Goal: Task Accomplishment & Management: Manage account settings

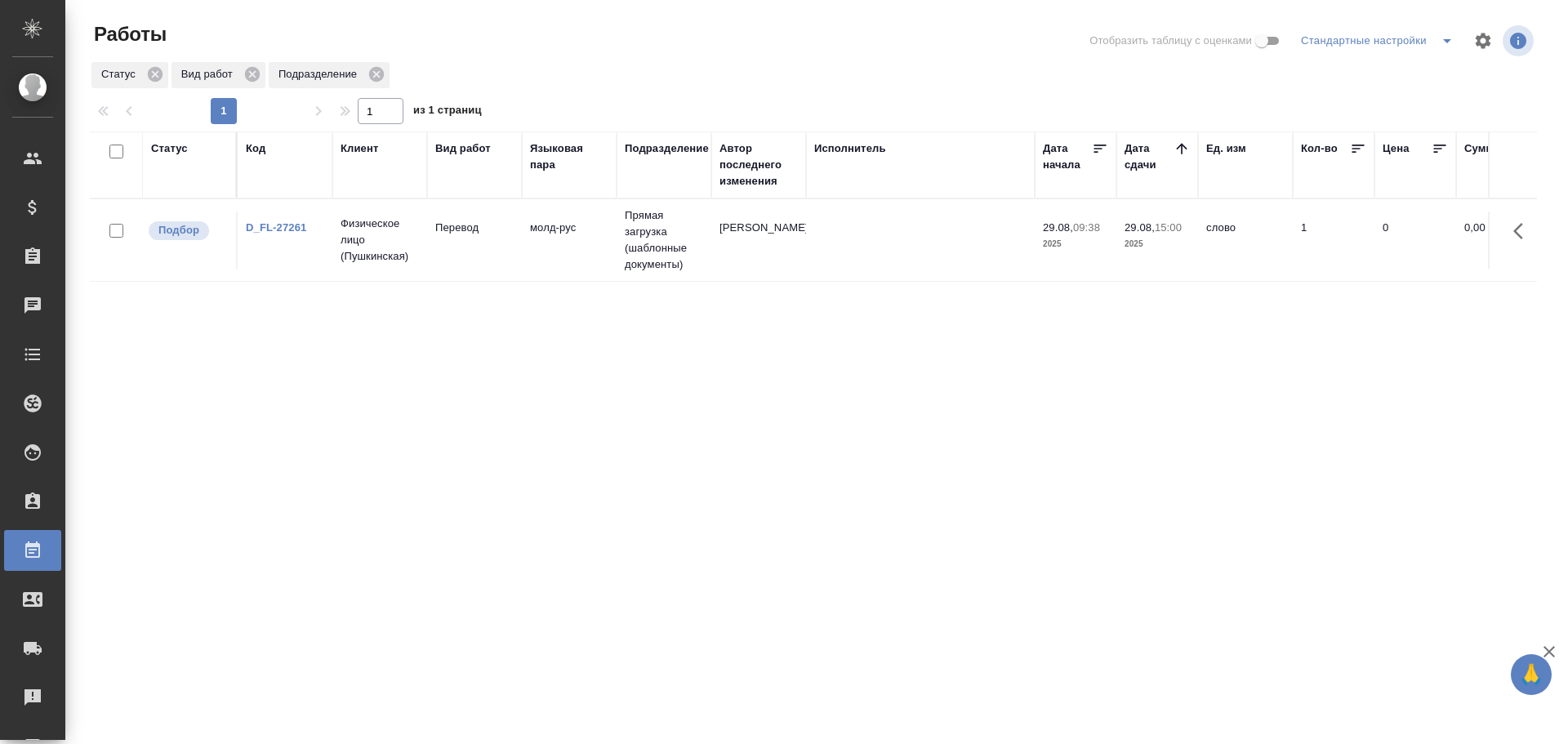
click at [592, 270] on tr "Подбор D_FL-27261 Физическое лицо (Пушкинская) Перевод молд-рус Прямая загрузка…" at bounding box center [1507, 241] width 2836 height 83
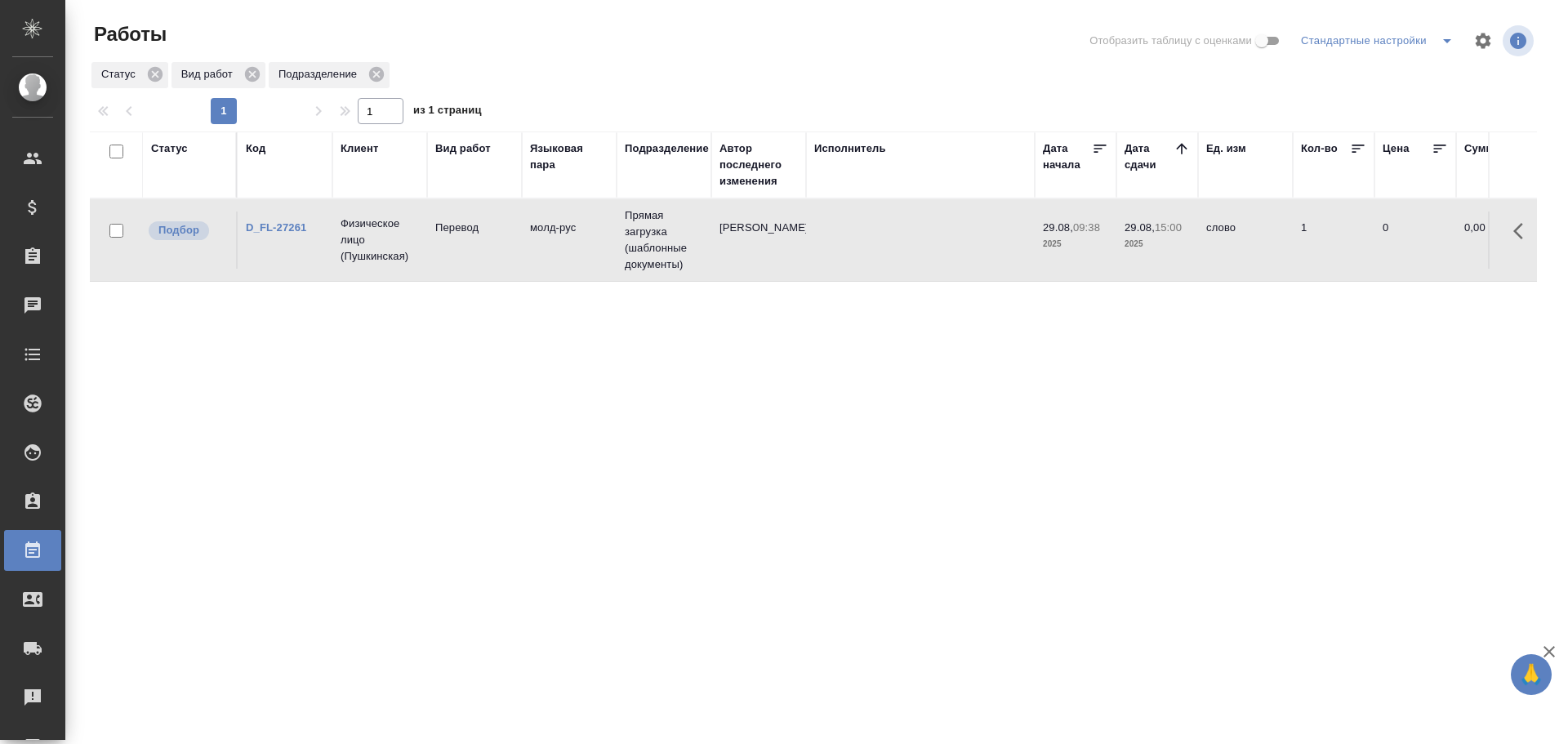
click at [592, 270] on tr "Подбор D_FL-27261 Физическое лицо (Пушкинская) Перевод молд-рус Прямая загрузка…" at bounding box center [1507, 241] width 2836 height 83
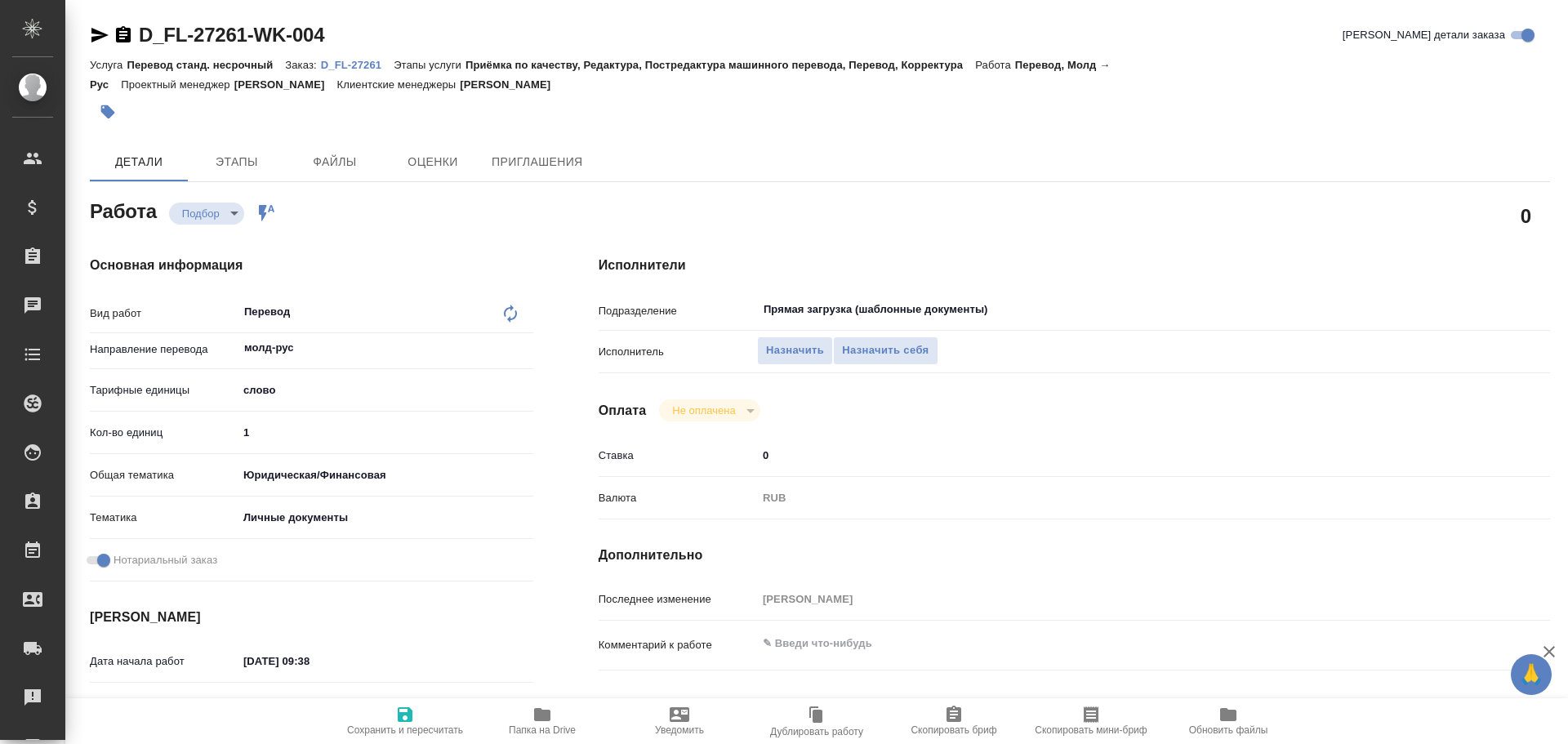
type textarea "x"
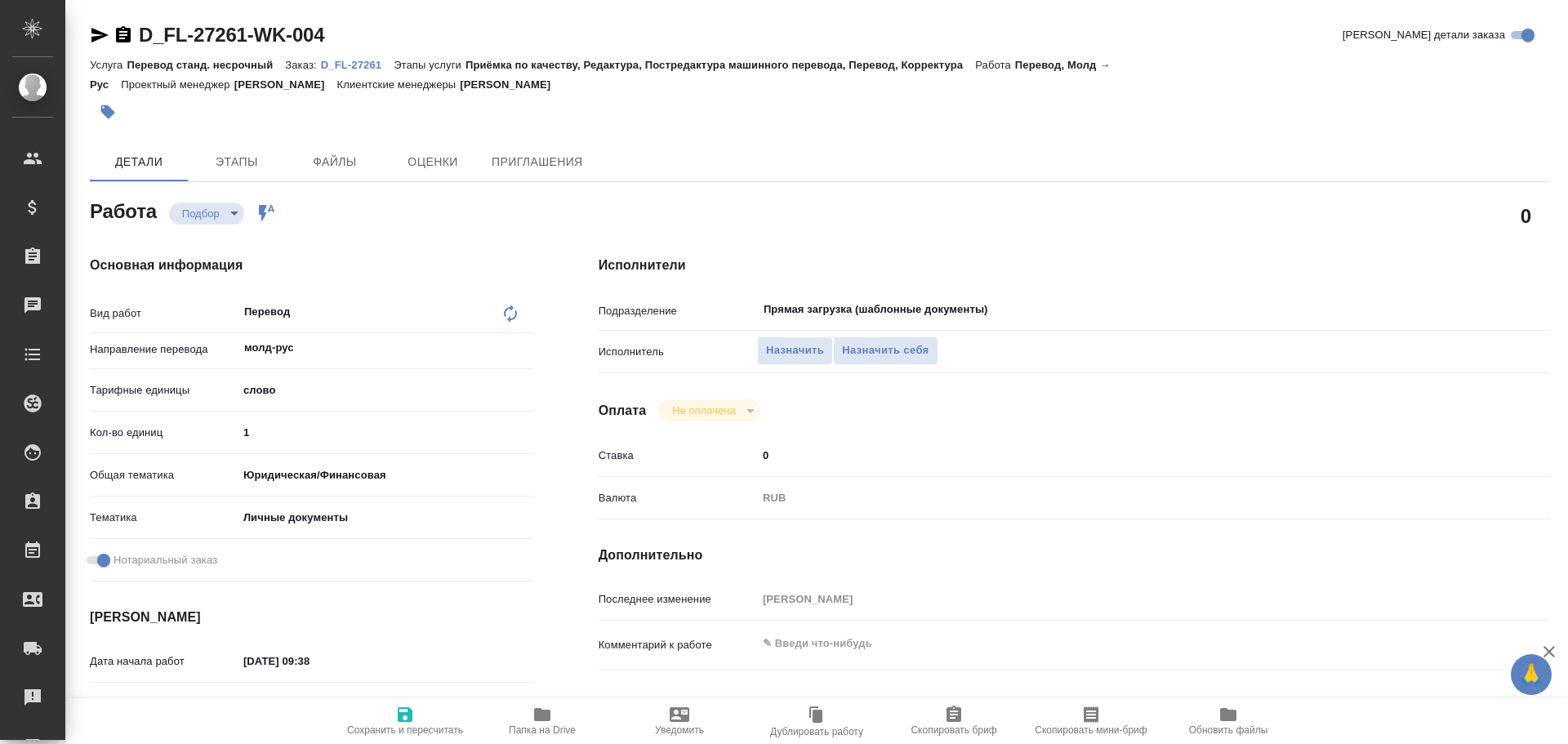
type textarea "x"
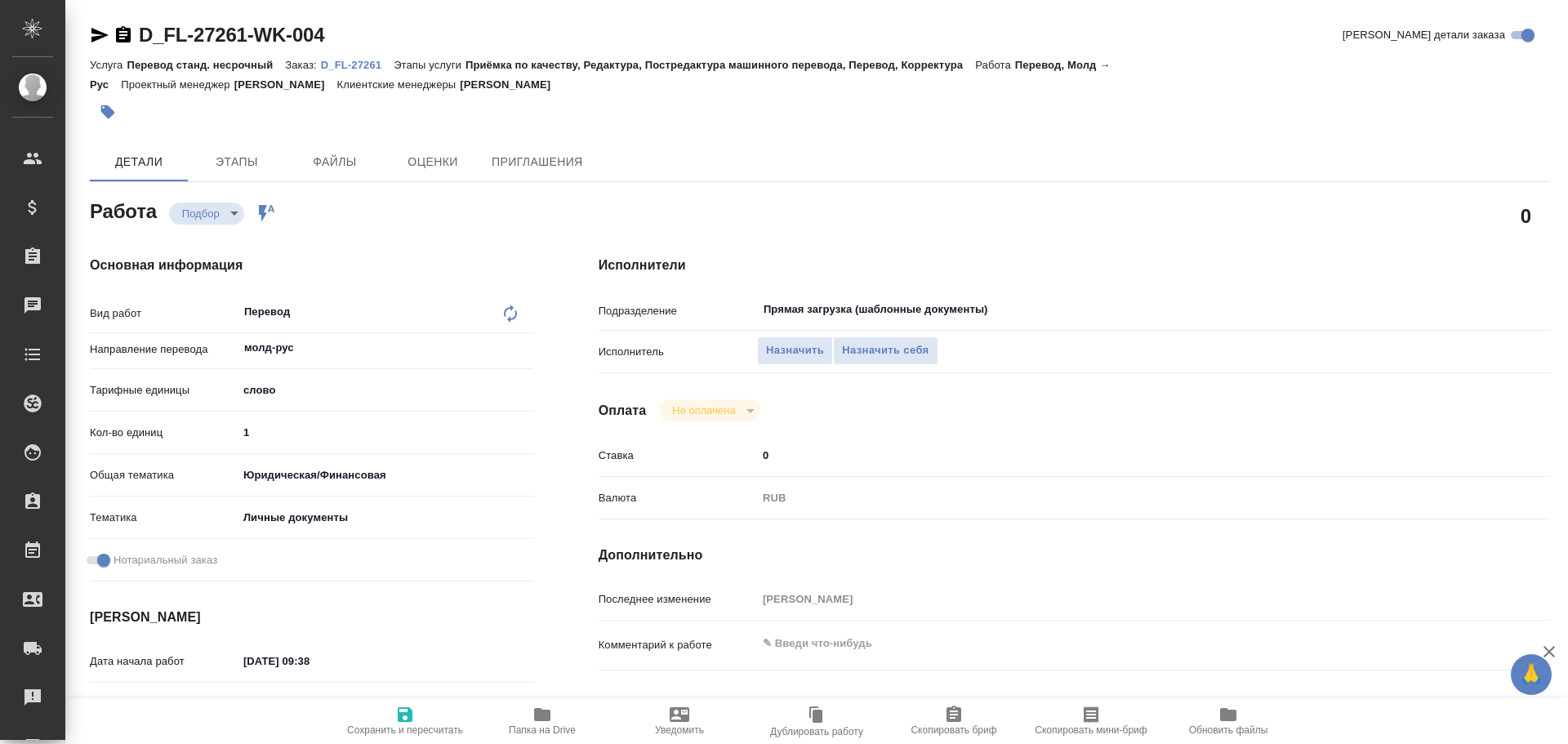
scroll to position [649, 0]
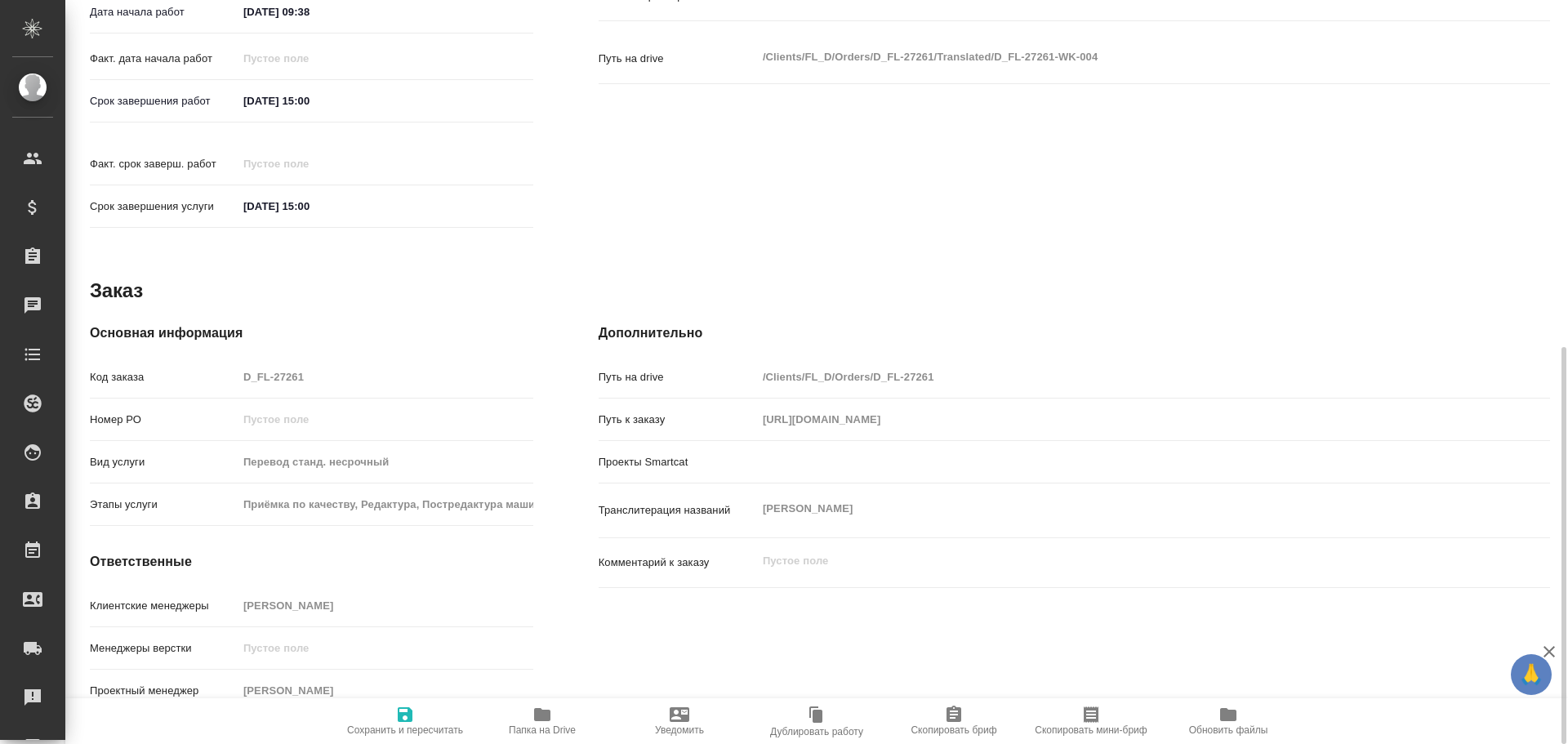
type textarea "x"
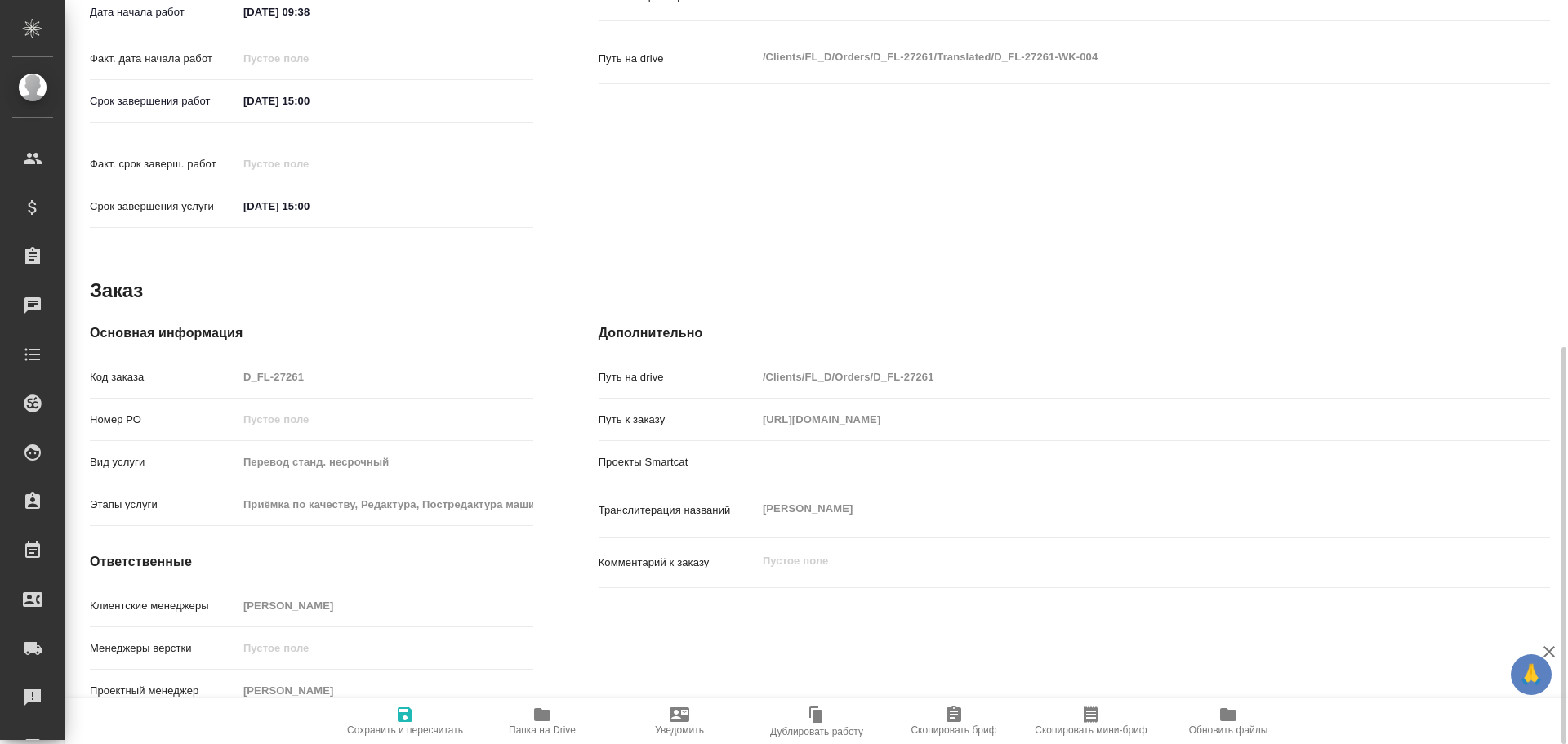
type textarea "x"
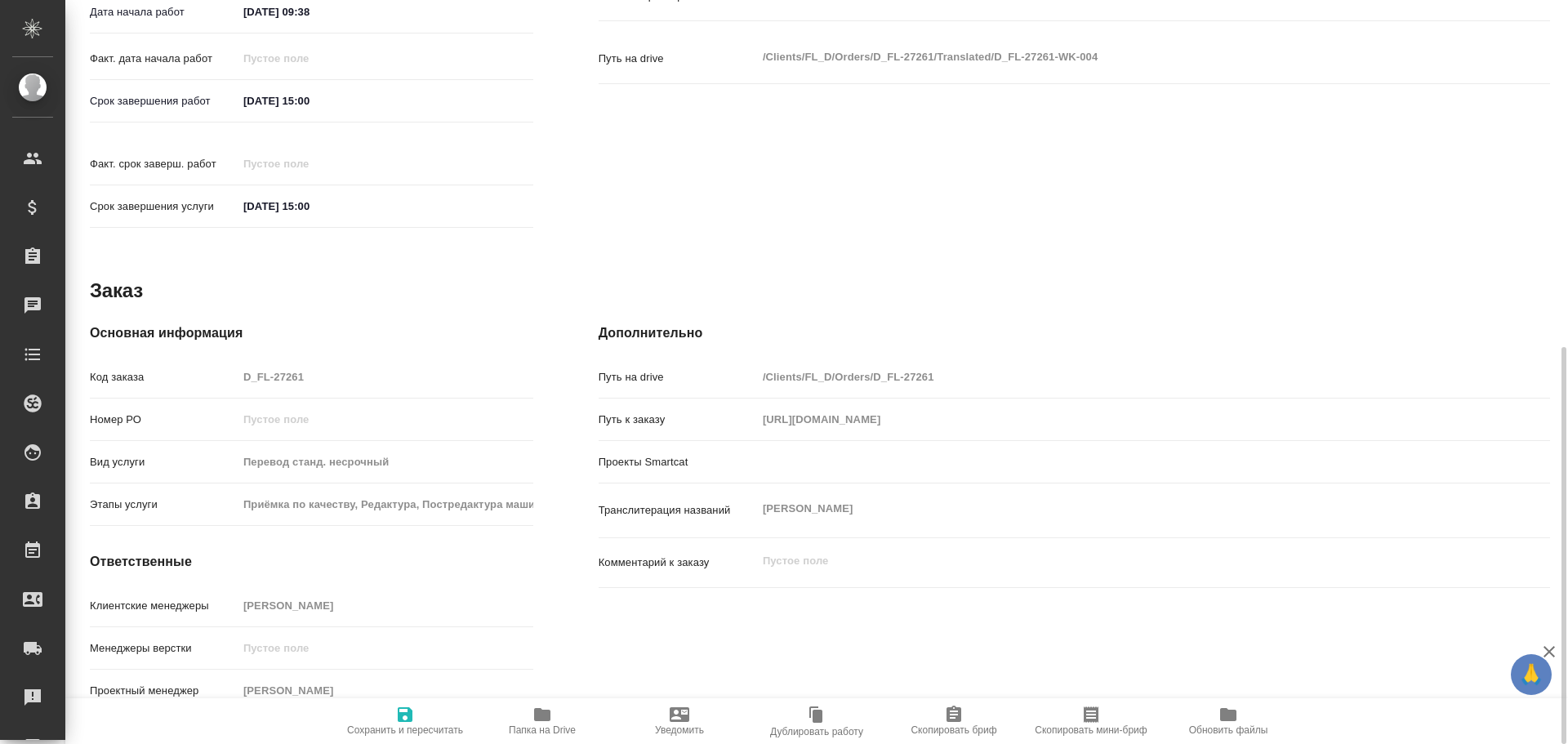
type textarea "x"
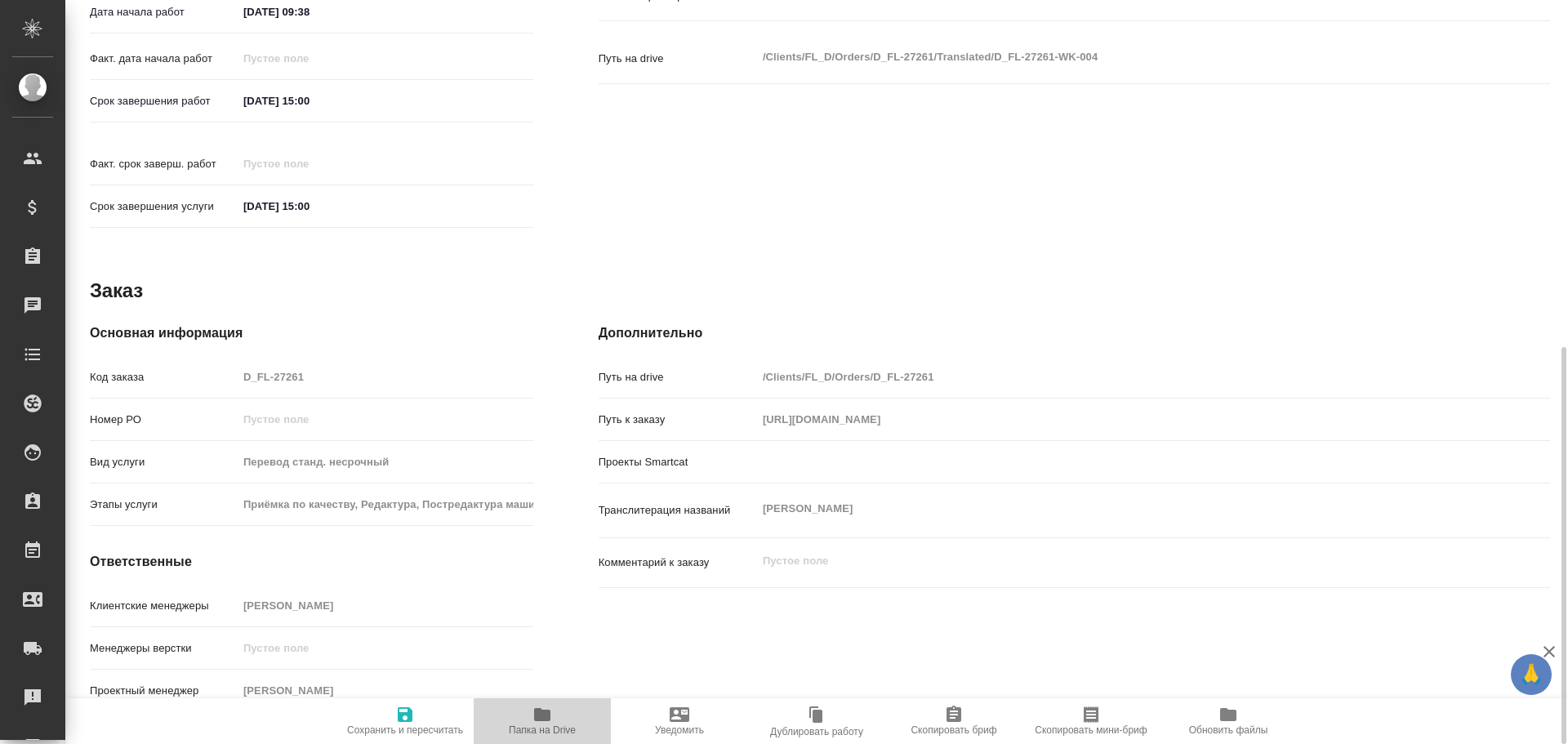
click at [536, 711] on icon "button" at bounding box center [542, 714] width 16 height 13
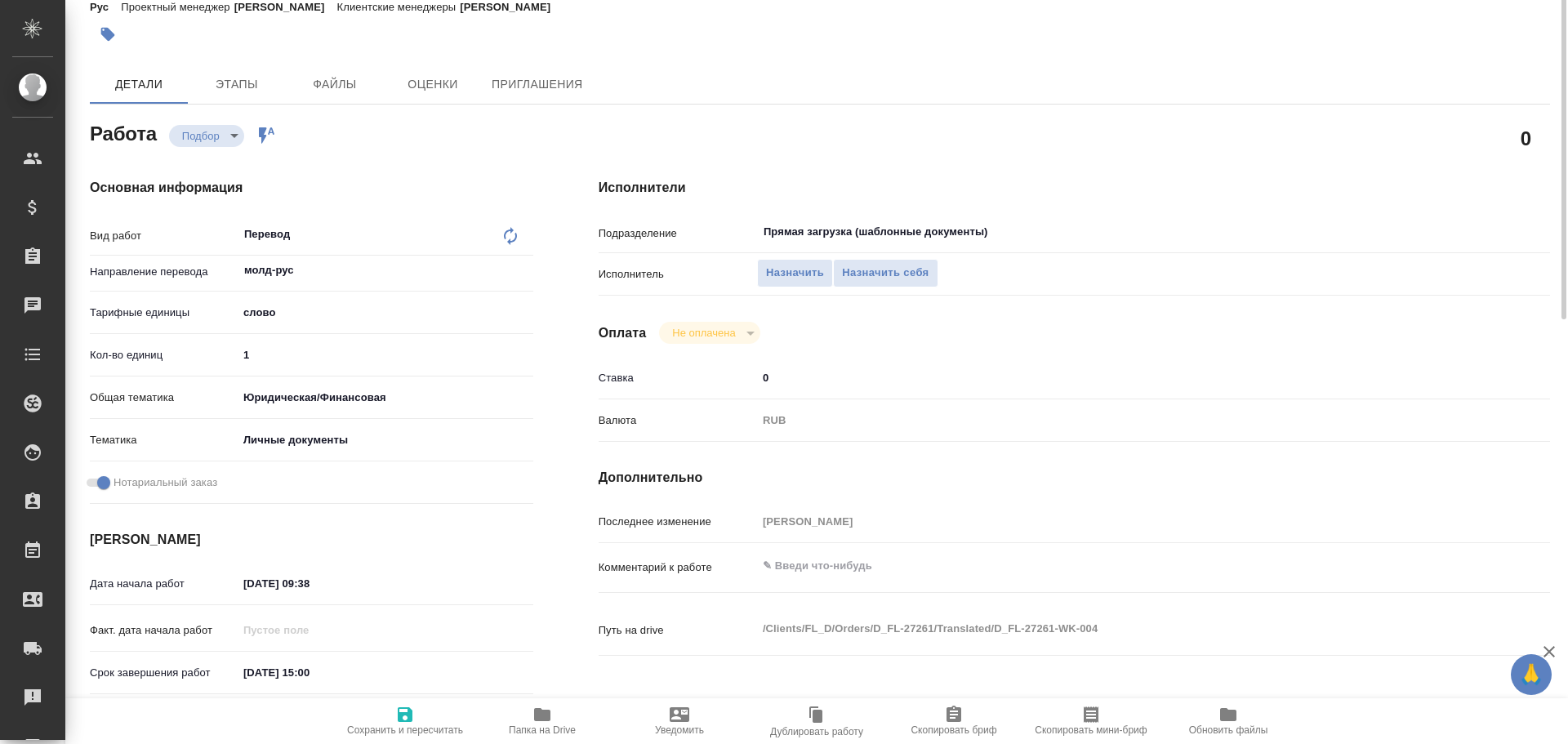
scroll to position [0, 0]
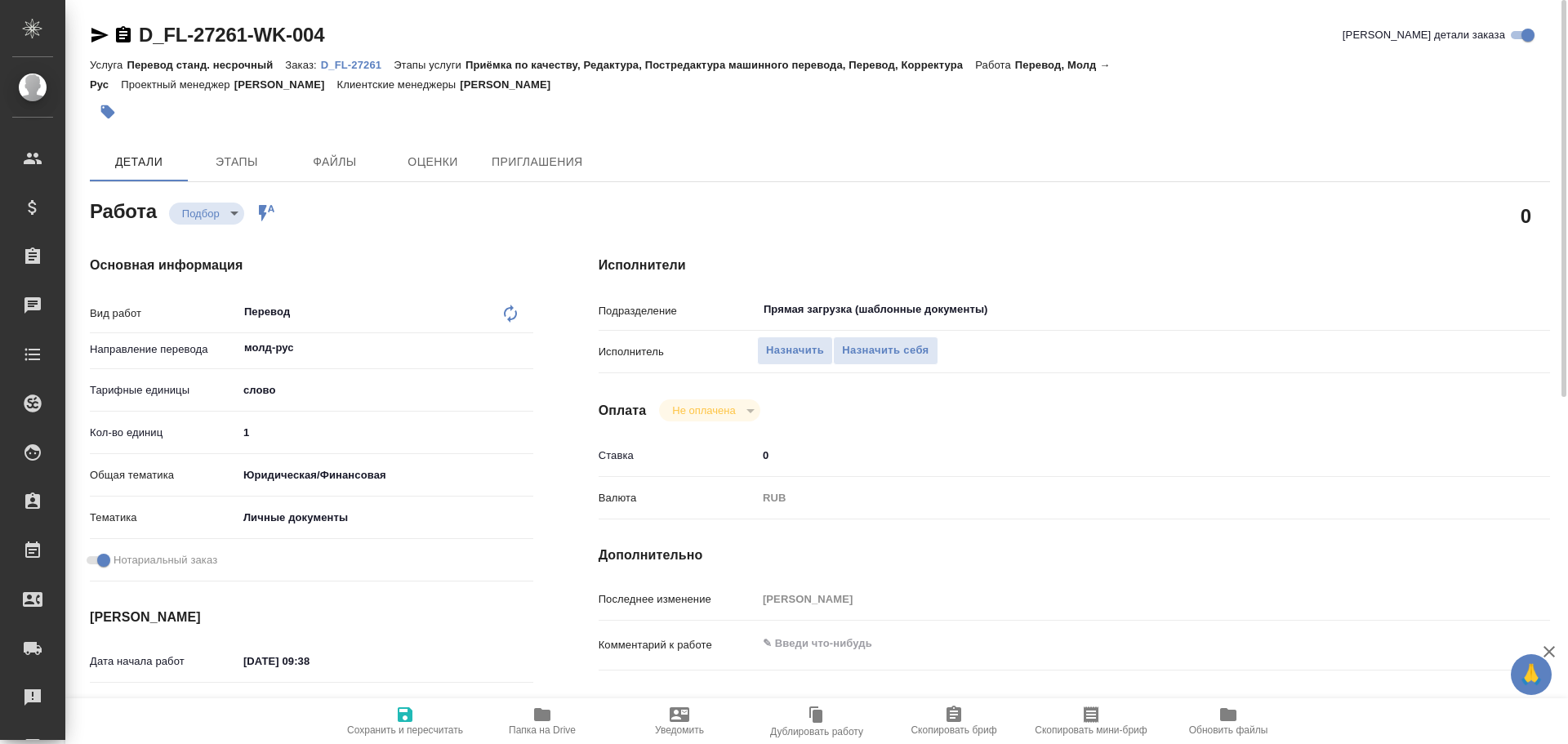
drag, startPoint x: 257, startPoint y: 440, endPoint x: 198, endPoint y: 428, distance: 60.2
click at [201, 429] on div "Кол-во единиц 1" at bounding box center [311, 432] width 443 height 29
type textarea "x"
type input "7"
type textarea "x"
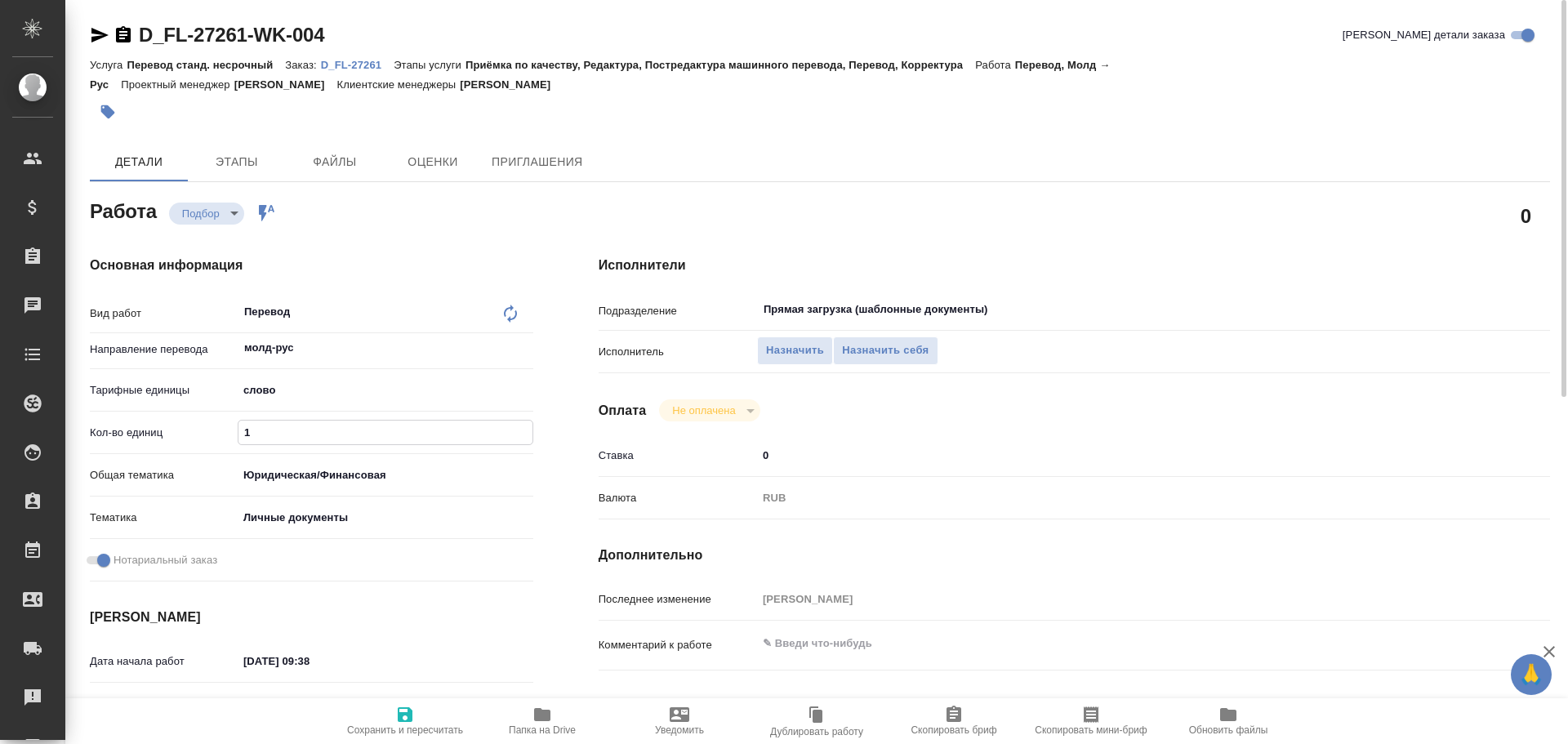
type textarea "x"
type input "75"
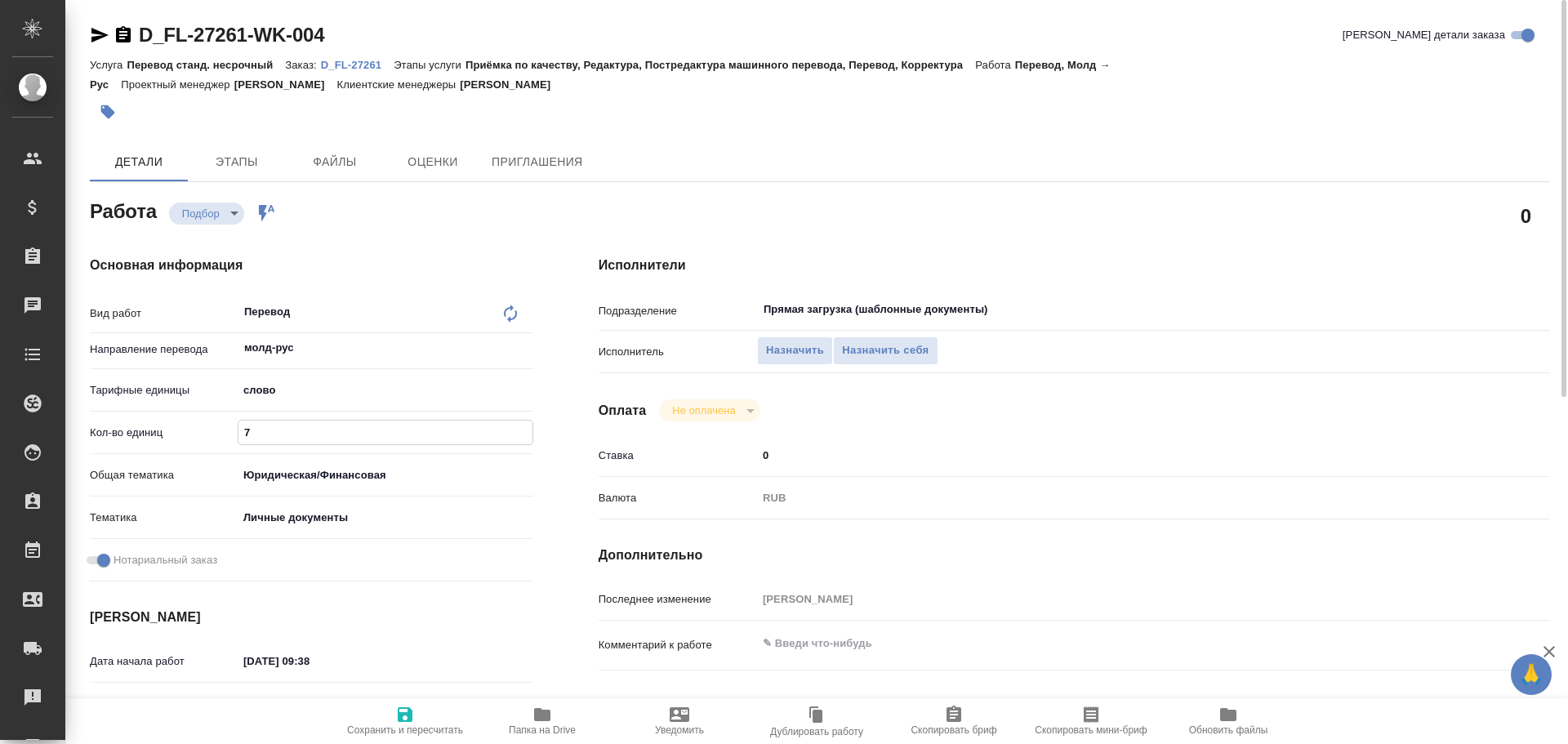
type textarea "x"
type input "75"
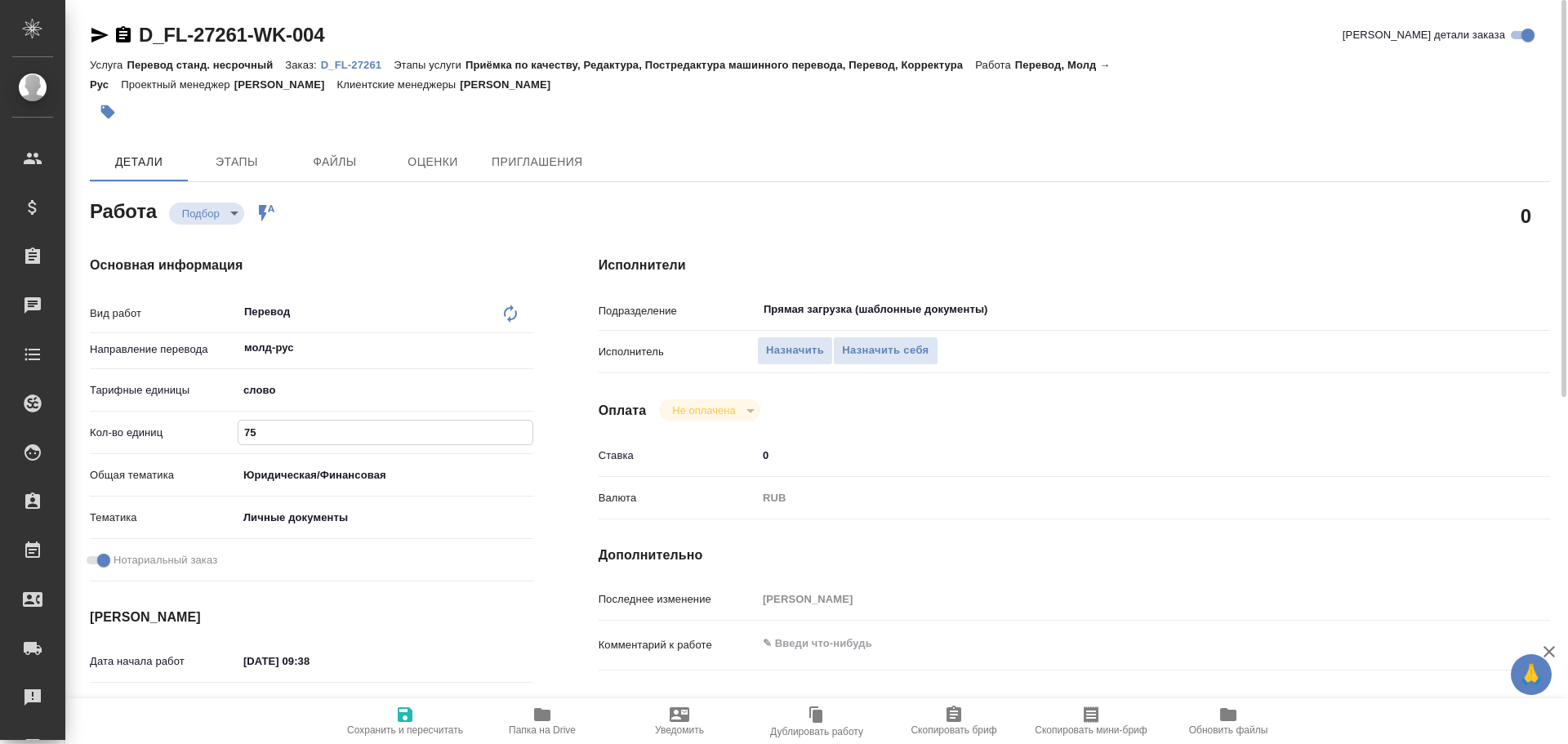
click at [407, 716] on icon "button" at bounding box center [405, 714] width 14 height 14
type textarea "x"
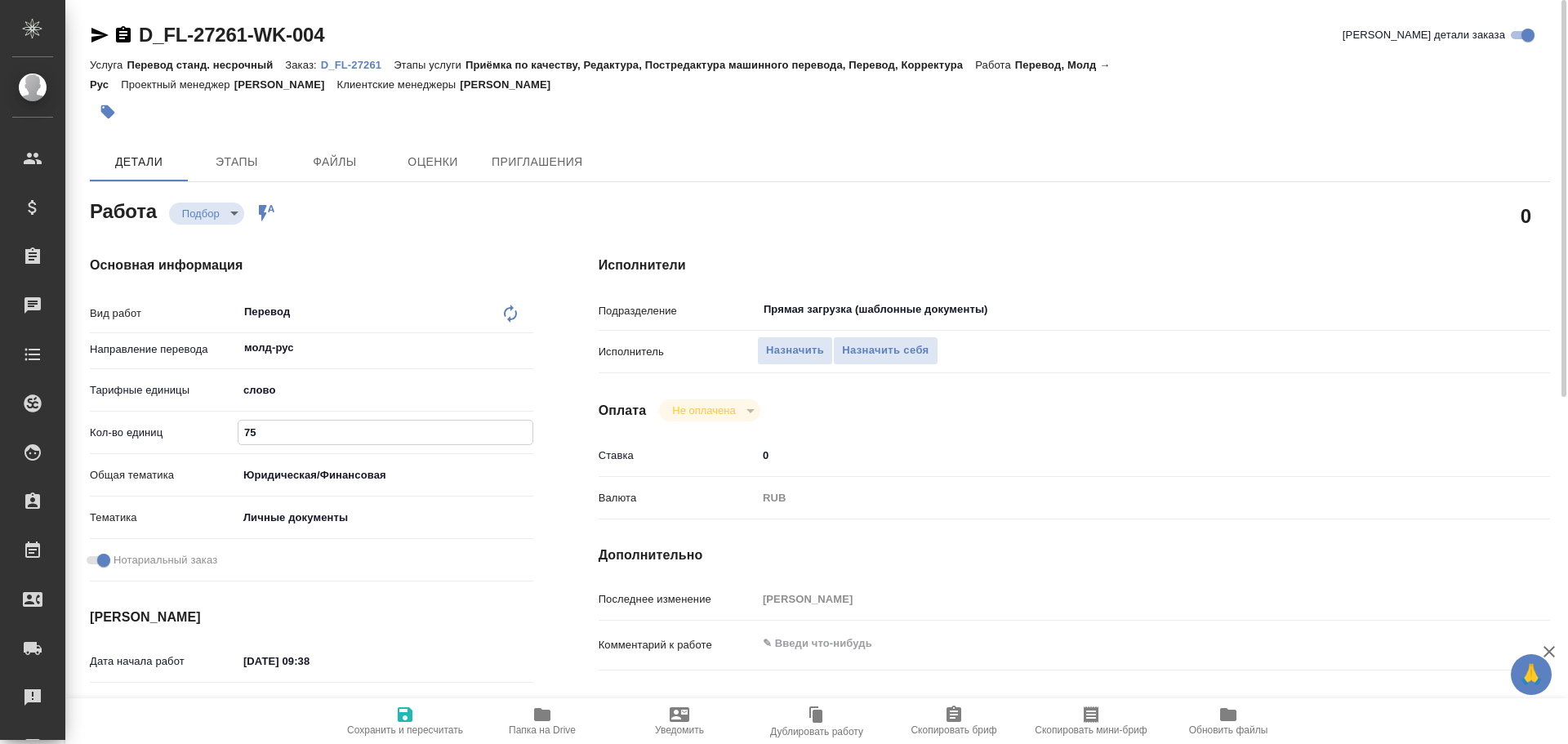
type textarea "x"
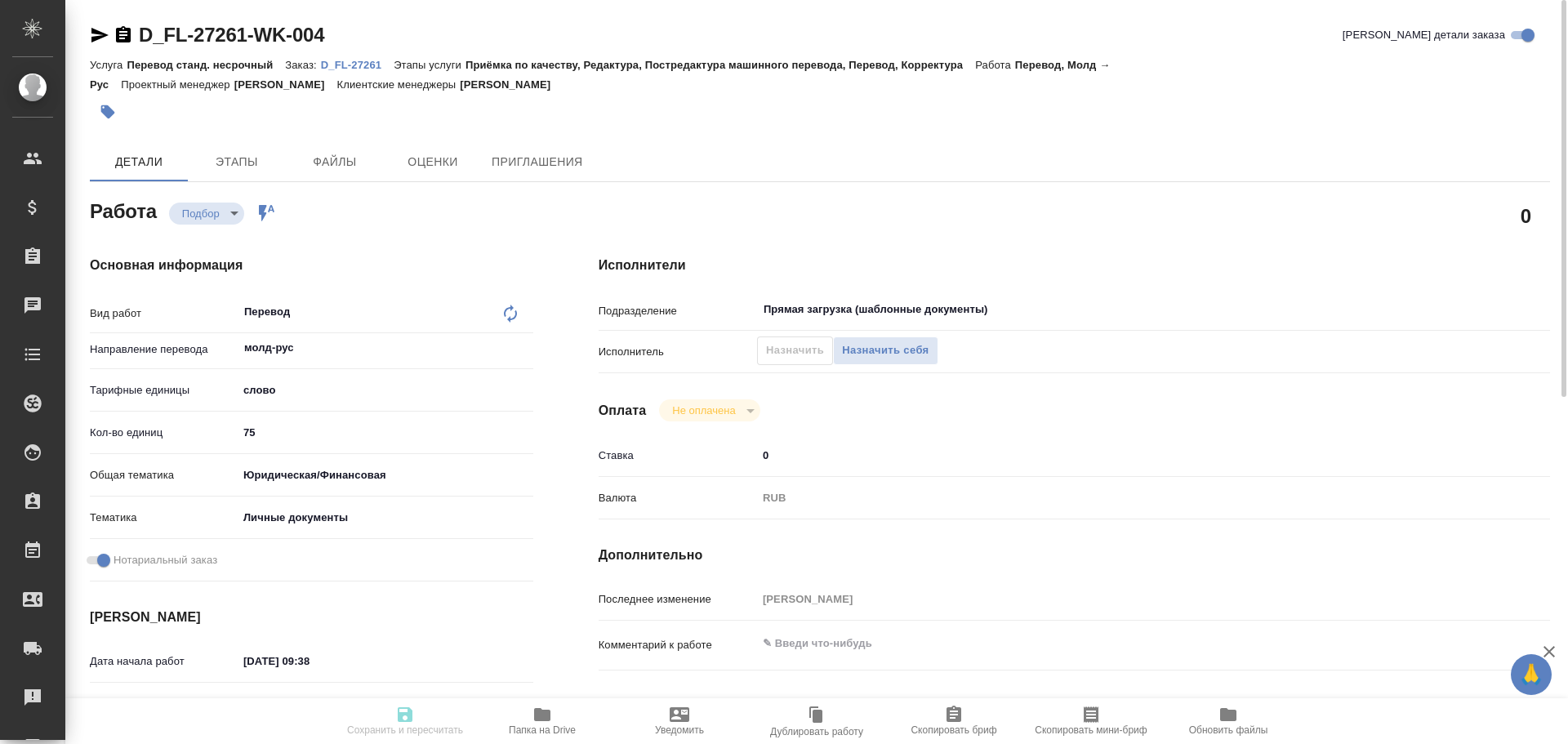
type textarea "x"
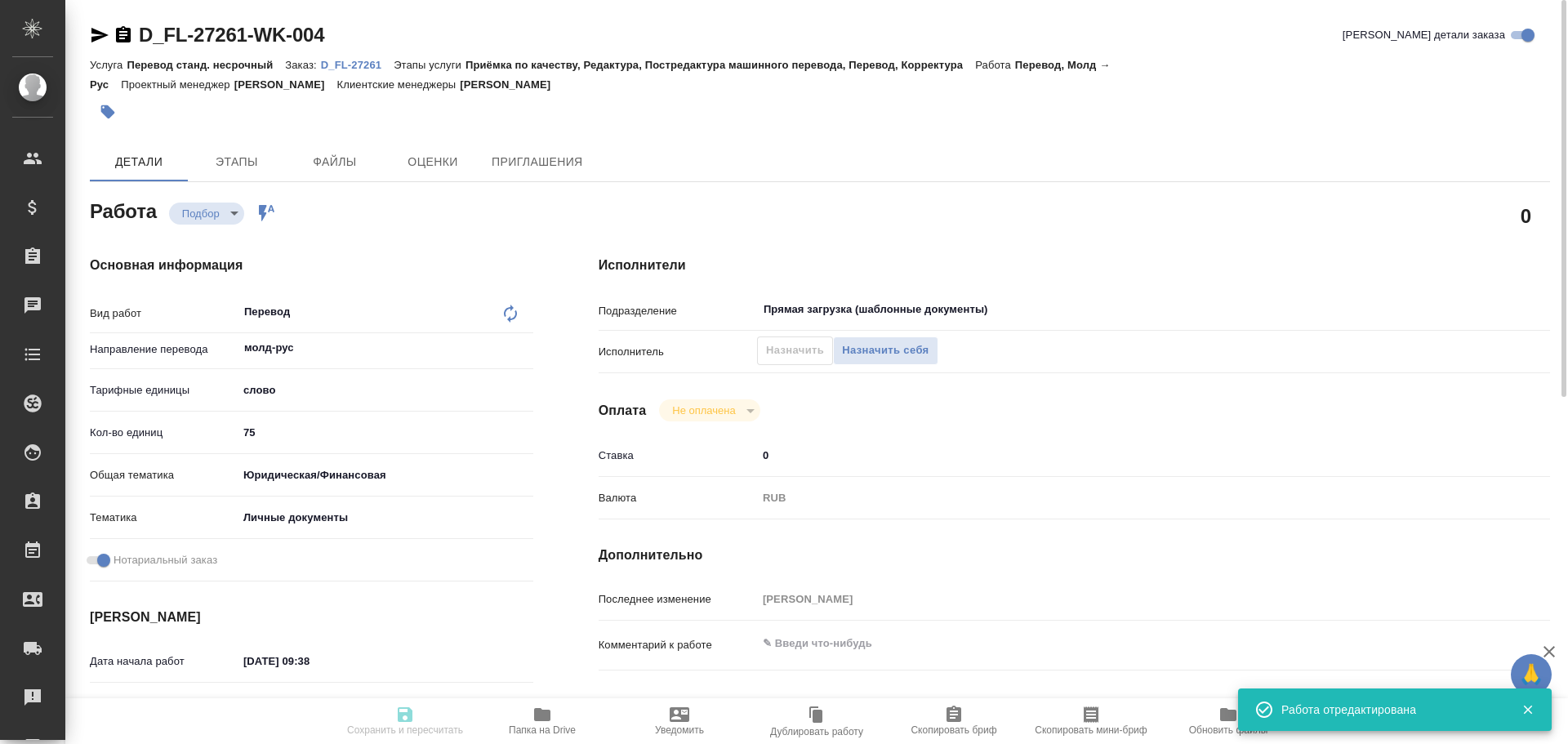
type input "recruiting"
type textarea "Перевод"
type textarea "x"
type input "молд-рус"
type input "5a8b1489cc6b4906c91bfd90"
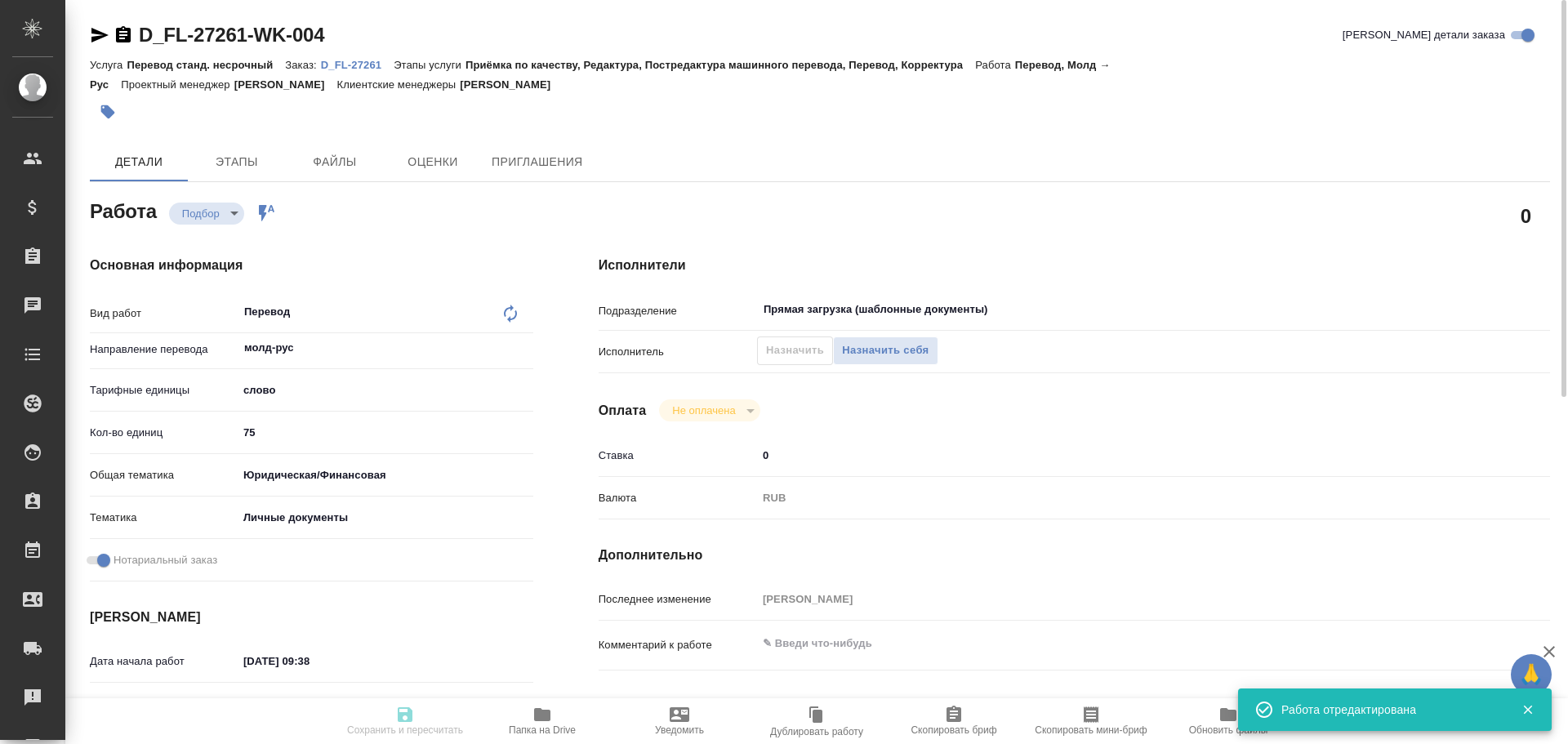
type input "75"
type input "yr-fn"
type input "5a8b8b956a9677013d343cfe"
checkbox input "true"
type input "29.08.2025 09:38"
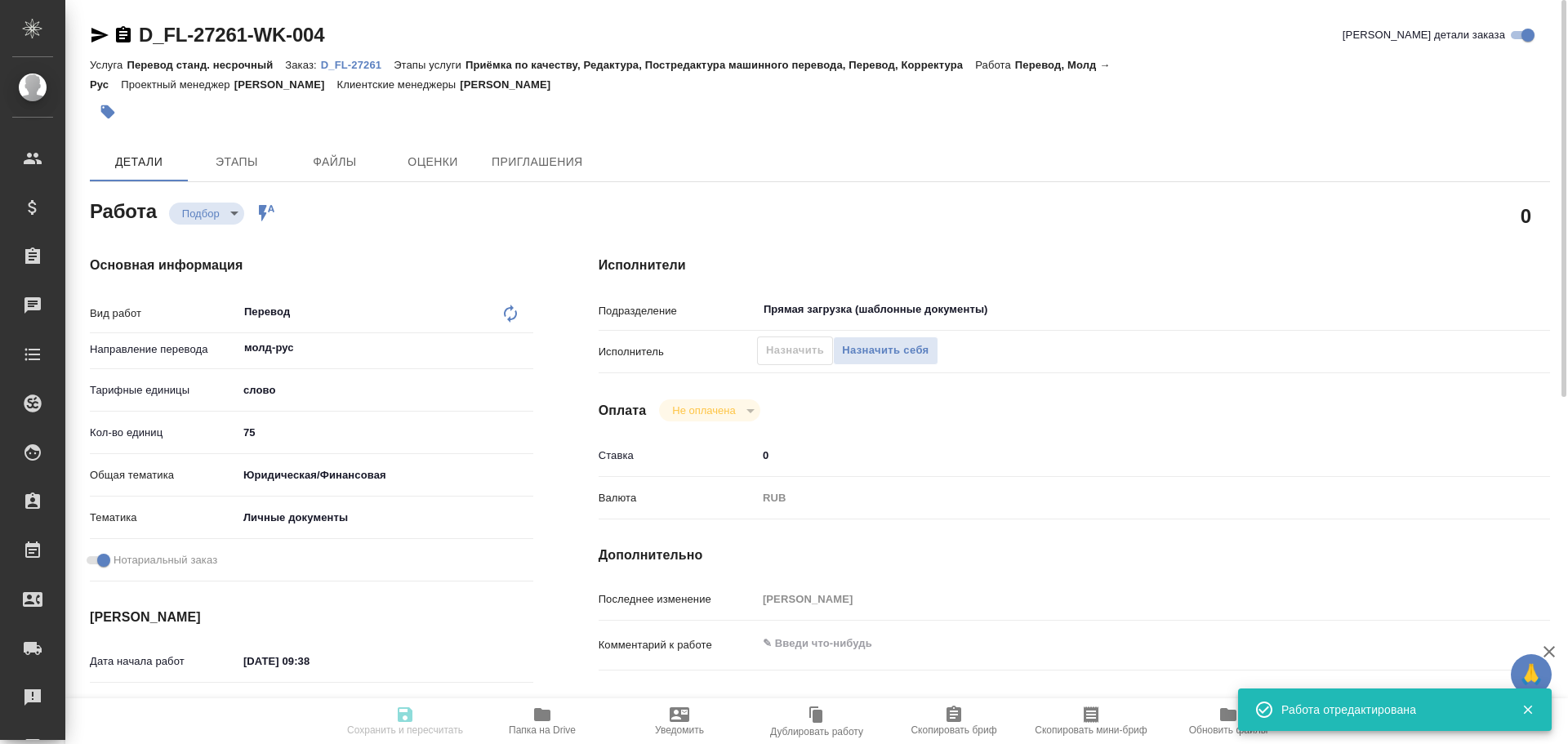
type input "29.08.2025 15:00"
type input "Прямая загрузка (шаблонные документы)"
type input "notPayed"
type input "0"
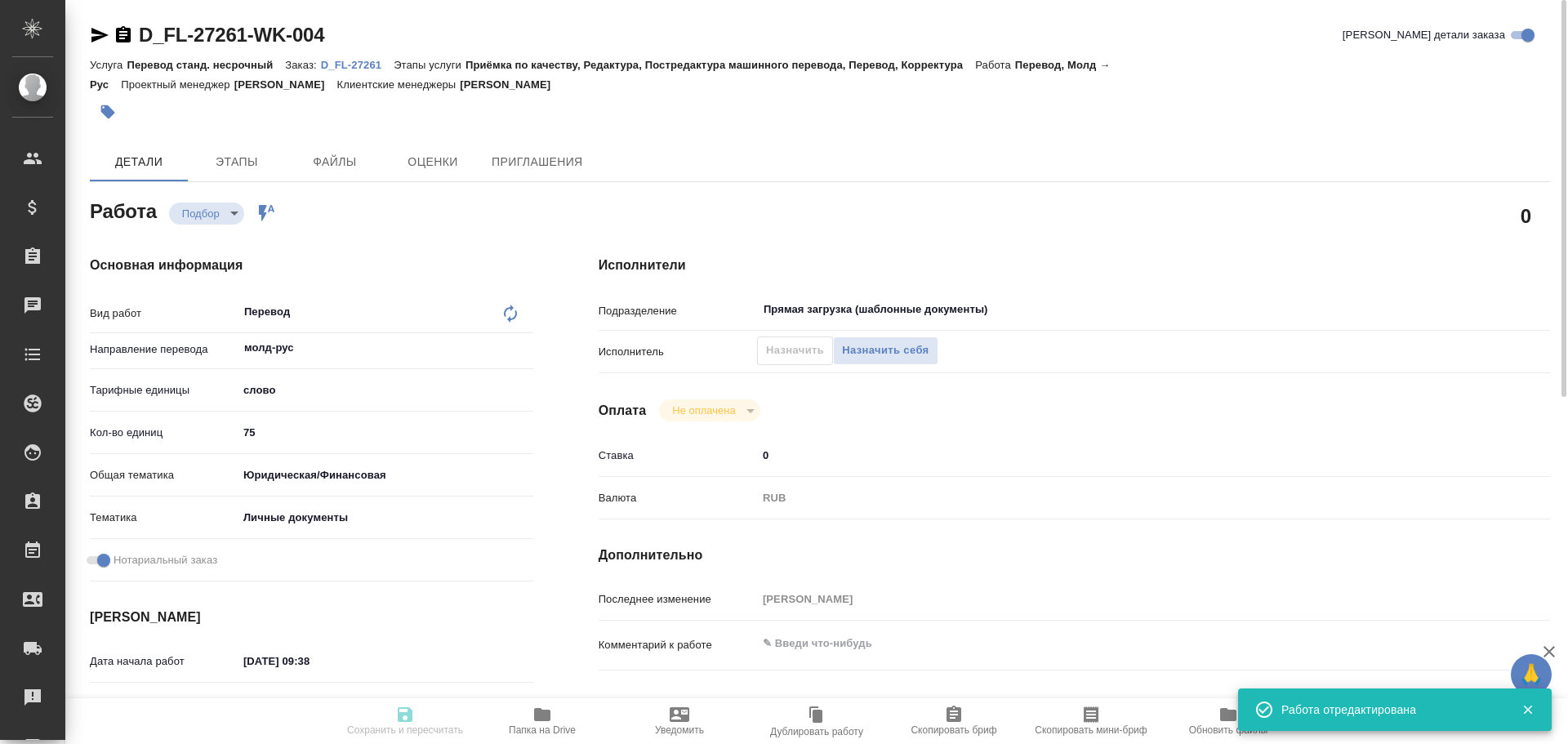
type input "RUB"
type input "Гусев Александр"
type textarea "x"
type textarea "/Clients/FL_D/Orders/D_FL-27261/Translated/D_FL-27261-WK-004"
type textarea "x"
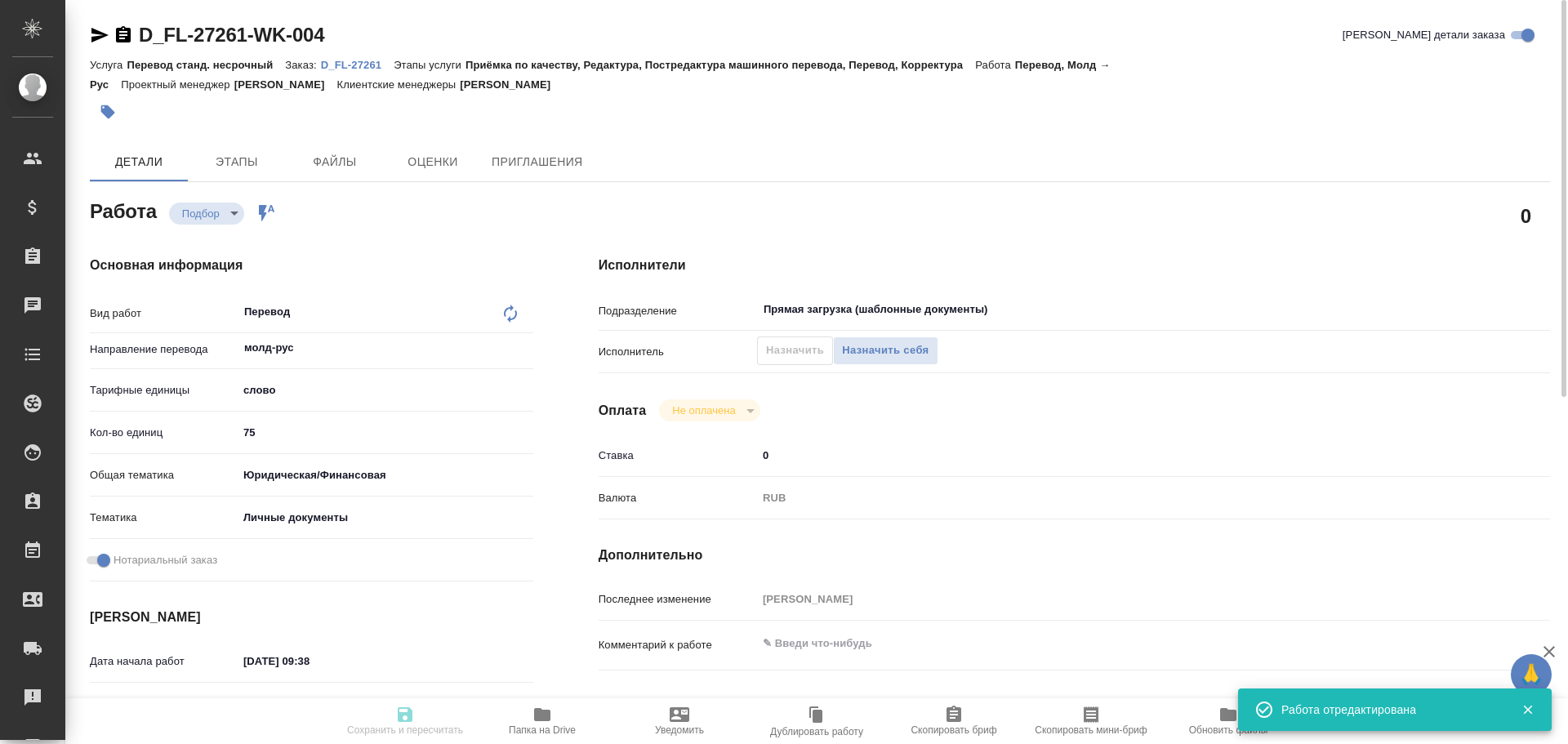
type input "D_FL-27261"
type input "Перевод станд. несрочный"
type input "Приёмка по качеству, Редактура, Постредактура машинного перевода, Перевод, Корр…"
type input "Давыдова Елена"
type input "/Clients/FL_D/Orders/D_FL-27261"
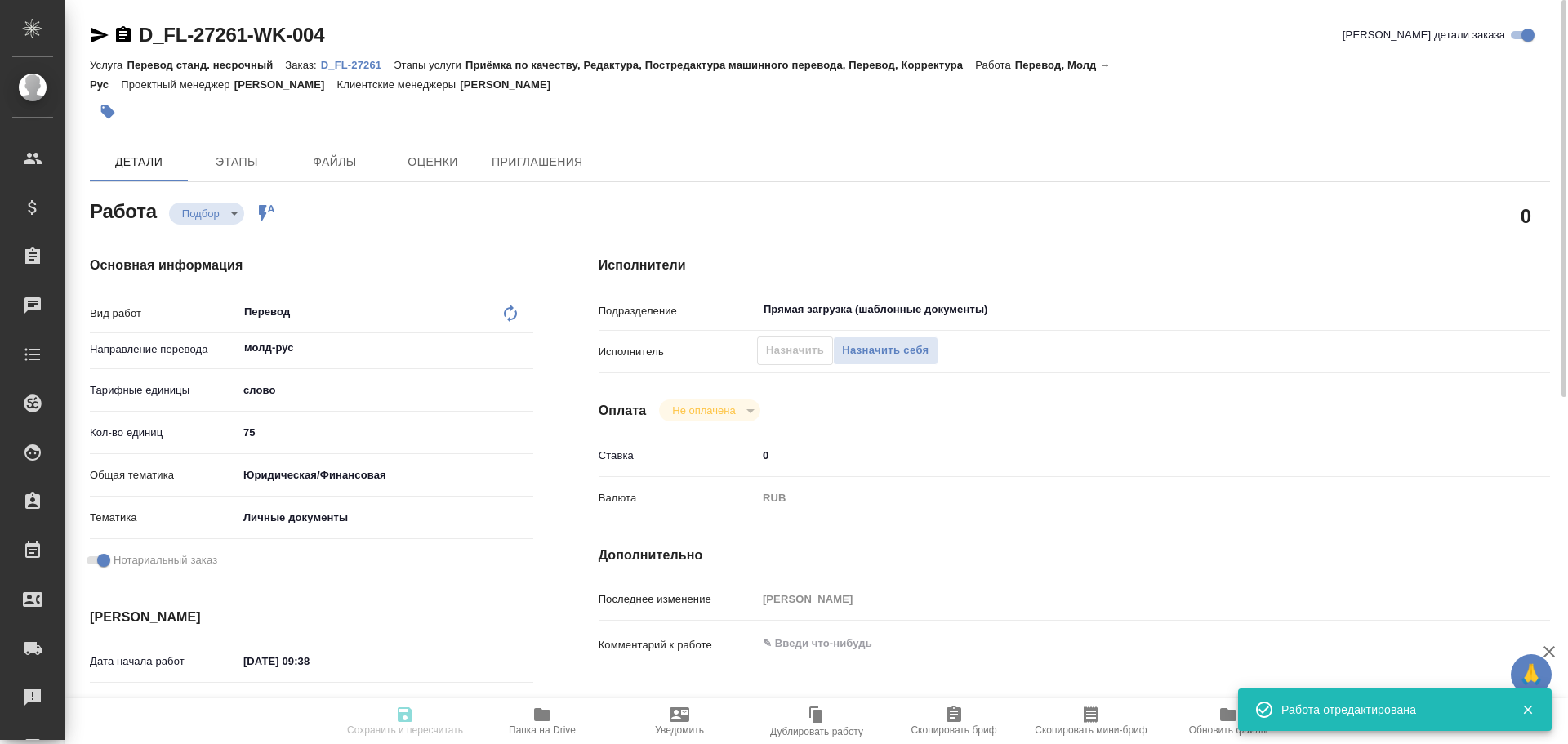
type input "https://drive.awatera.com/s/ZR6zyw9sJdWQkWS"
type textarea "ФЛОРЯ ЕЛЕНА"
type textarea "x"
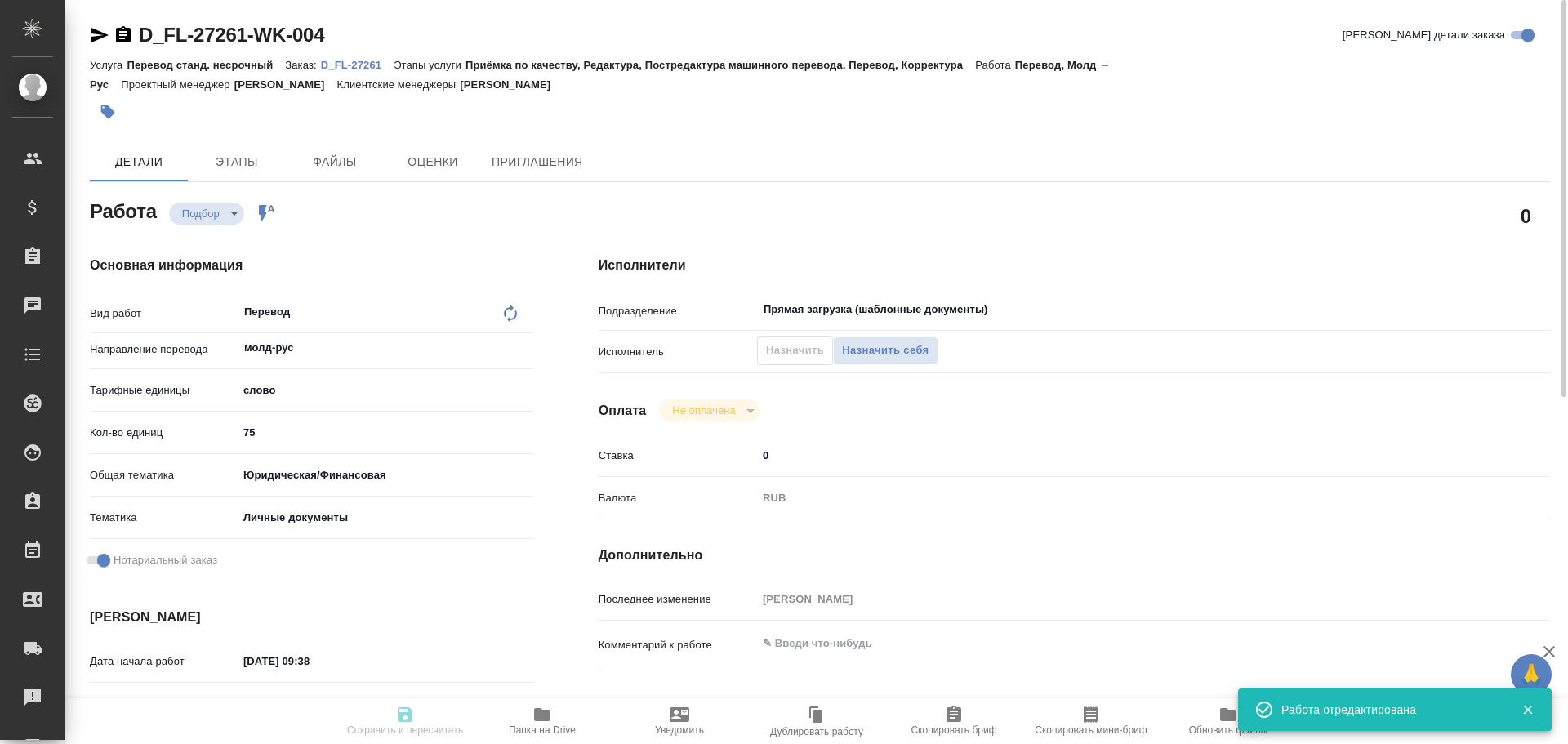
type textarea "x"
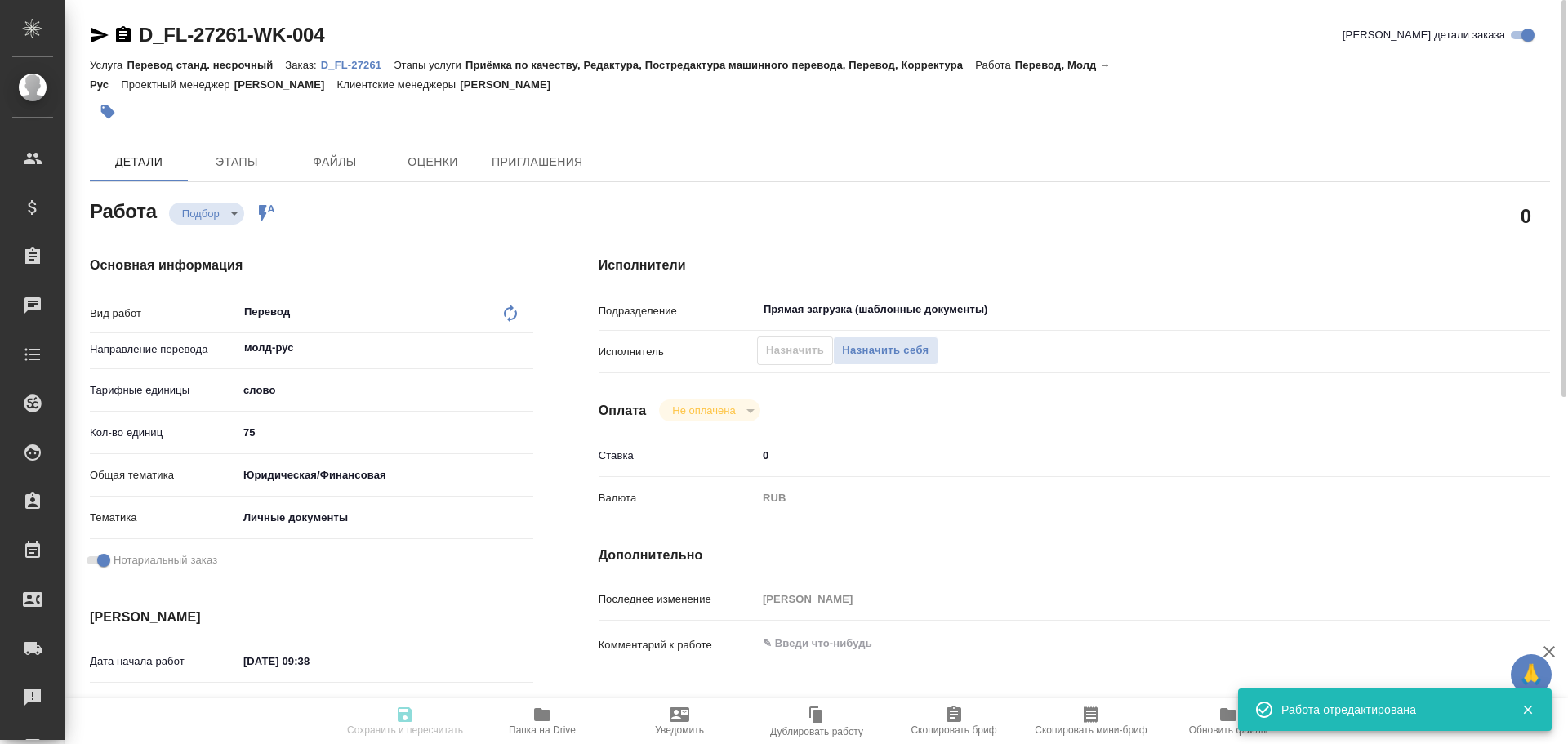
type textarea "x"
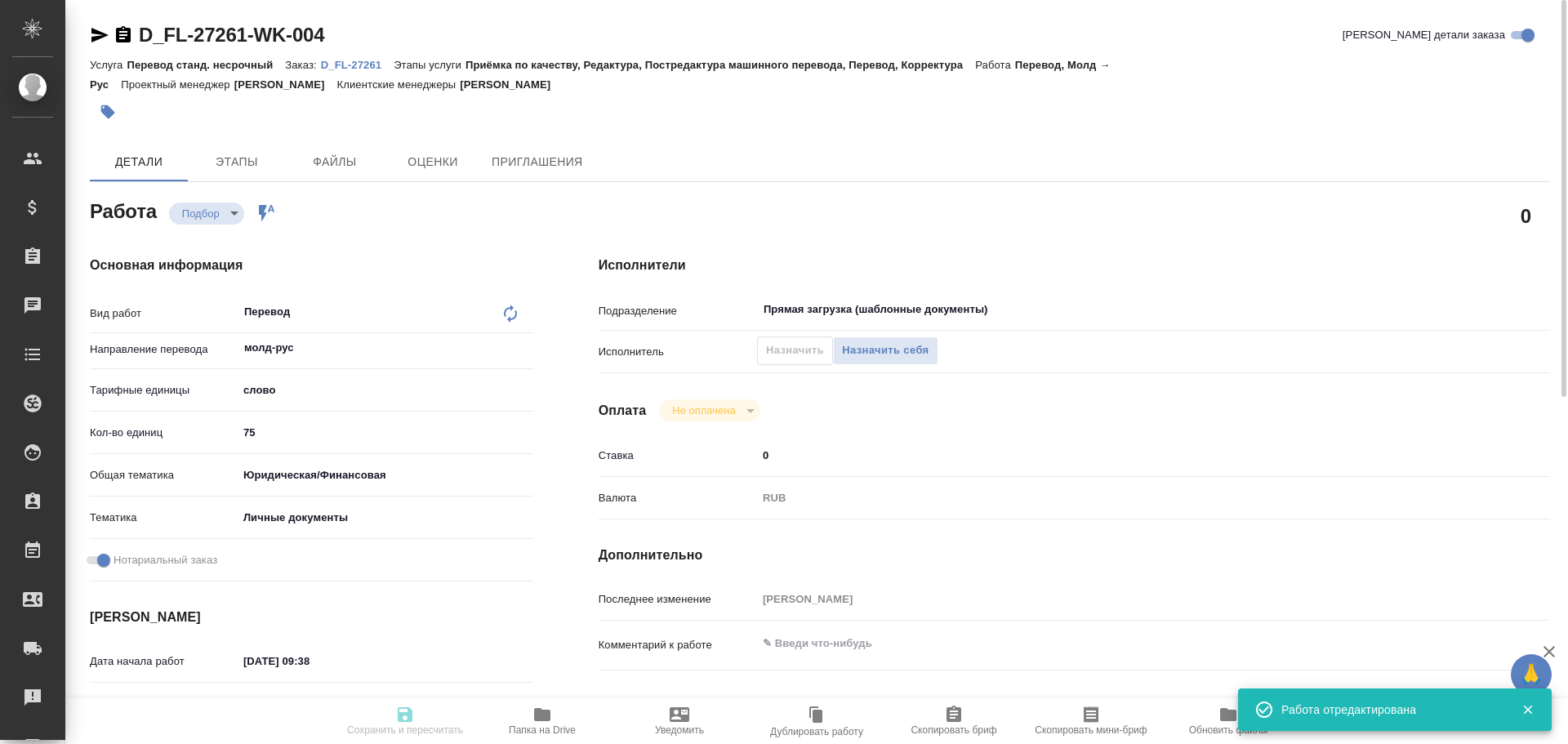
type textarea "x"
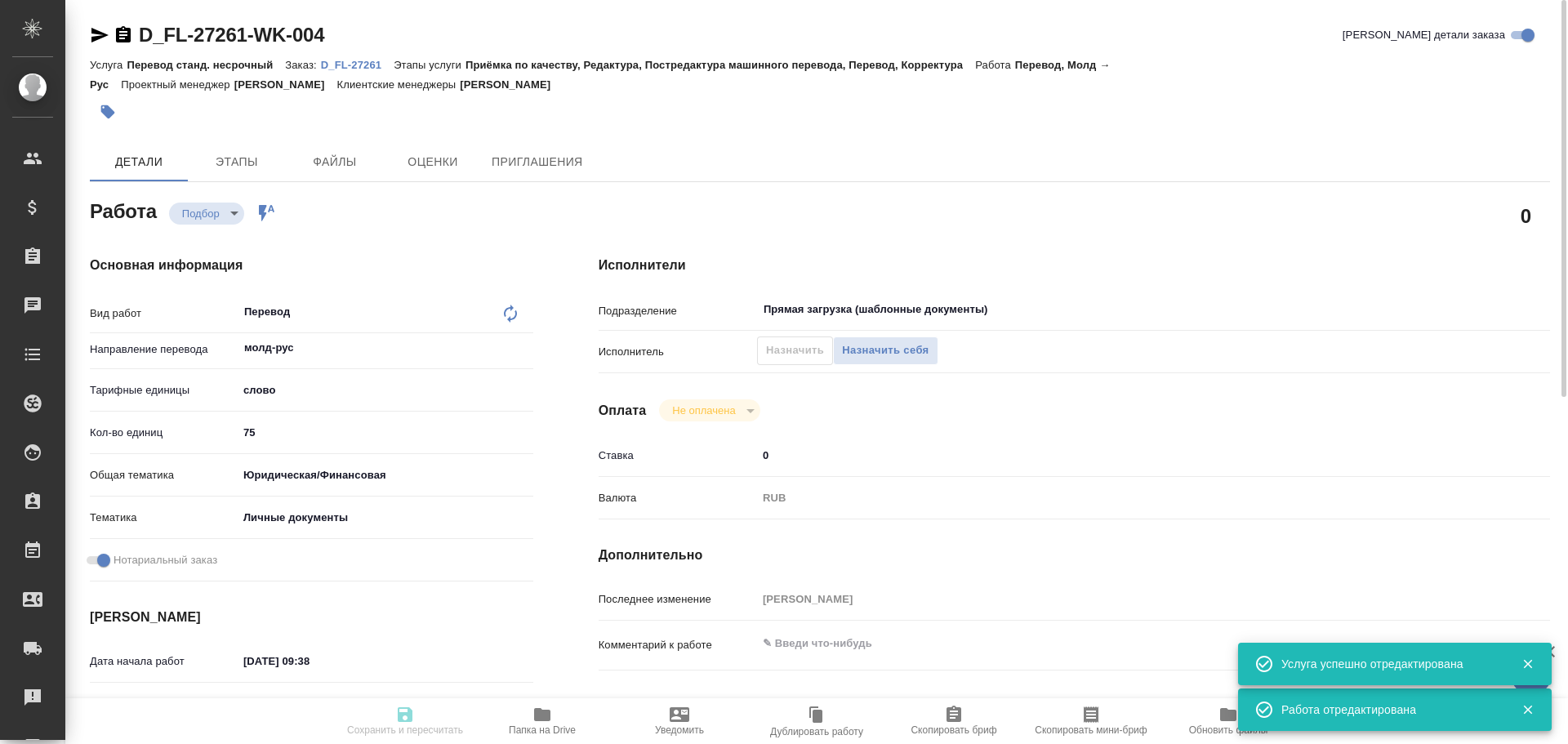
type textarea "x"
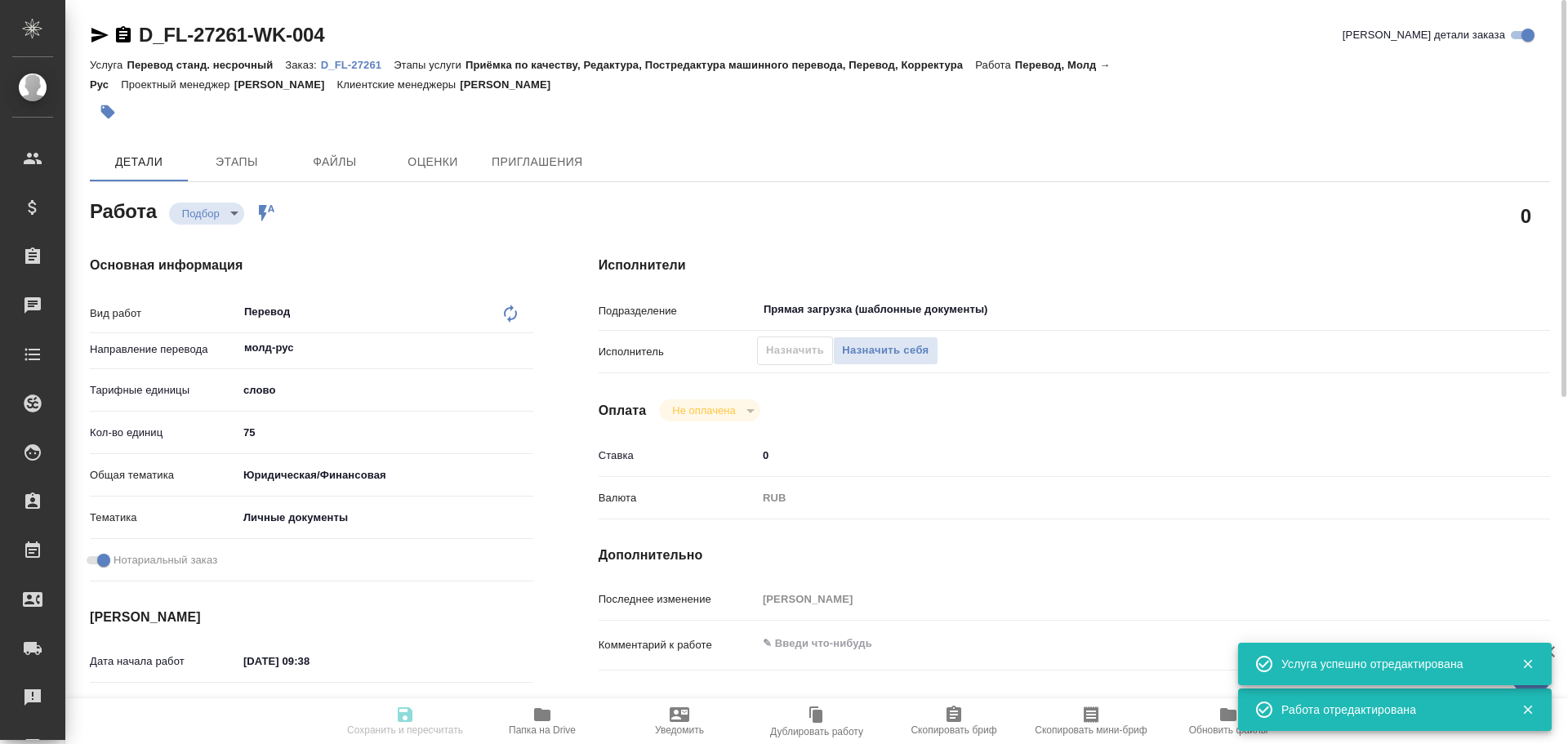
type textarea "x"
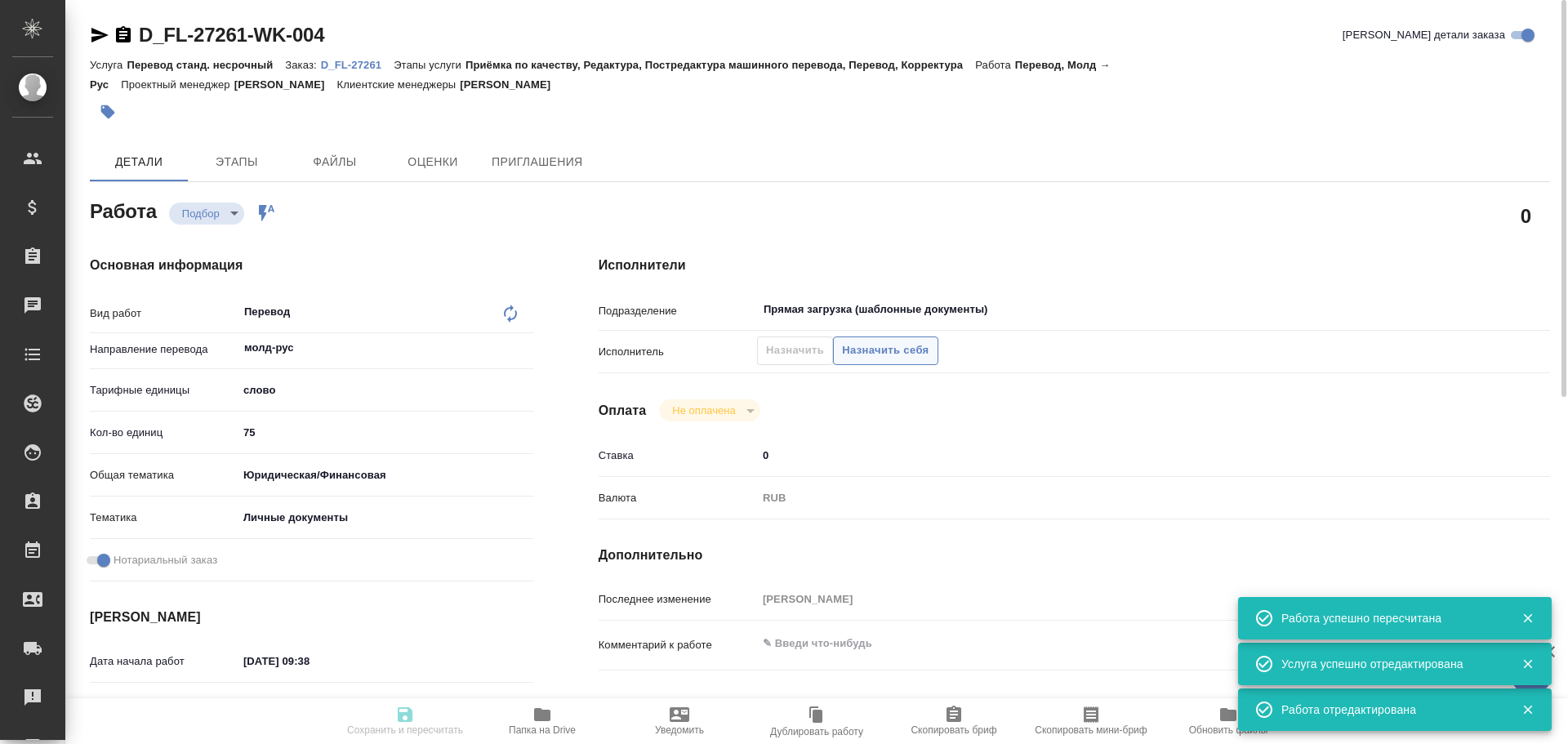
type input "recruiting"
type textarea "Перевод"
type textarea "x"
type input "молд-рус"
type input "5a8b1489cc6b4906c91bfd90"
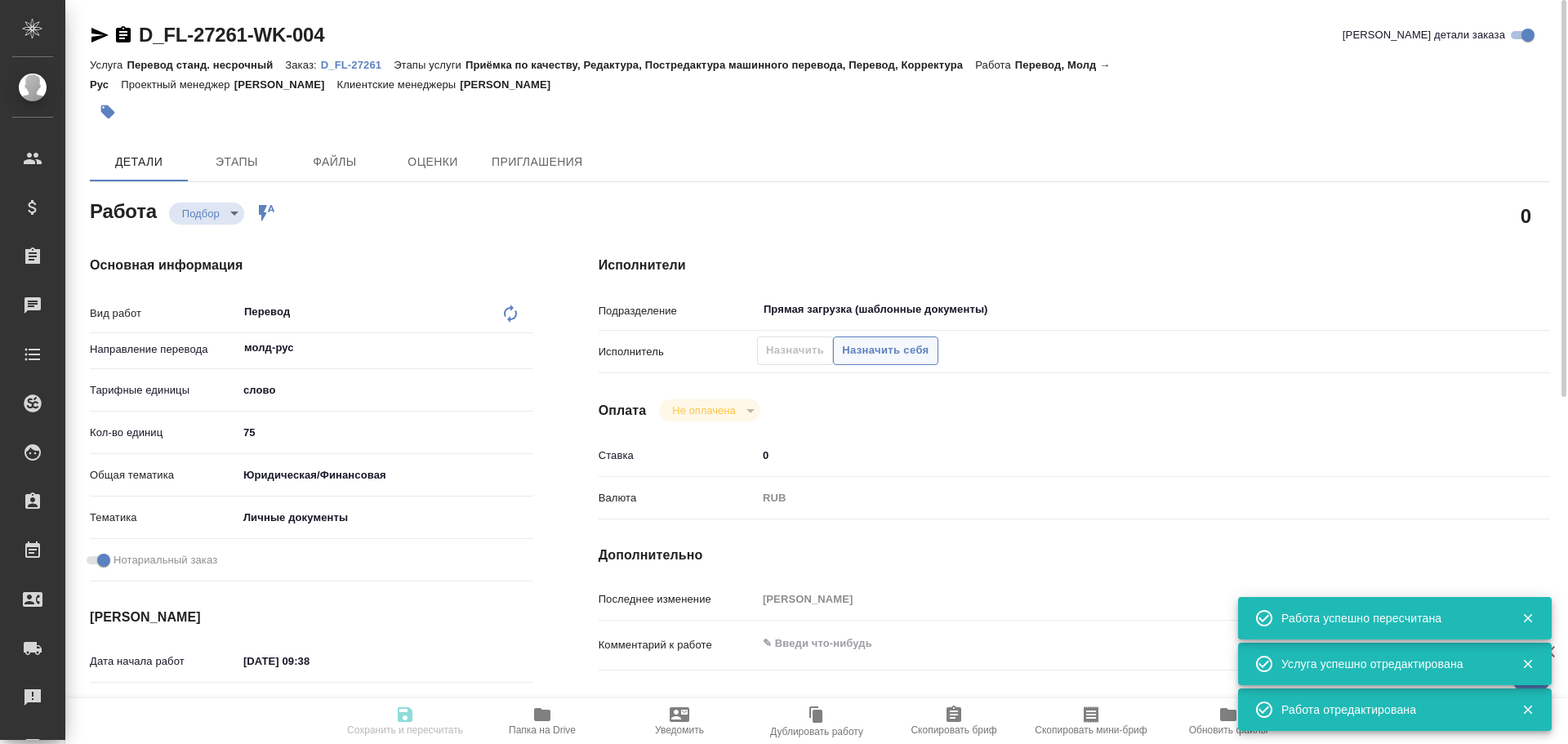
type input "75"
type input "yr-fn"
type input "5a8b8b956a9677013d343cfe"
checkbox input "true"
type input "29.08.2025 09:38"
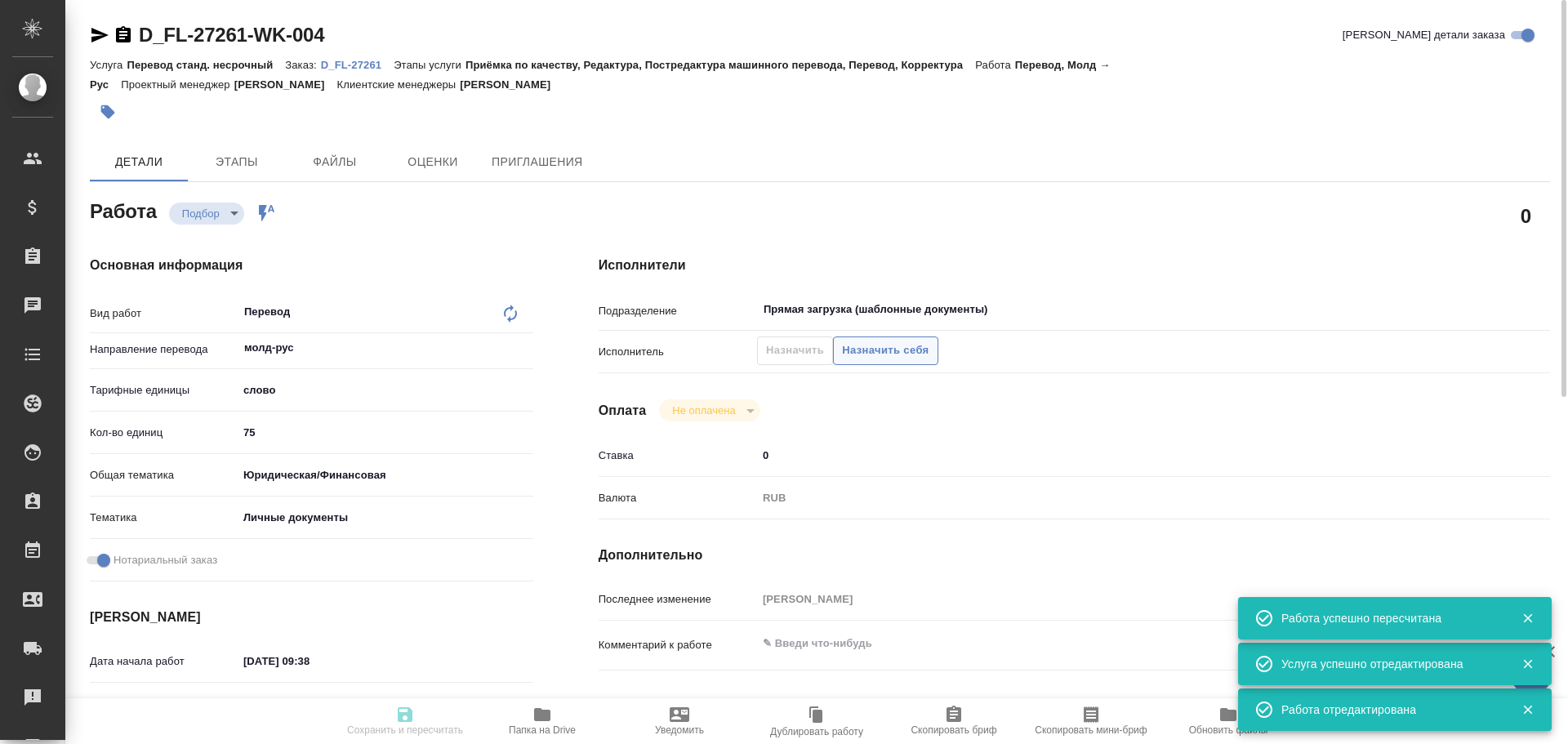
type input "29.08.2025 15:00"
type input "Прямая загрузка (шаблонные документы)"
type input "notPayed"
type input "0"
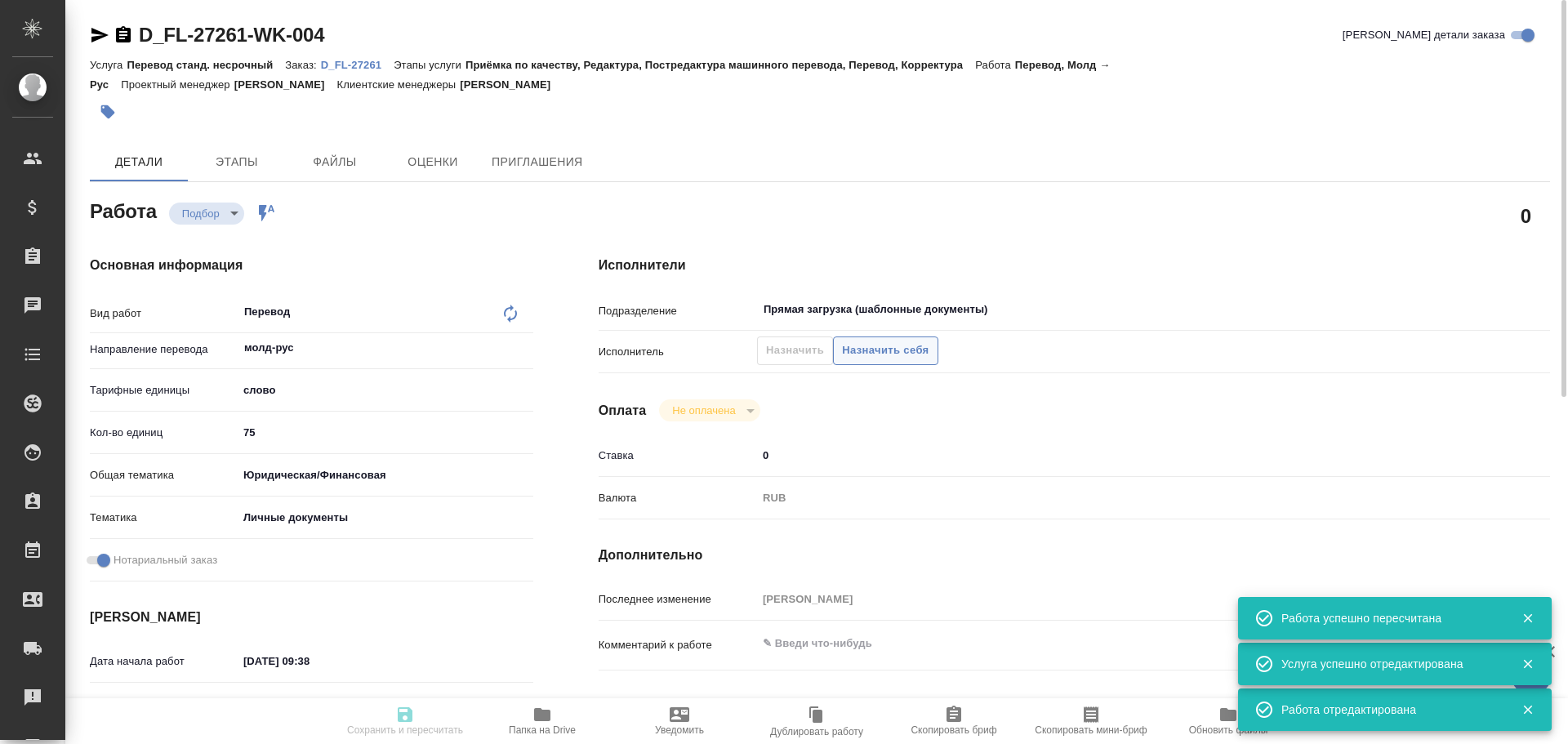
type input "RUB"
type input "Гусев Александр"
type textarea "x"
type textarea "/Clients/FL_D/Orders/D_FL-27261/Translated/D_FL-27261-WK-004"
type textarea "x"
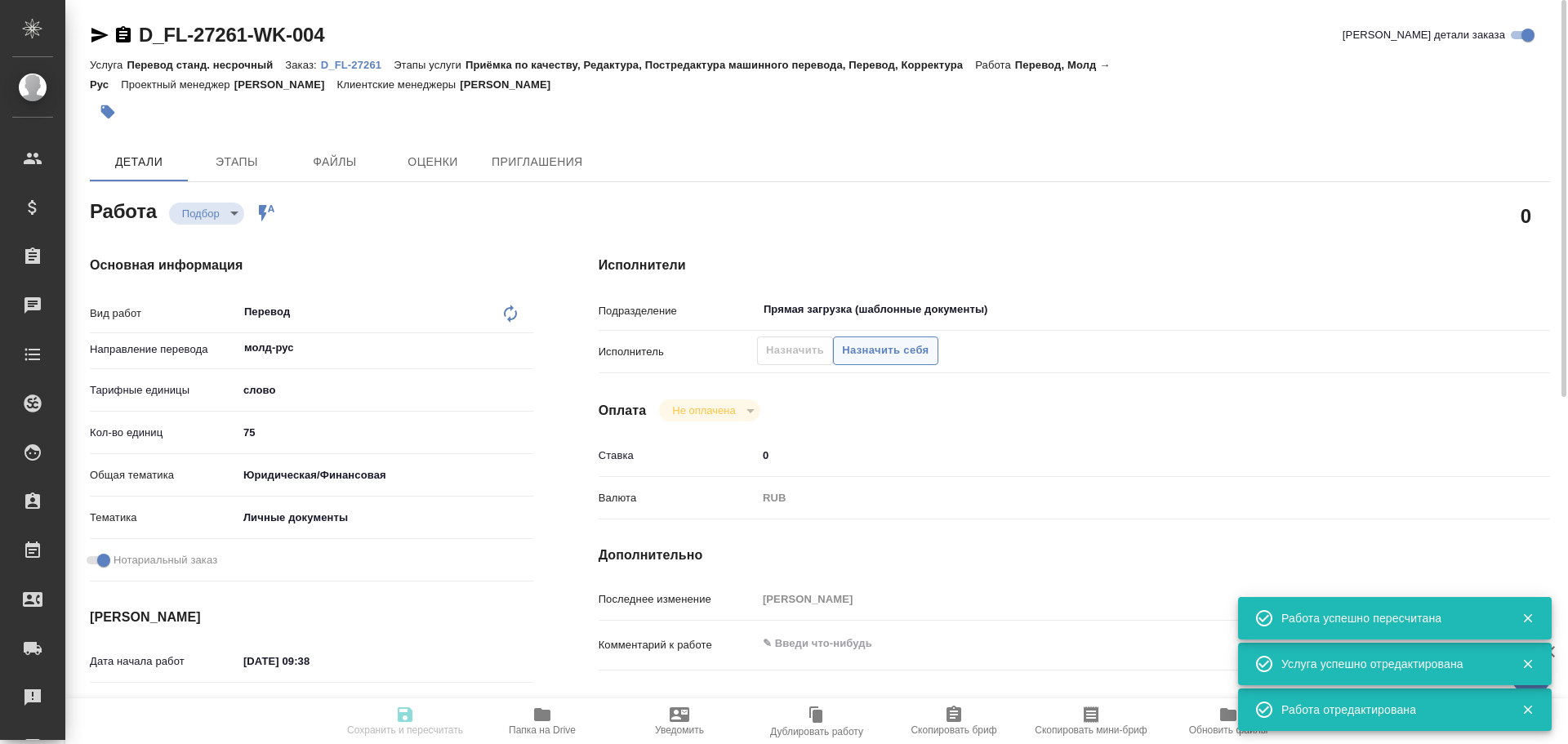
type input "D_FL-27261"
type input "Перевод станд. несрочный"
type input "Приёмка по качеству, Редактура, Постредактура машинного перевода, Перевод, Корр…"
type input "Давыдова Елена"
type input "/Clients/FL_D/Orders/D_FL-27261"
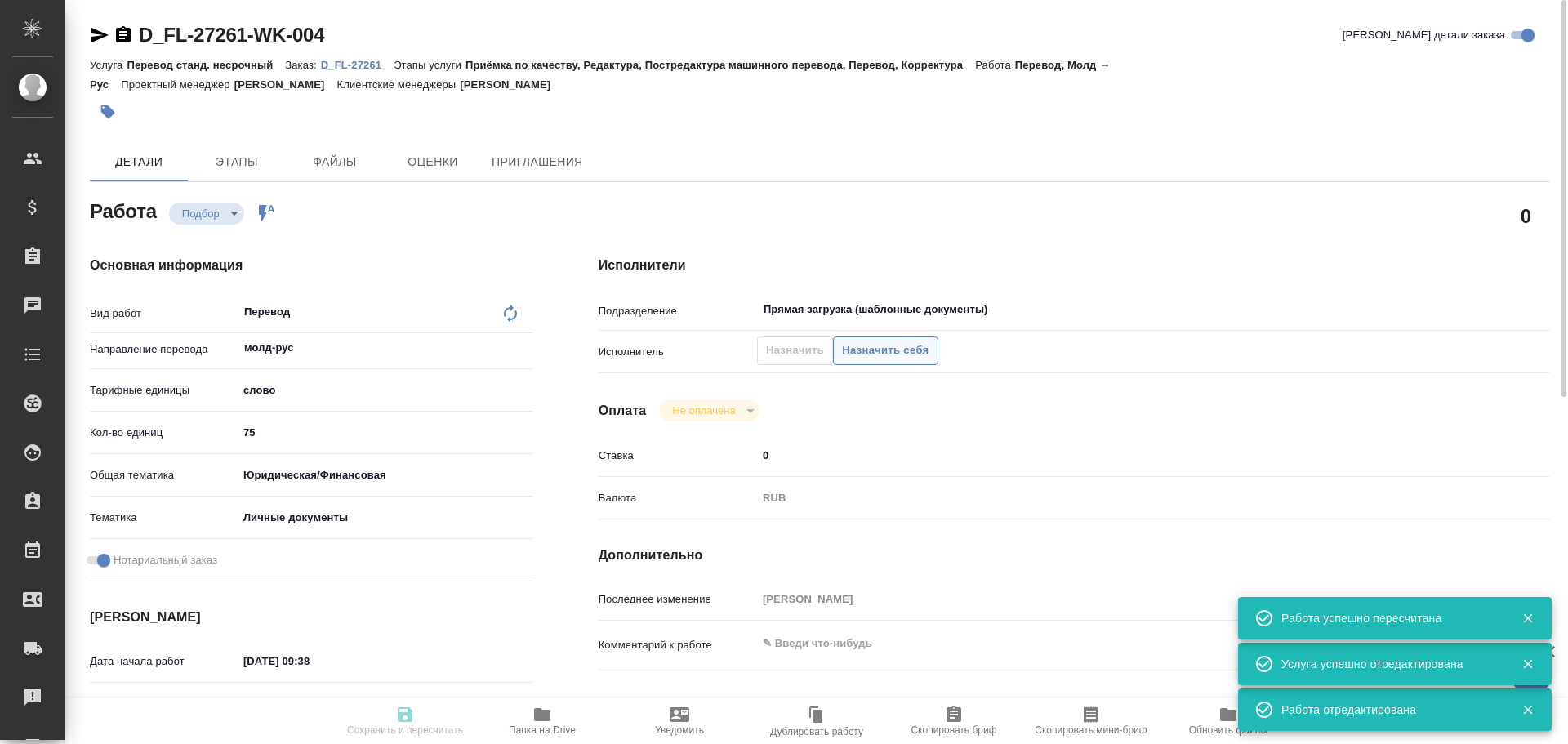
type input "https://drive.awatera.com/s/ZR6zyw9sJdWQkWS"
type textarea "ФЛОРЯ ЕЛЕНА"
type textarea "x"
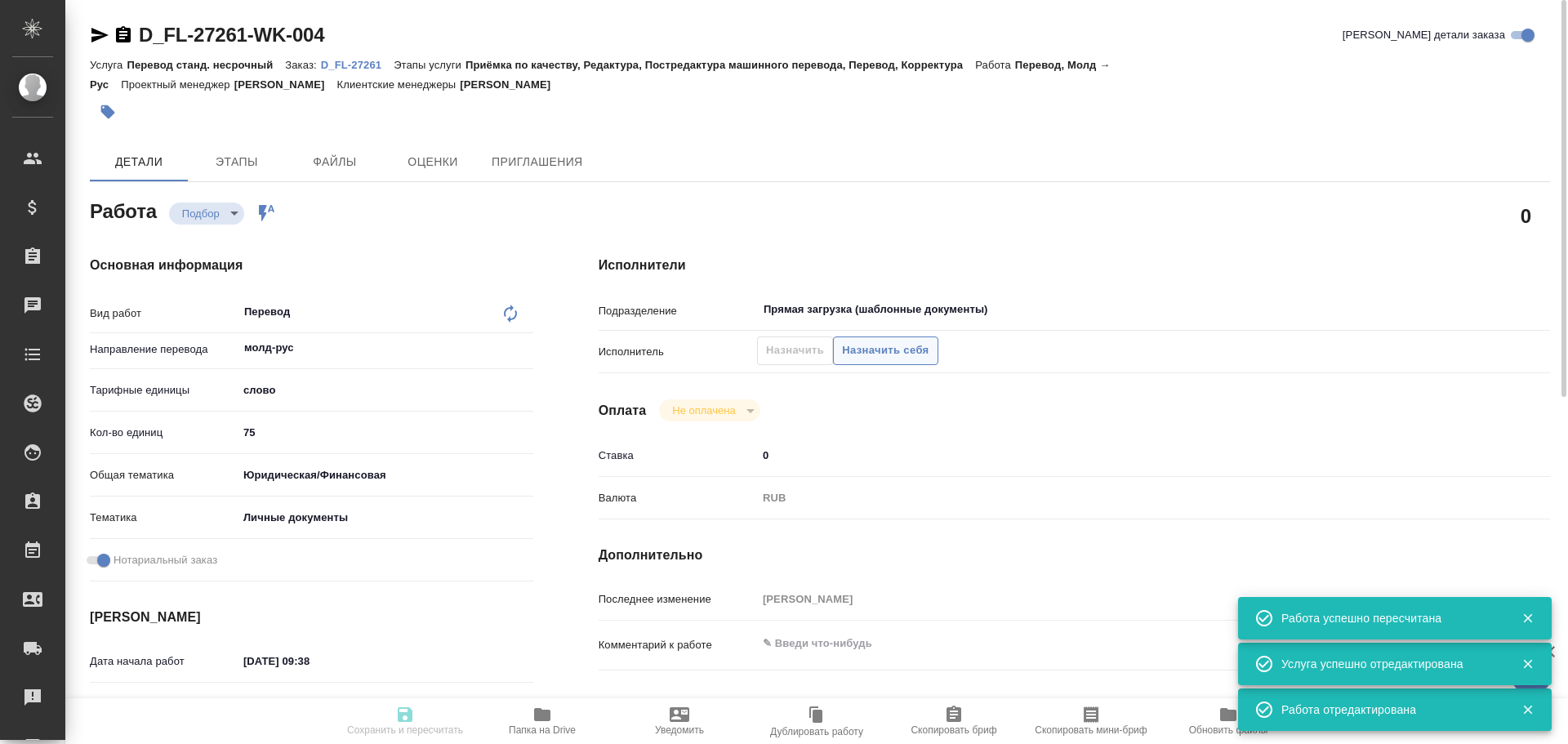
type textarea "x"
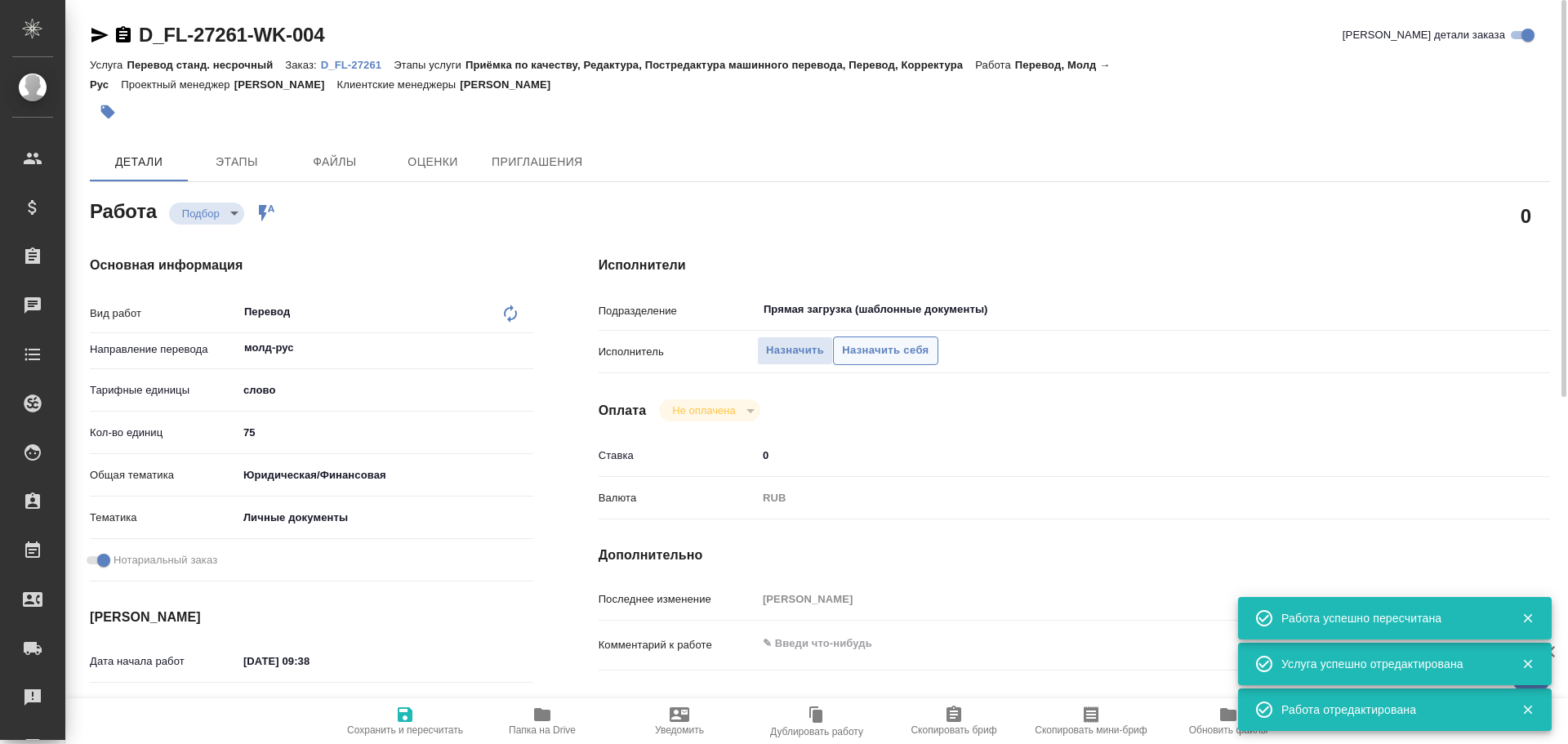
type textarea "x"
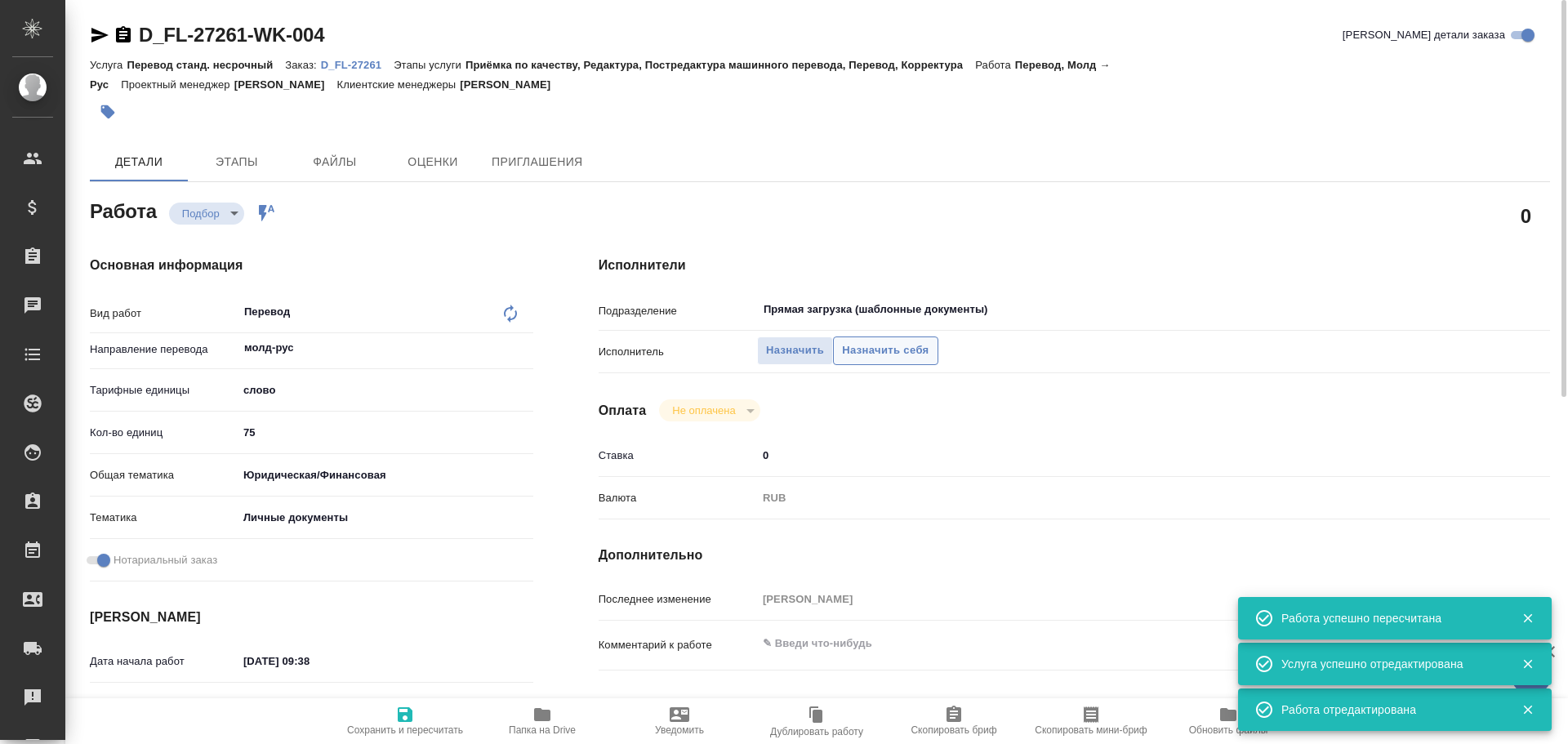
type textarea "x"
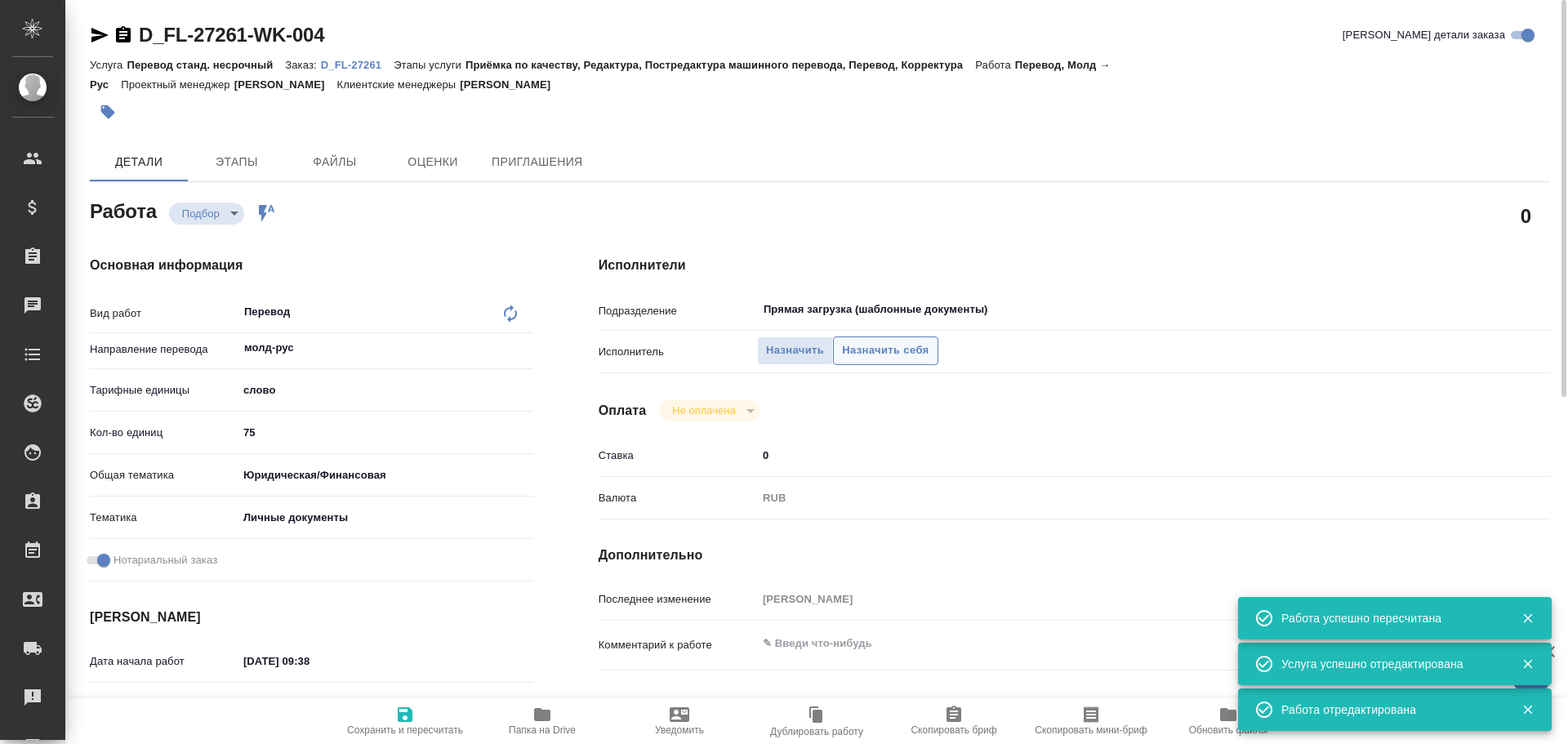
type textarea "x"
click at [848, 354] on span "Назначить себя" at bounding box center [884, 350] width 86 height 19
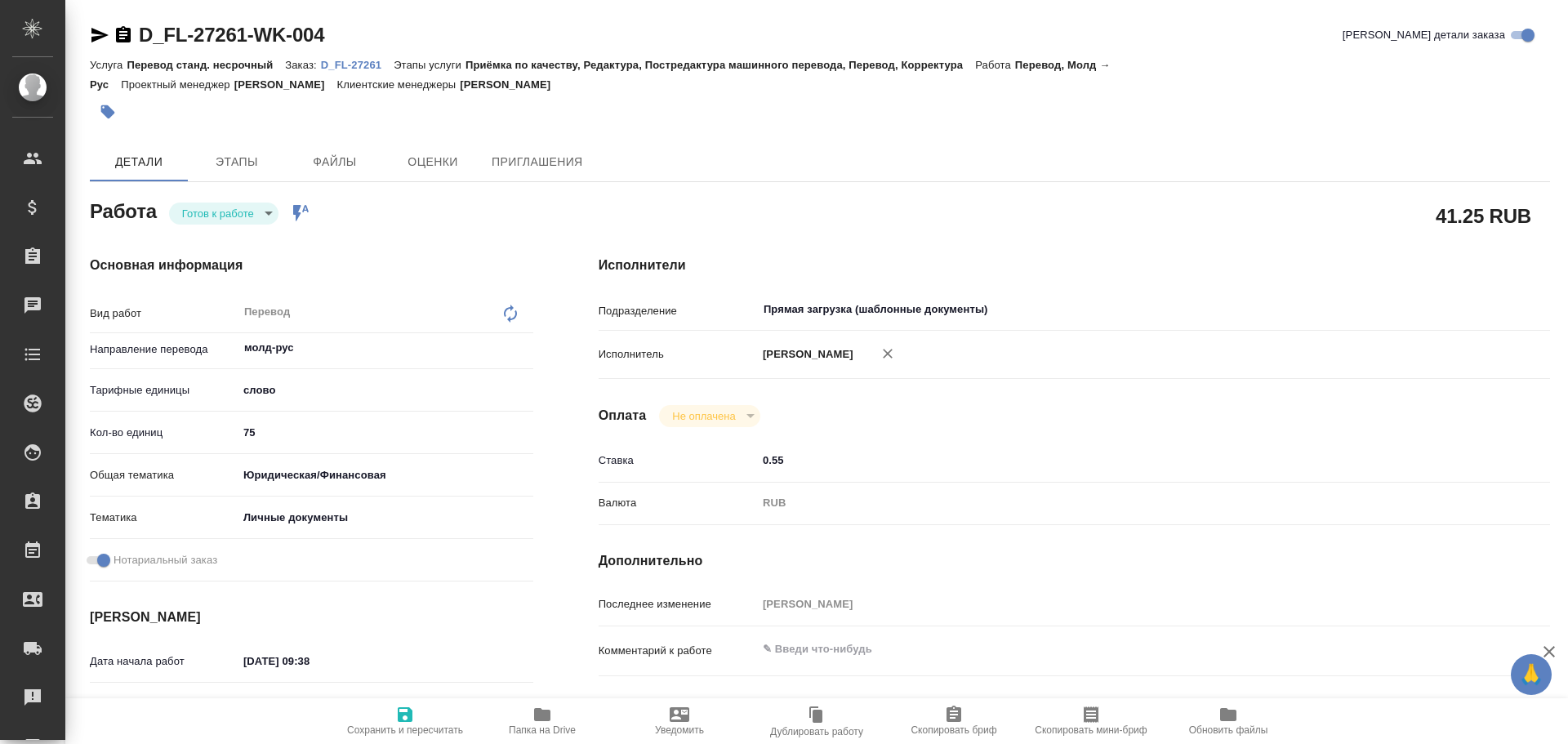
type textarea "x"
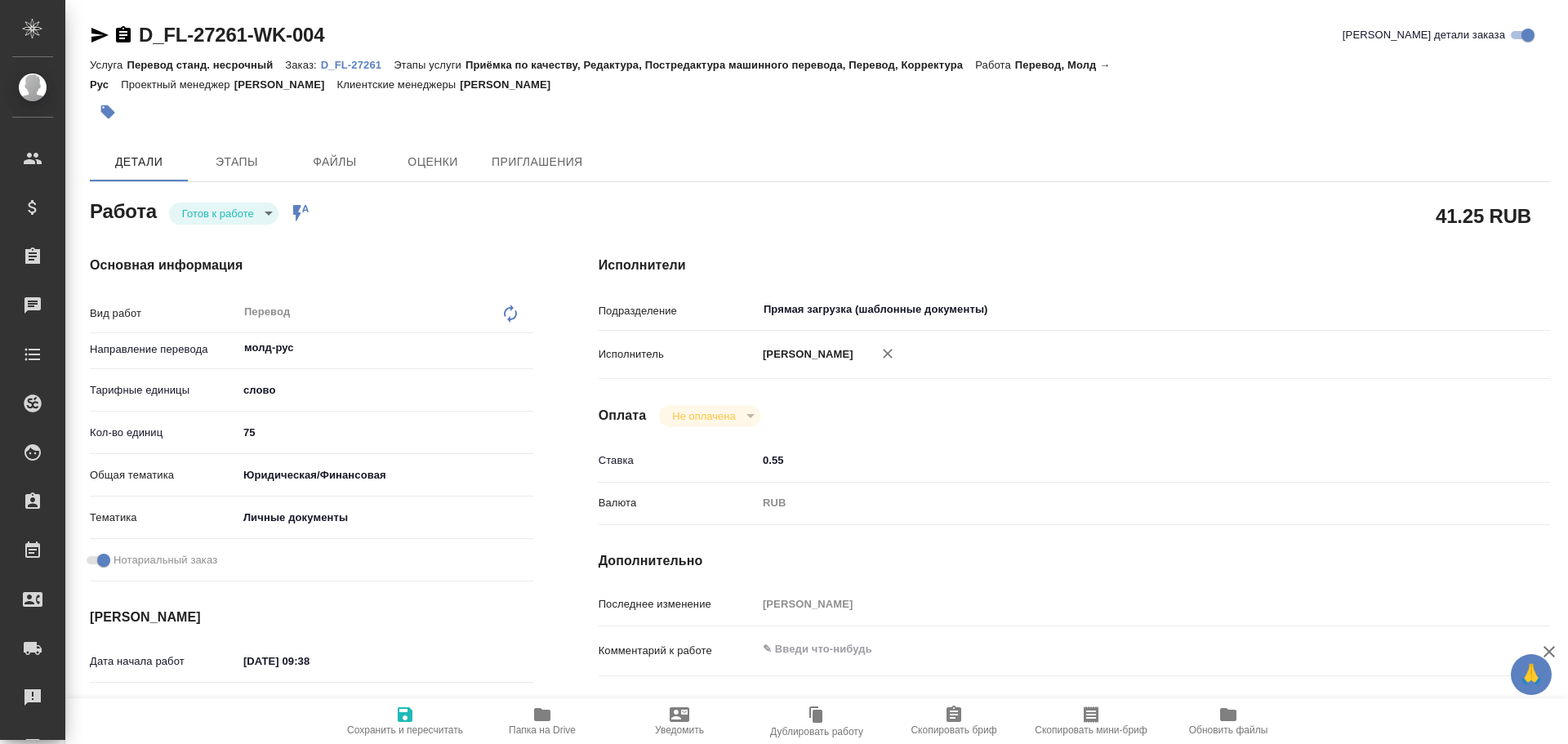
type textarea "x"
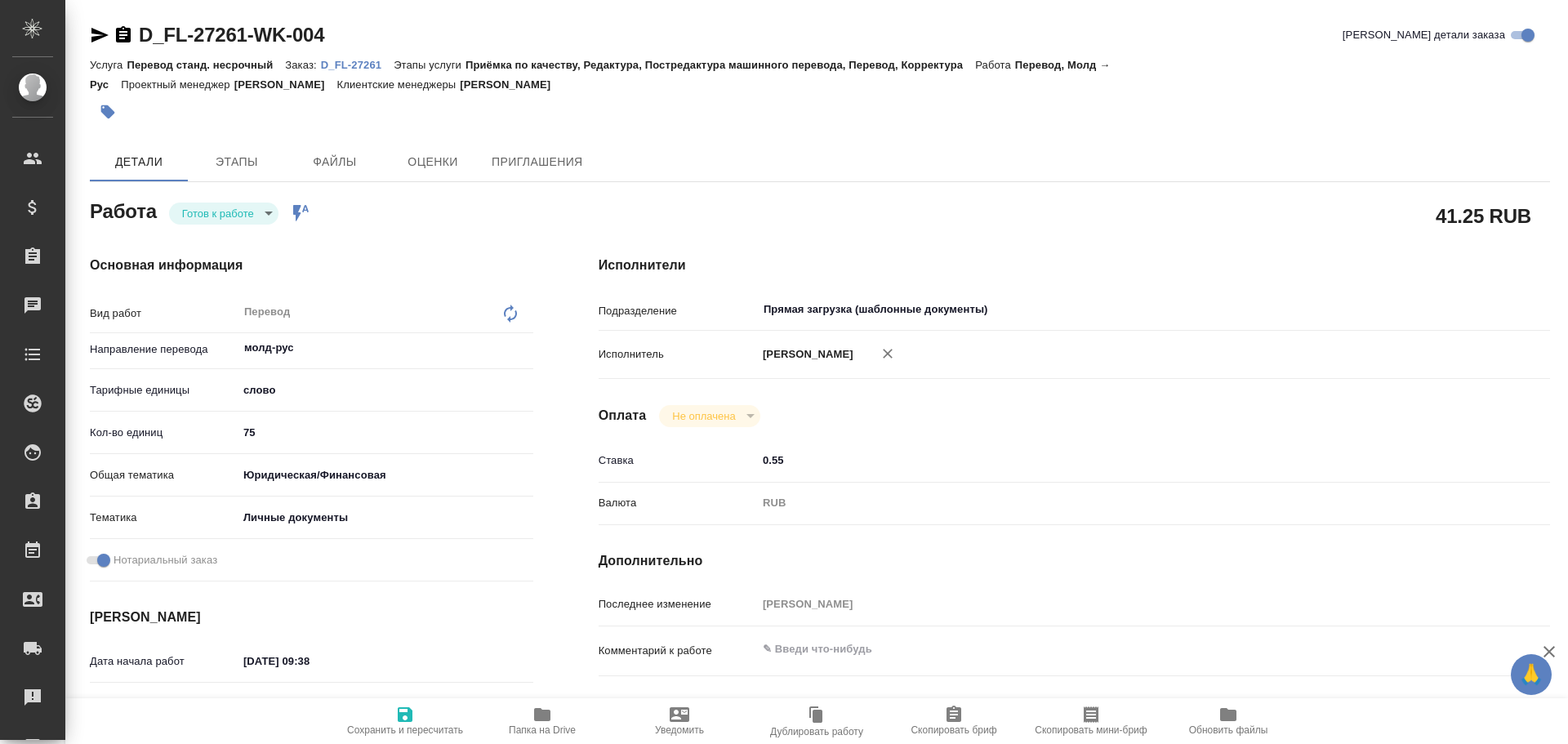
type textarea "x"
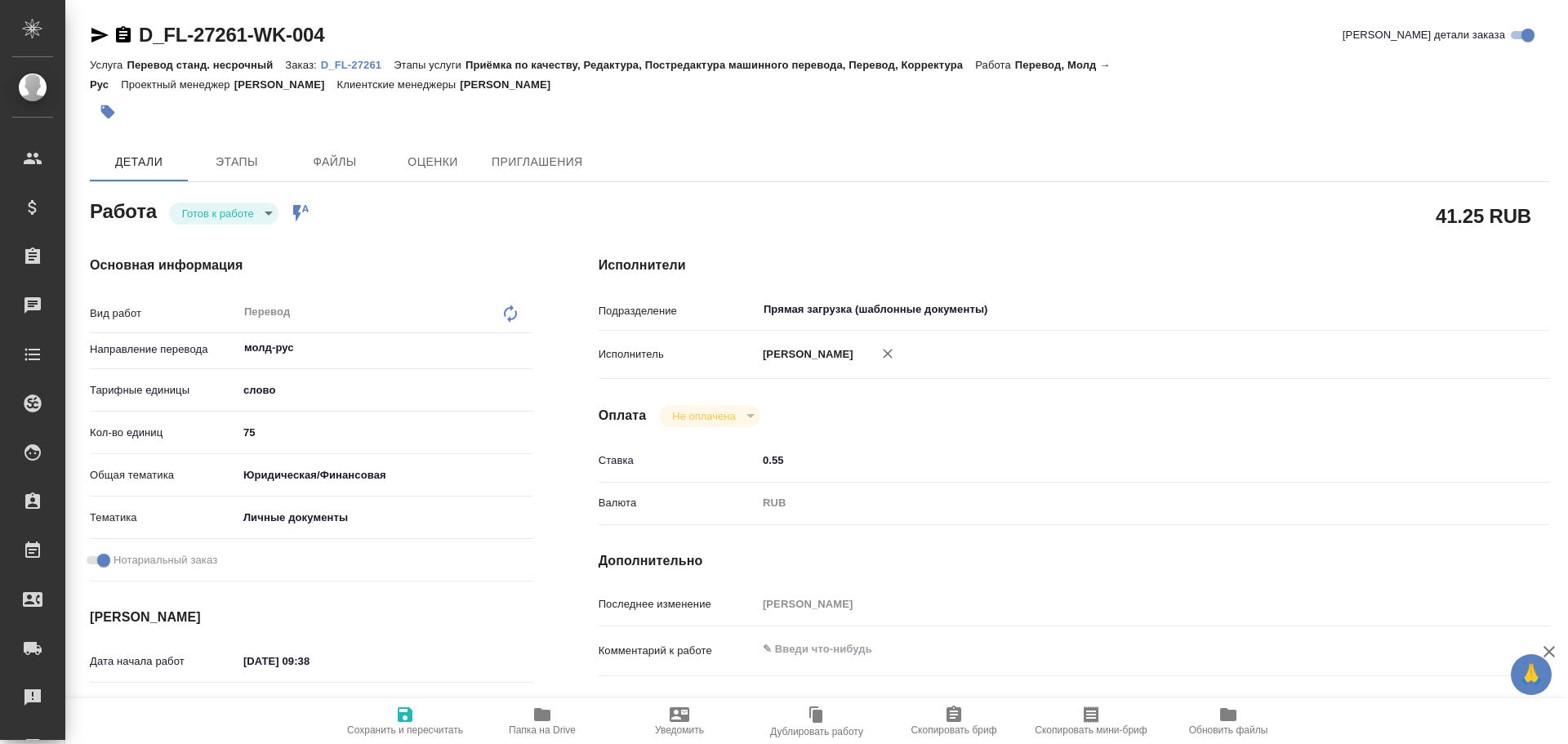
type textarea "x"
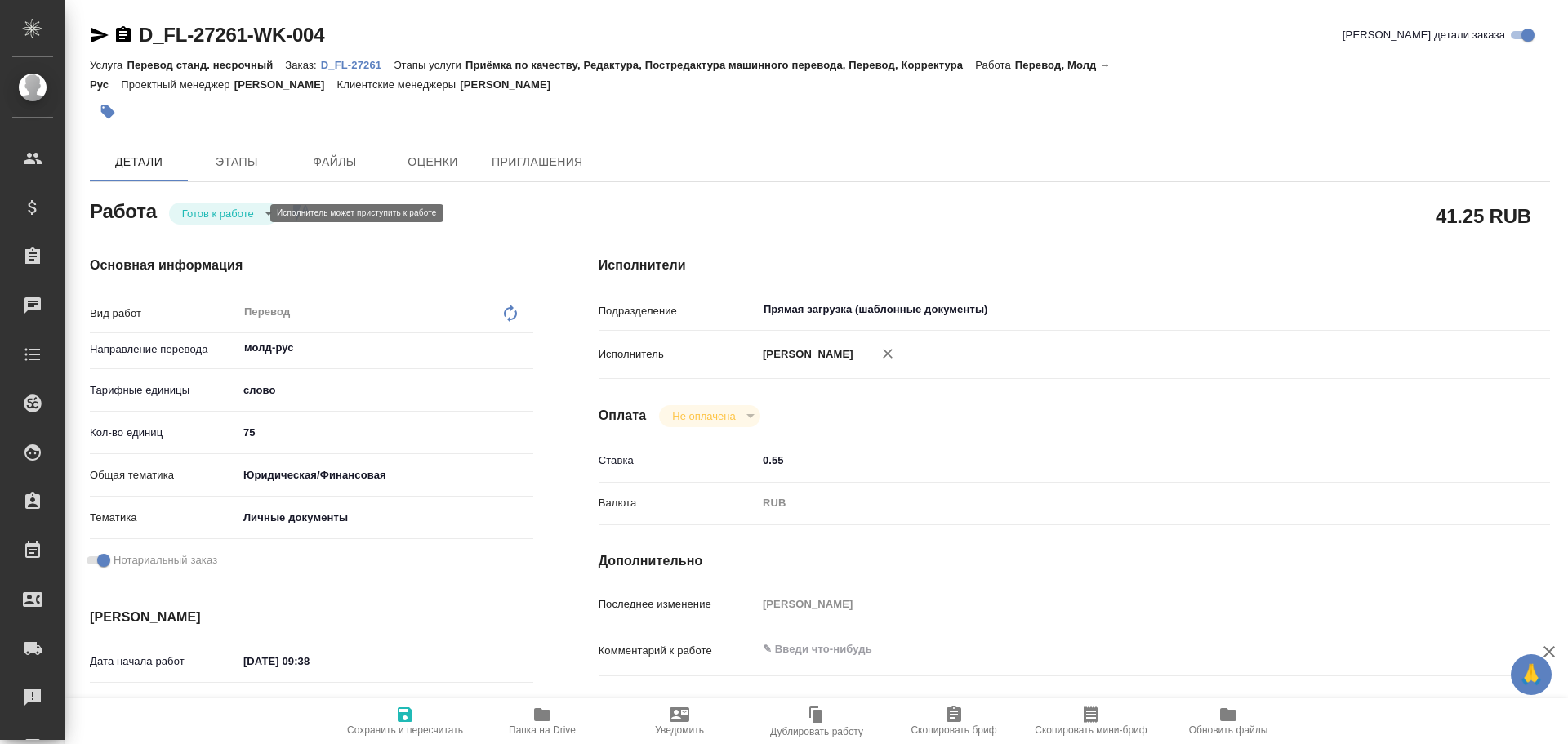
click at [215, 213] on body "🙏 .cls-1 fill:#fff; AWATERA Gusev Alexandr Клиенты Спецификации Заказы Чаты Tod…" at bounding box center [784, 372] width 1568 height 744
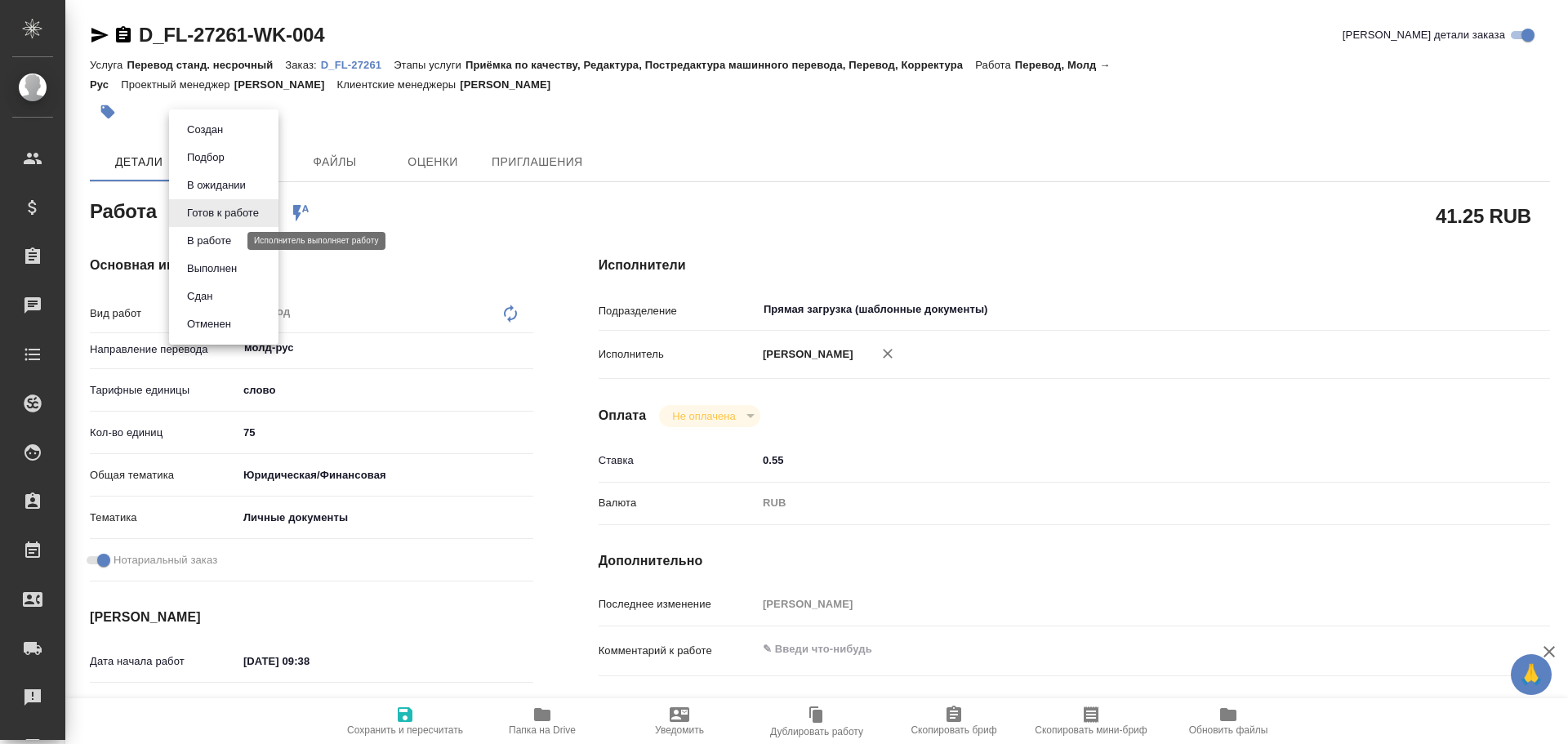
click at [214, 237] on button "В работе" at bounding box center [209, 241] width 53 height 18
type textarea "x"
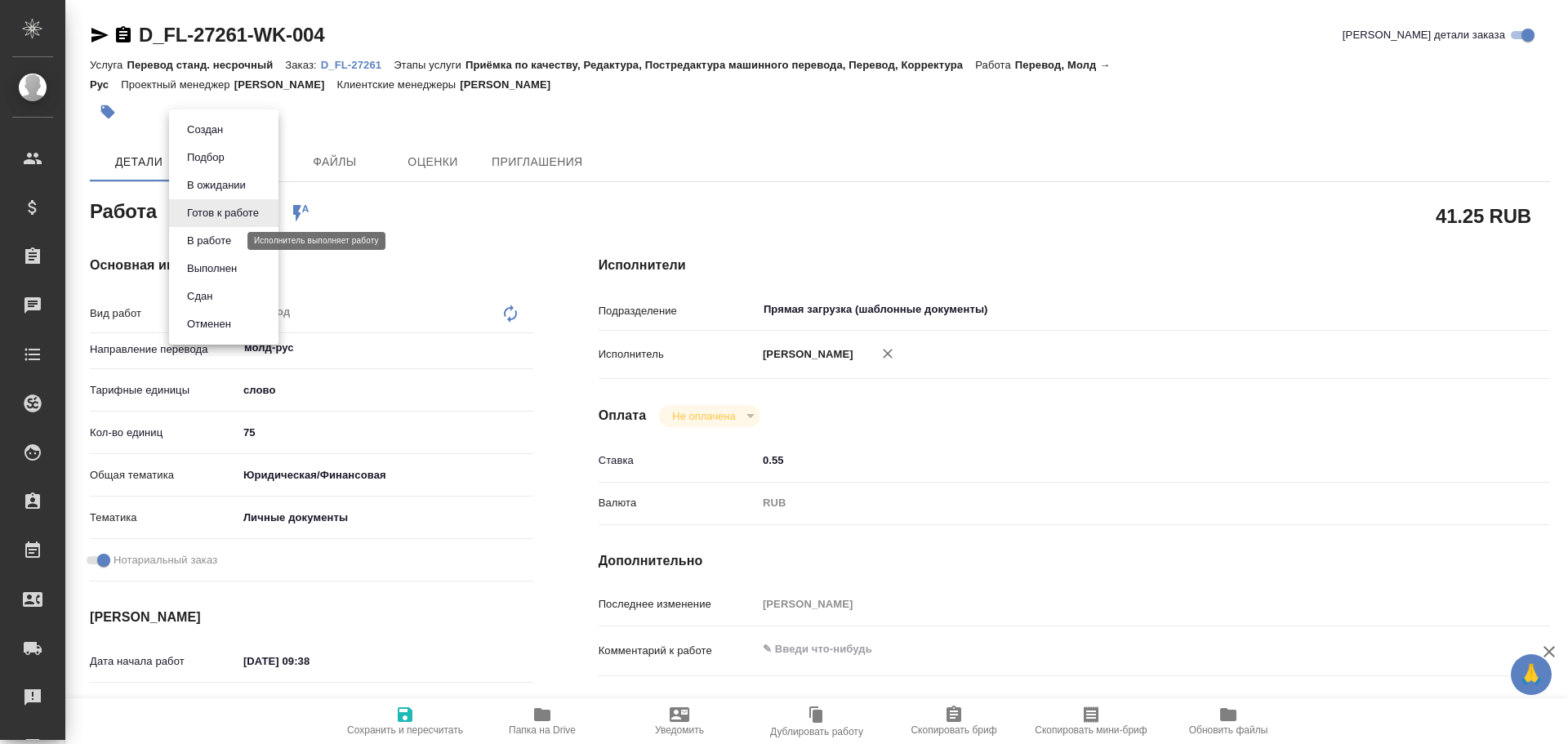
type textarea "x"
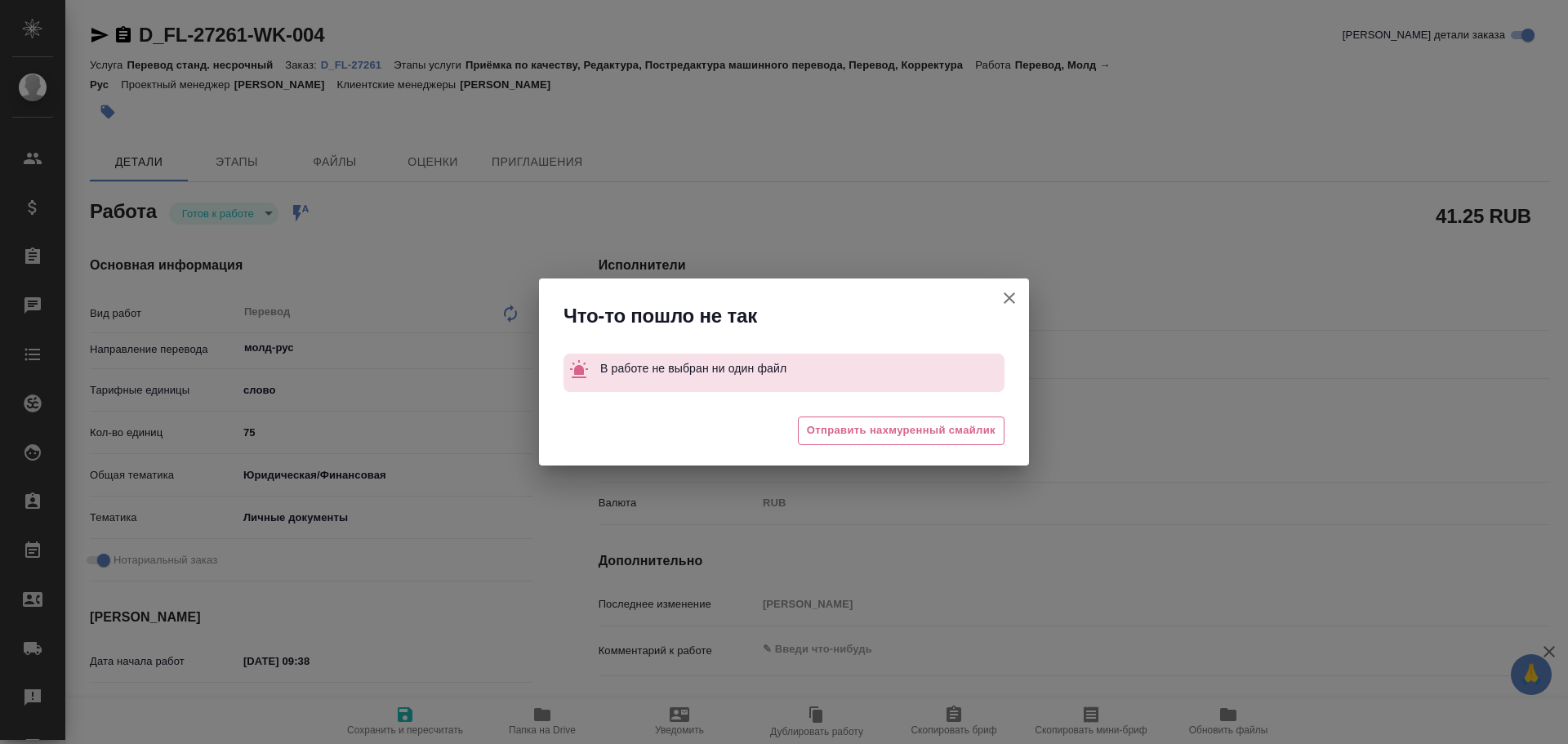
type textarea "x"
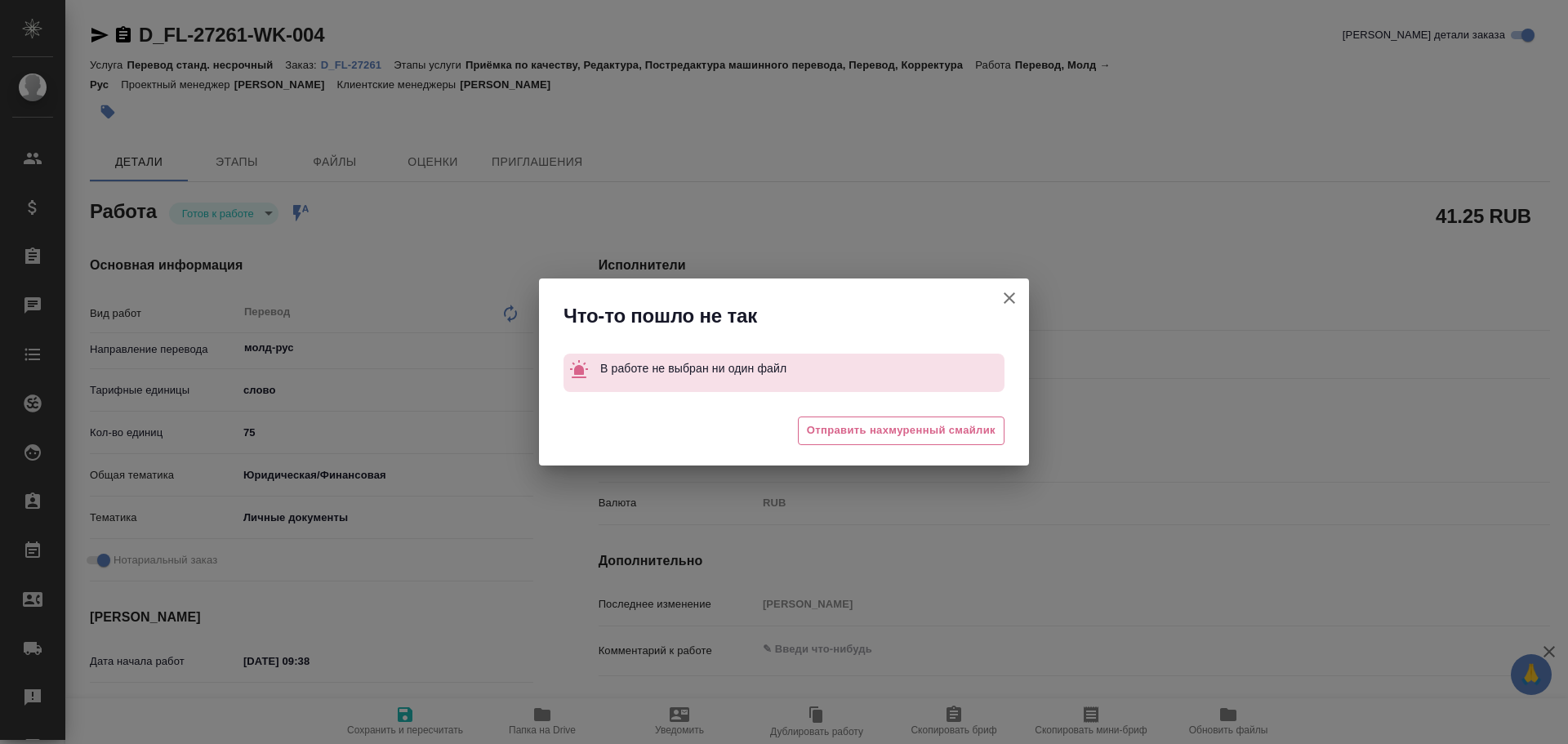
type textarea "x"
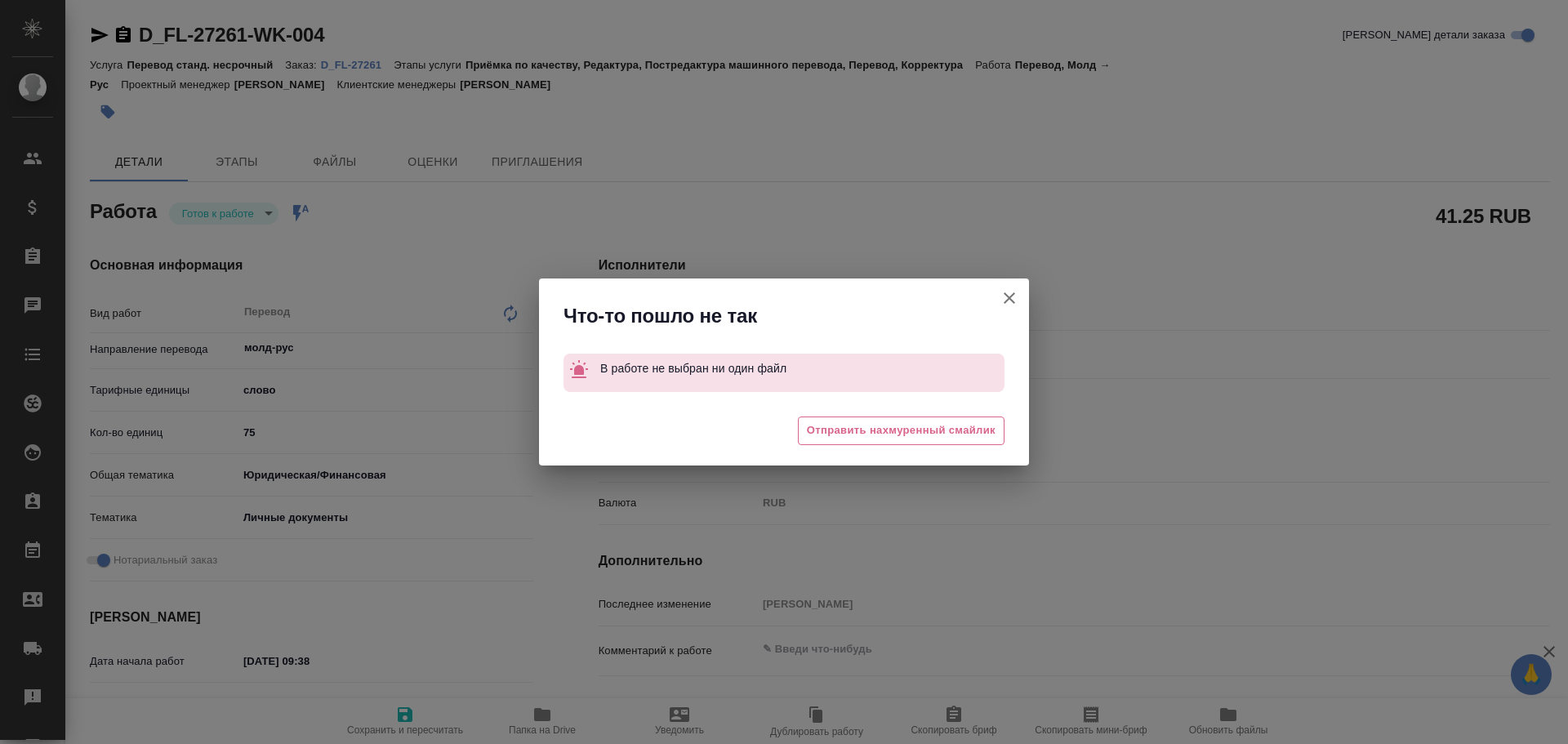
type textarea "x"
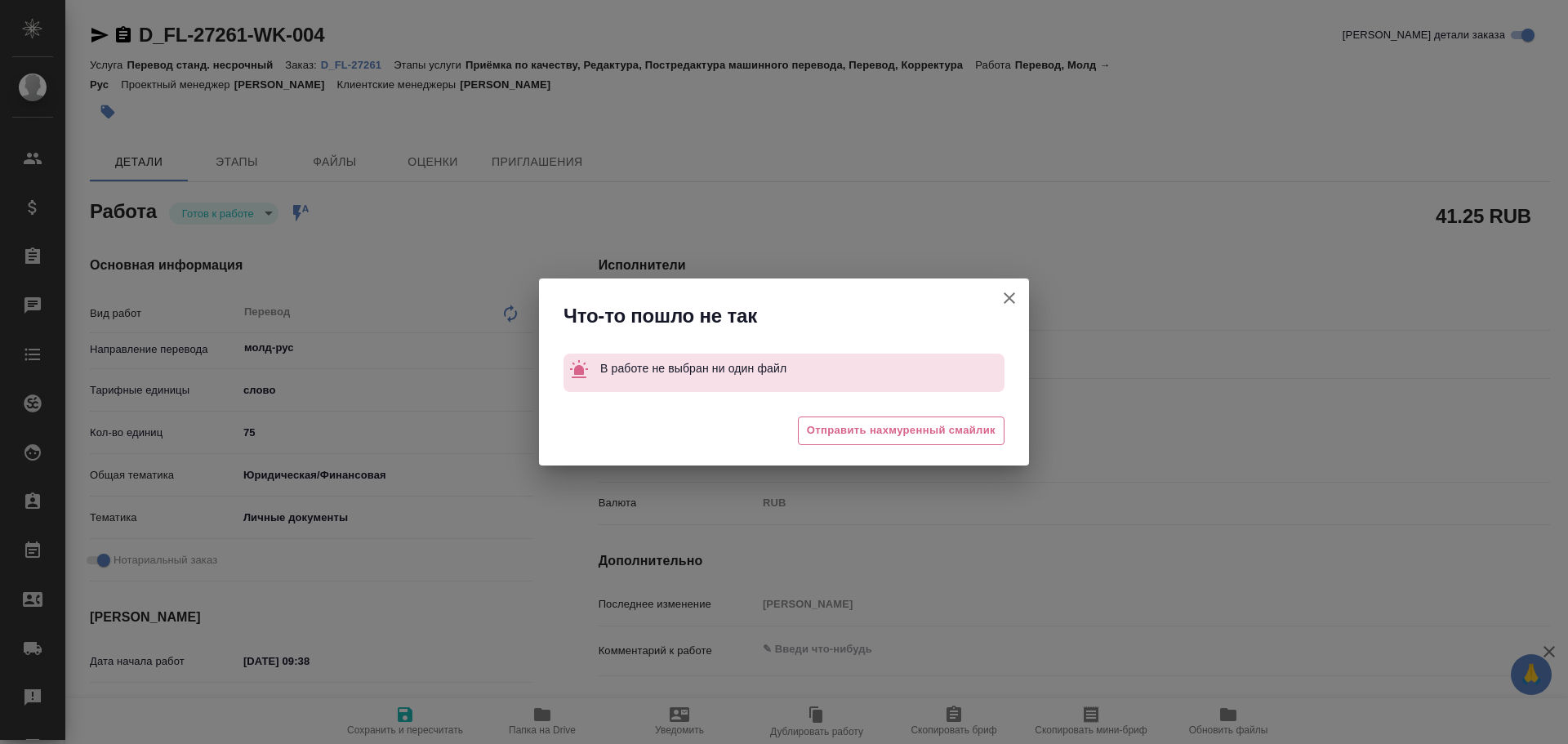
type textarea "x"
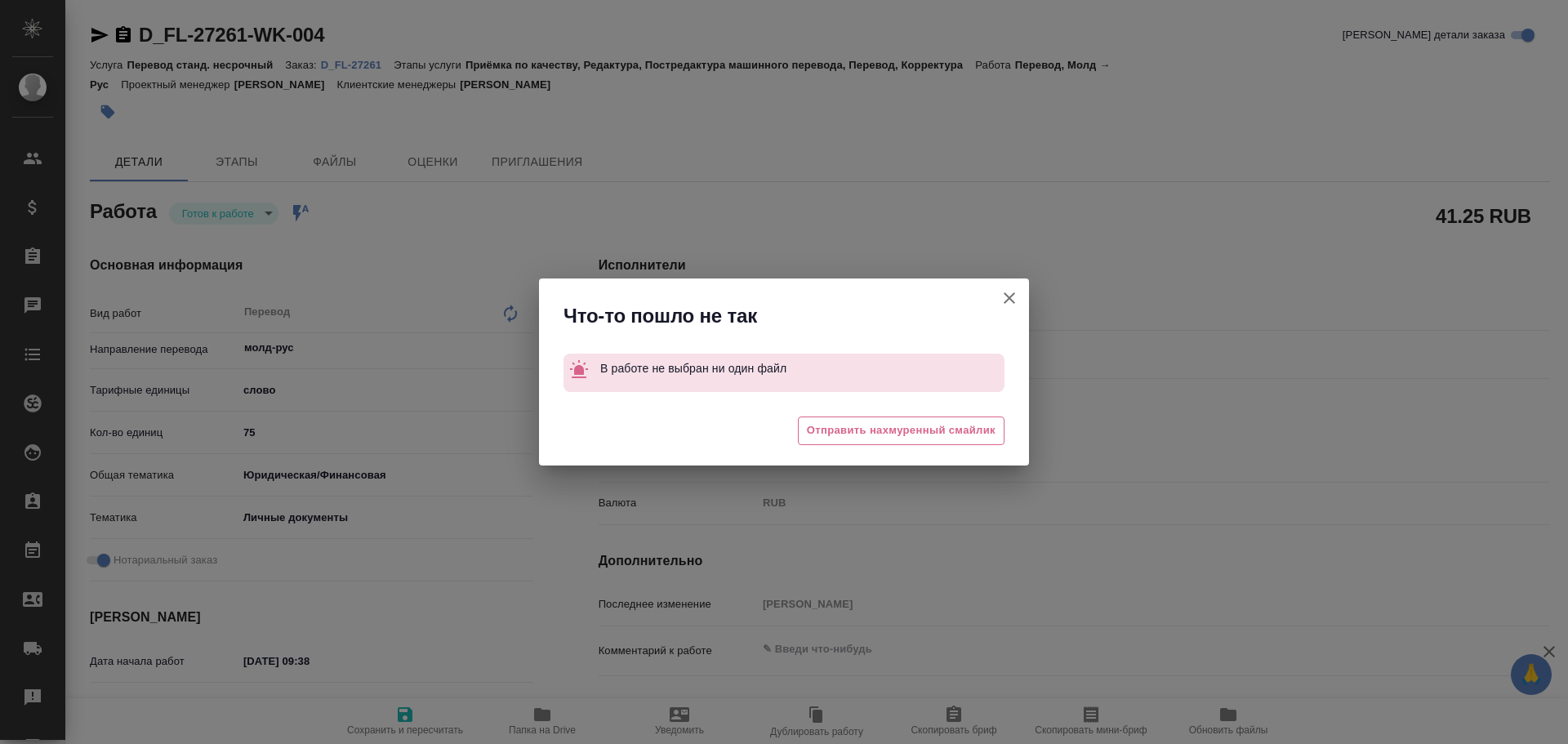
click at [1046, 283] on div "Что-то пошло не так В работе не выбран ни один файл 😓 Отправить нахмуренный сма…" at bounding box center [784, 372] width 1568 height 744
click at [1034, 284] on div "Что-то пошло не так В работе не выбран ни один файл 😓 Отправить нахмуренный сма…" at bounding box center [784, 372] width 1568 height 744
click at [1011, 290] on icon "button" at bounding box center [1009, 298] width 20 height 20
type textarea "x"
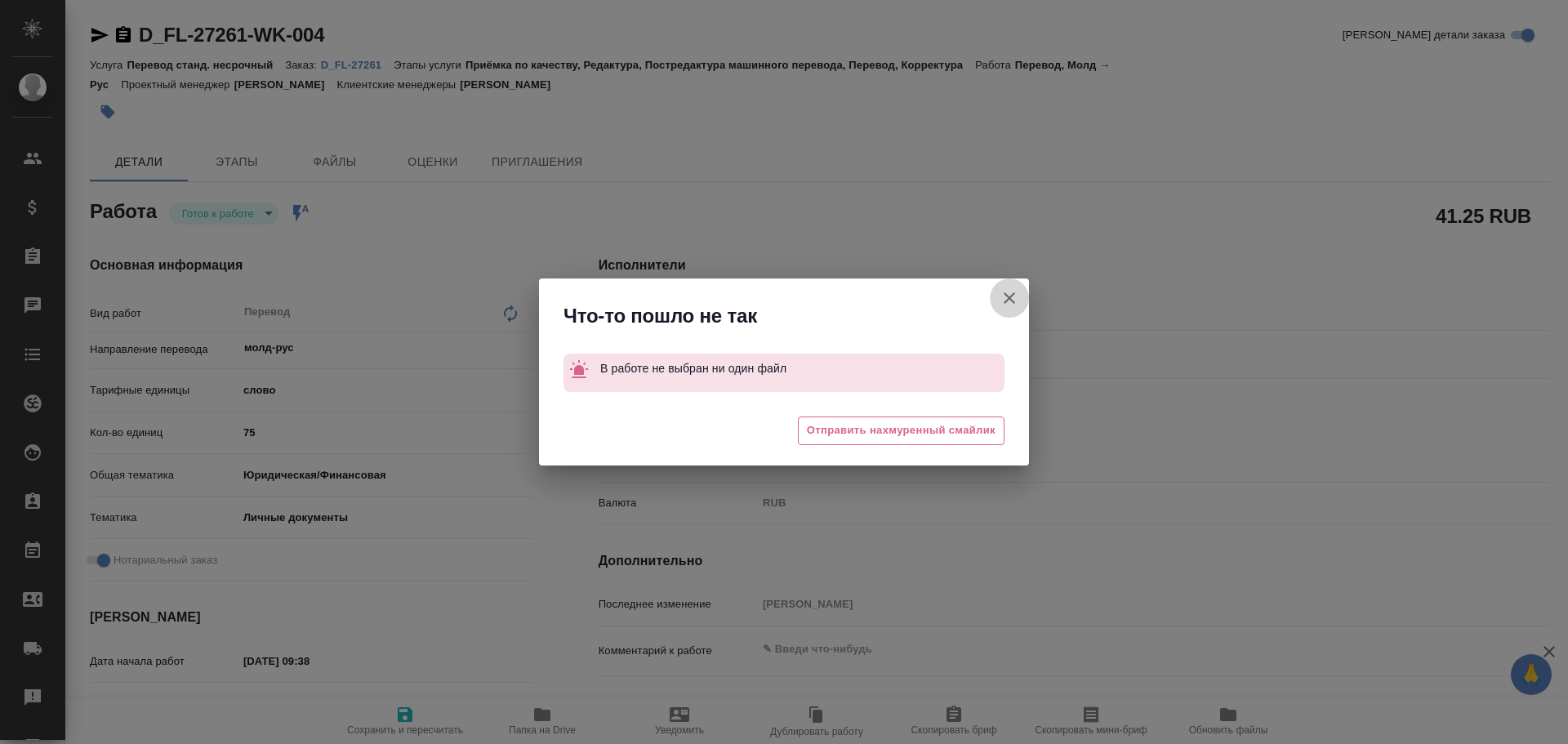
type textarea "x"
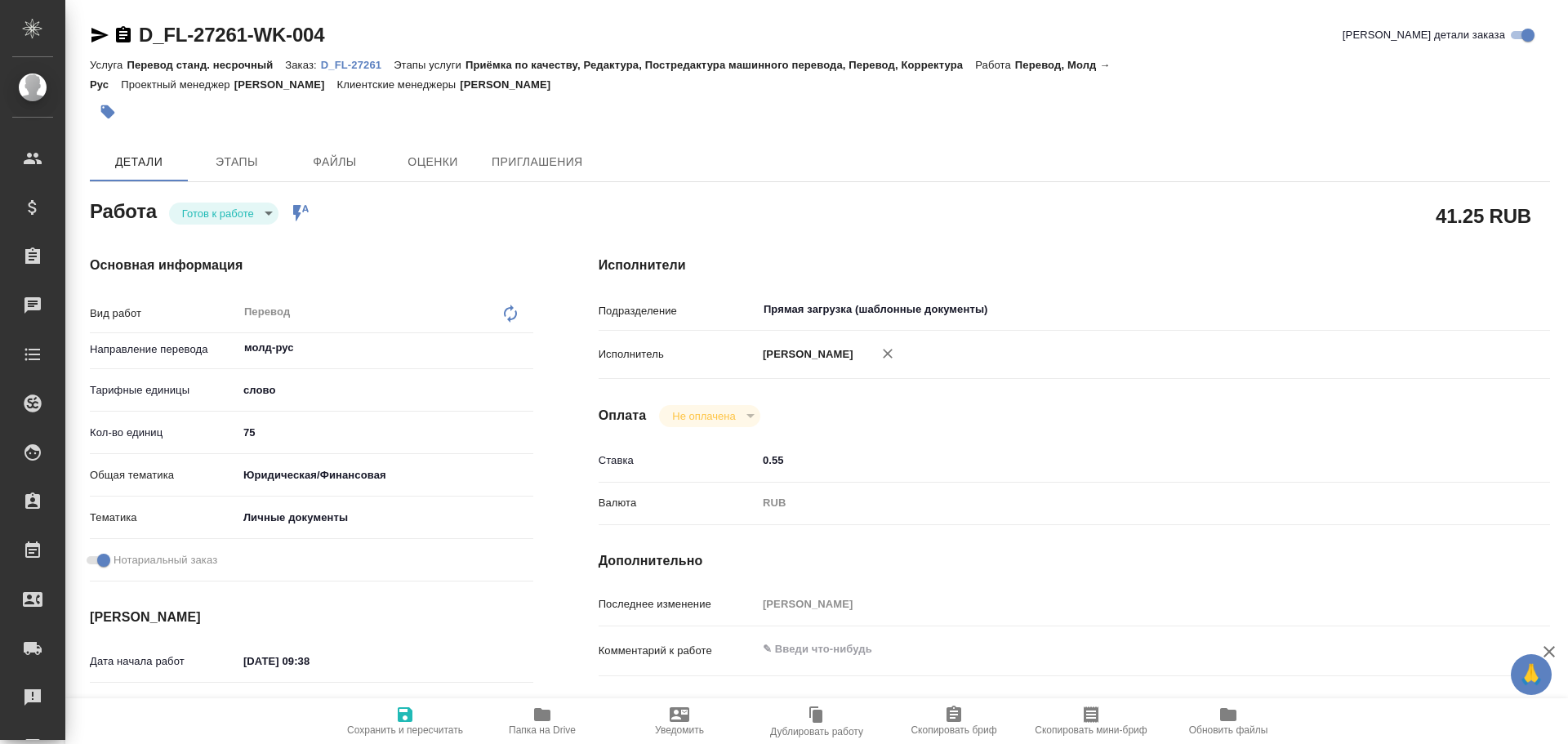
click at [348, 61] on p "D_FL-27261" at bounding box center [357, 65] width 73 height 12
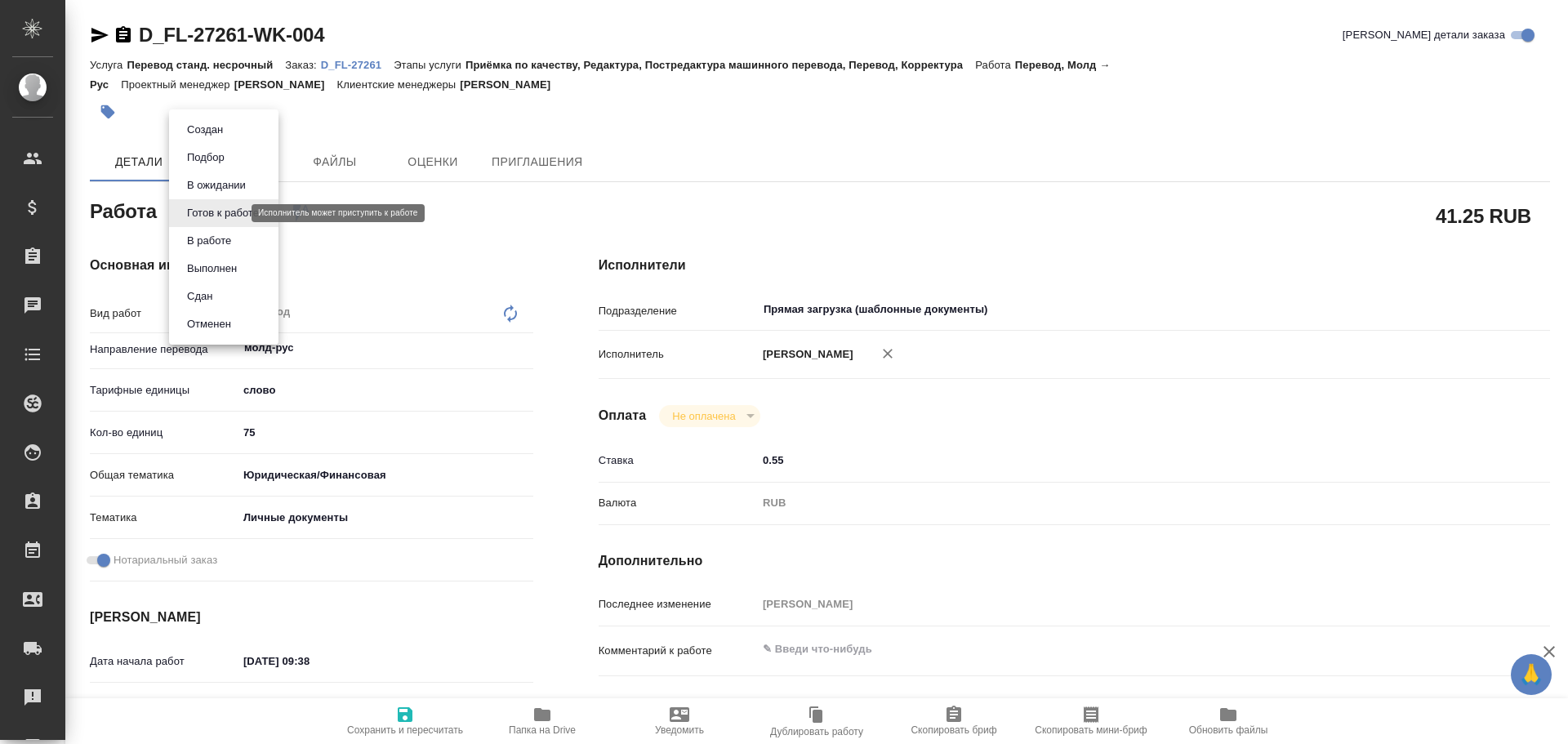
click at [210, 213] on body "🙏 .cls-1 fill:#fff; AWATERA Gusev Alexandr Клиенты Спецификации Заказы 0 Чаты T…" at bounding box center [784, 372] width 1568 height 744
click at [209, 246] on button "В работе" at bounding box center [209, 241] width 53 height 18
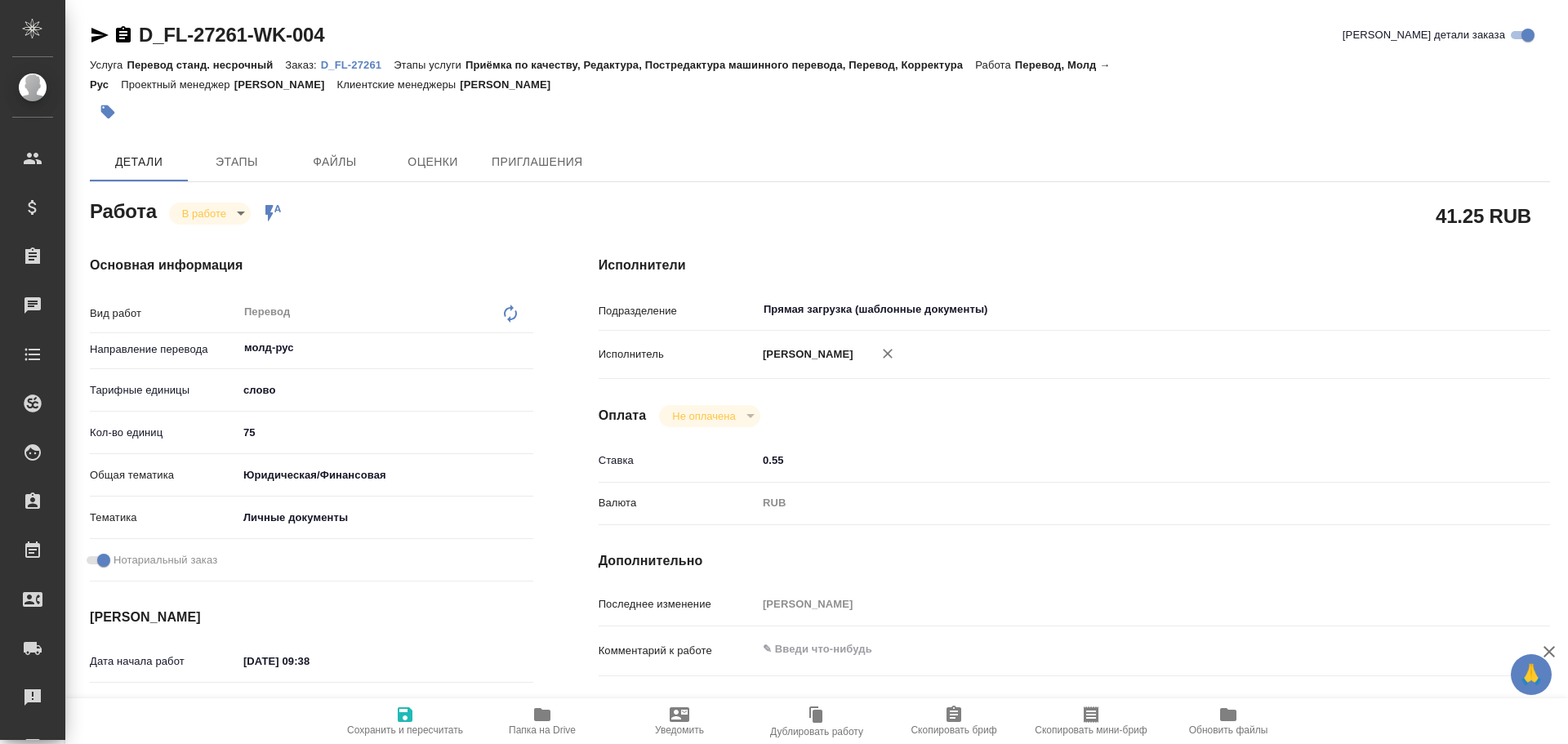
type textarea "x"
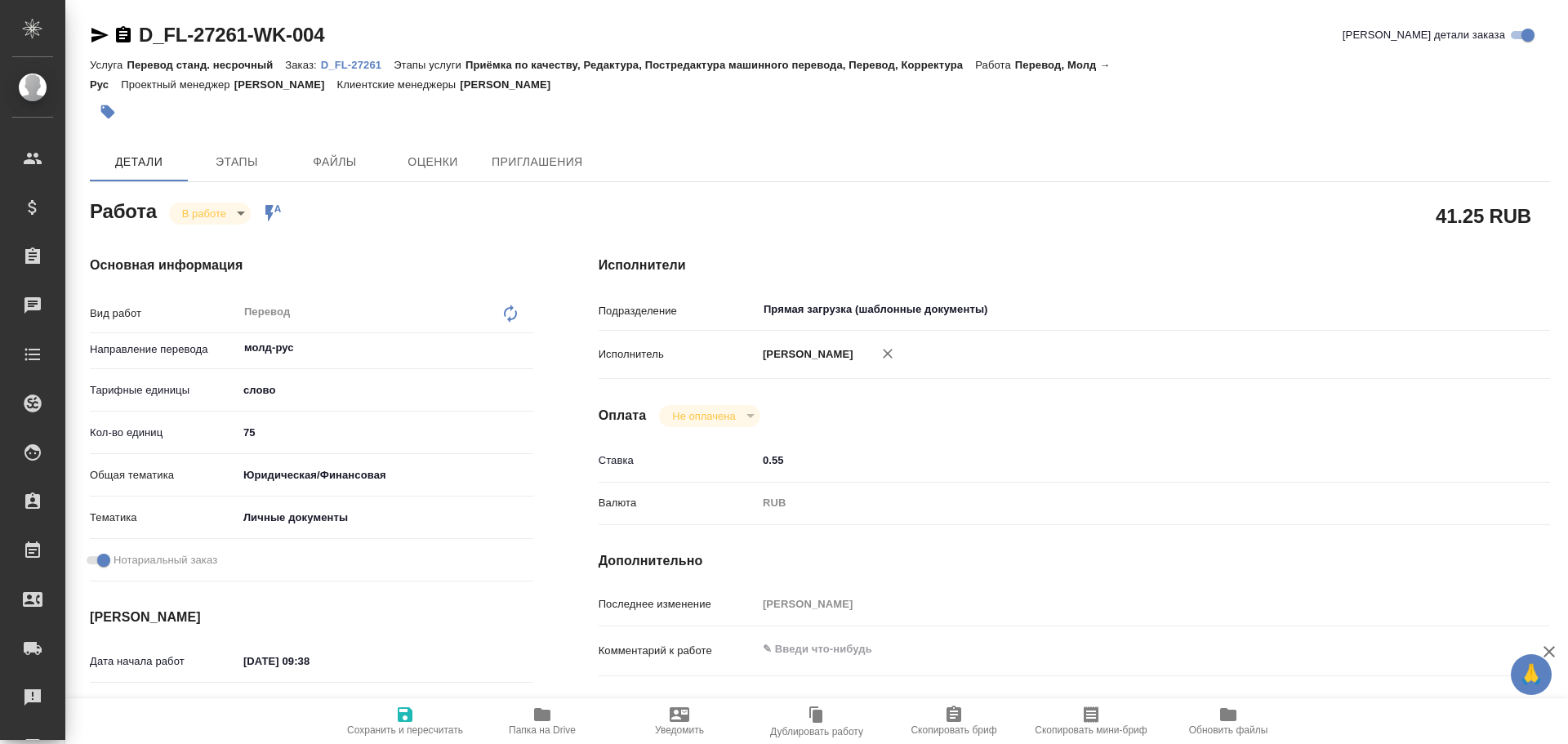
type textarea "x"
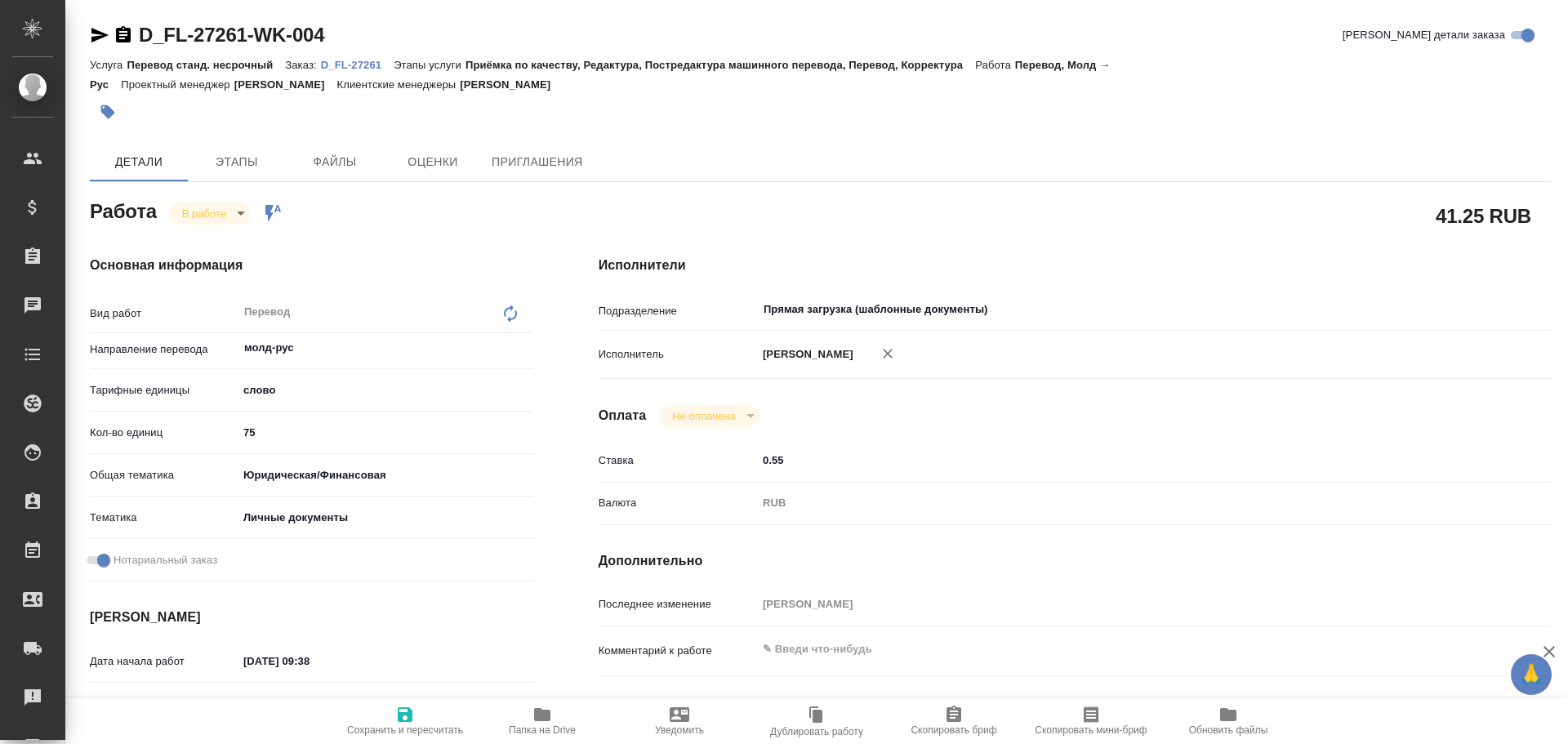
type textarea "x"
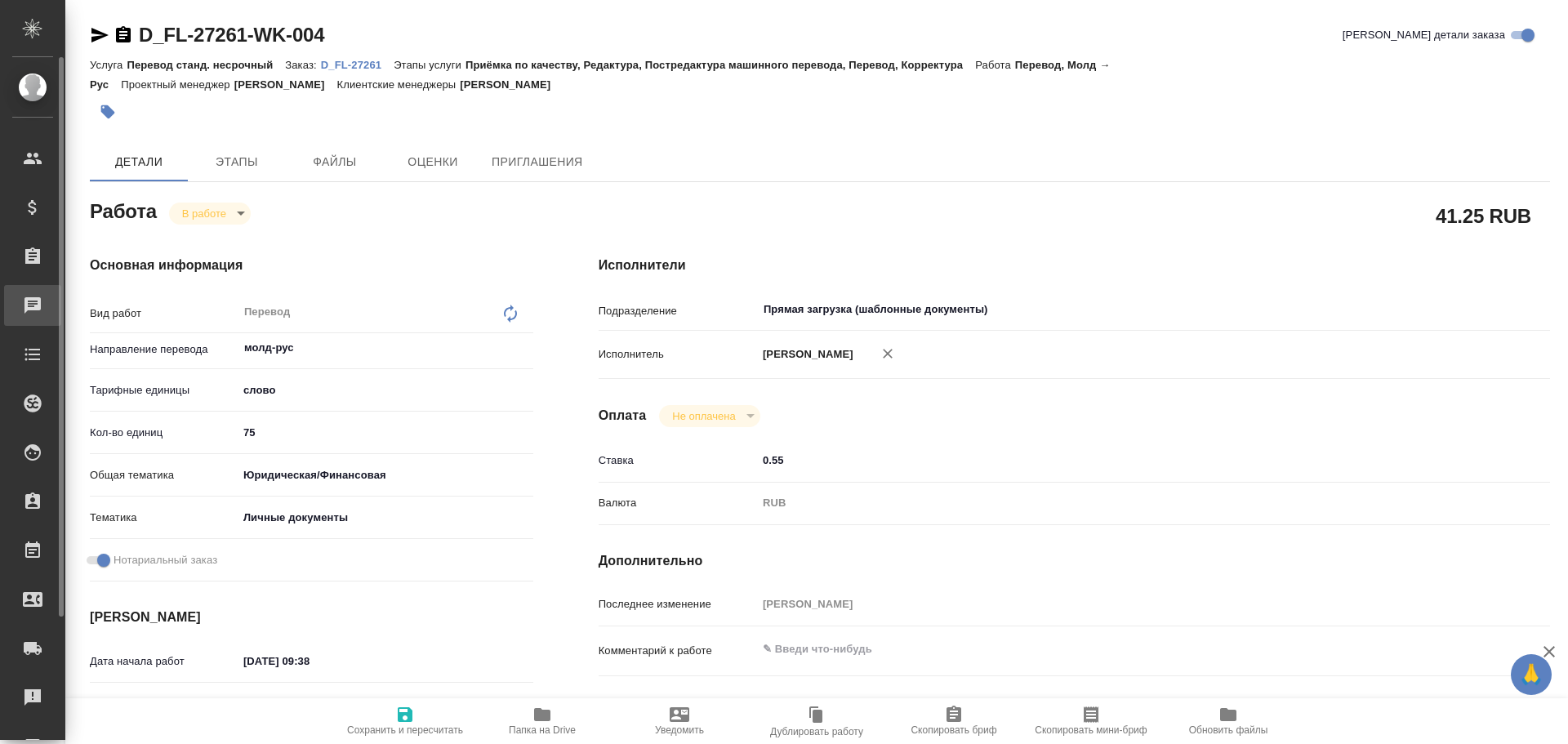
type textarea "x"
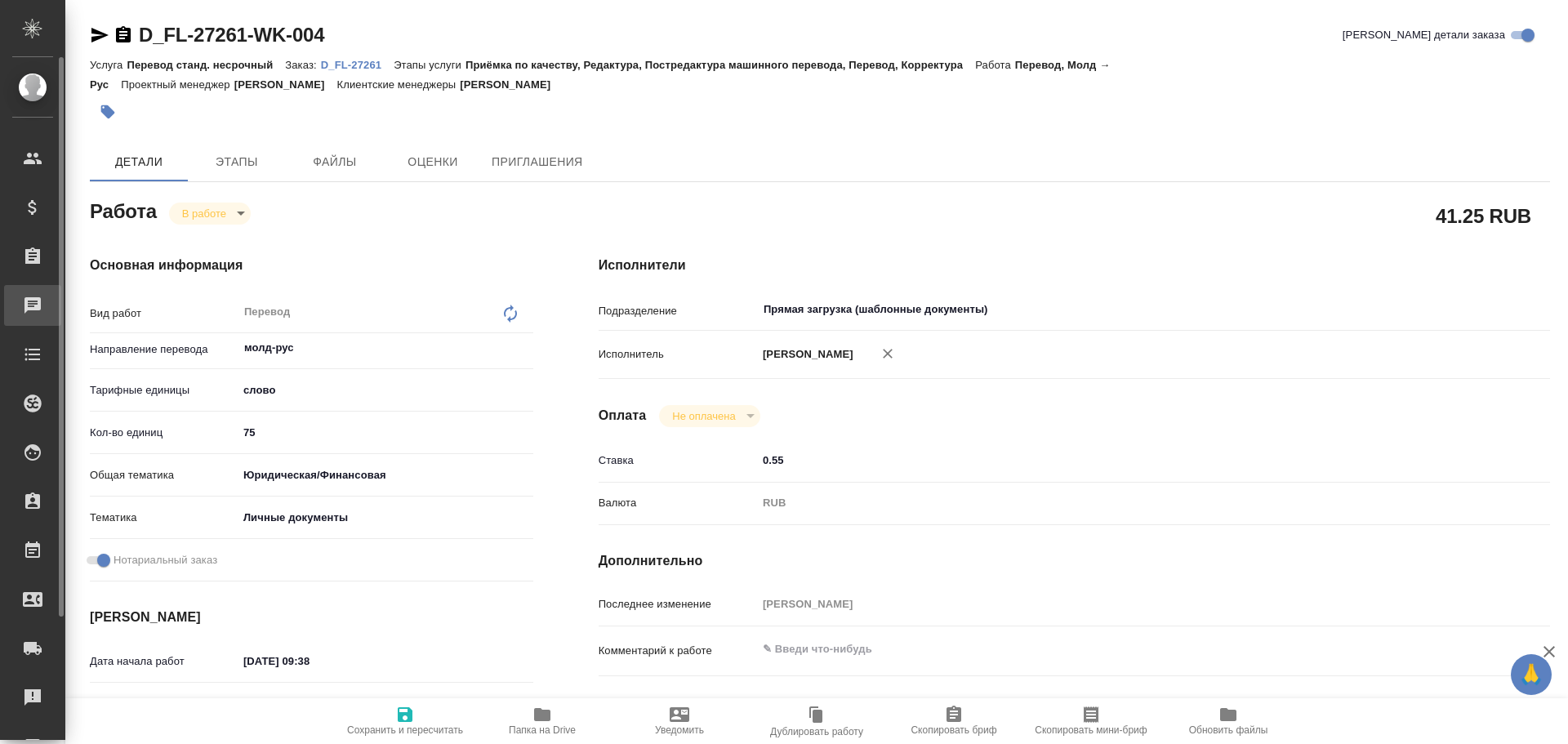
type textarea "x"
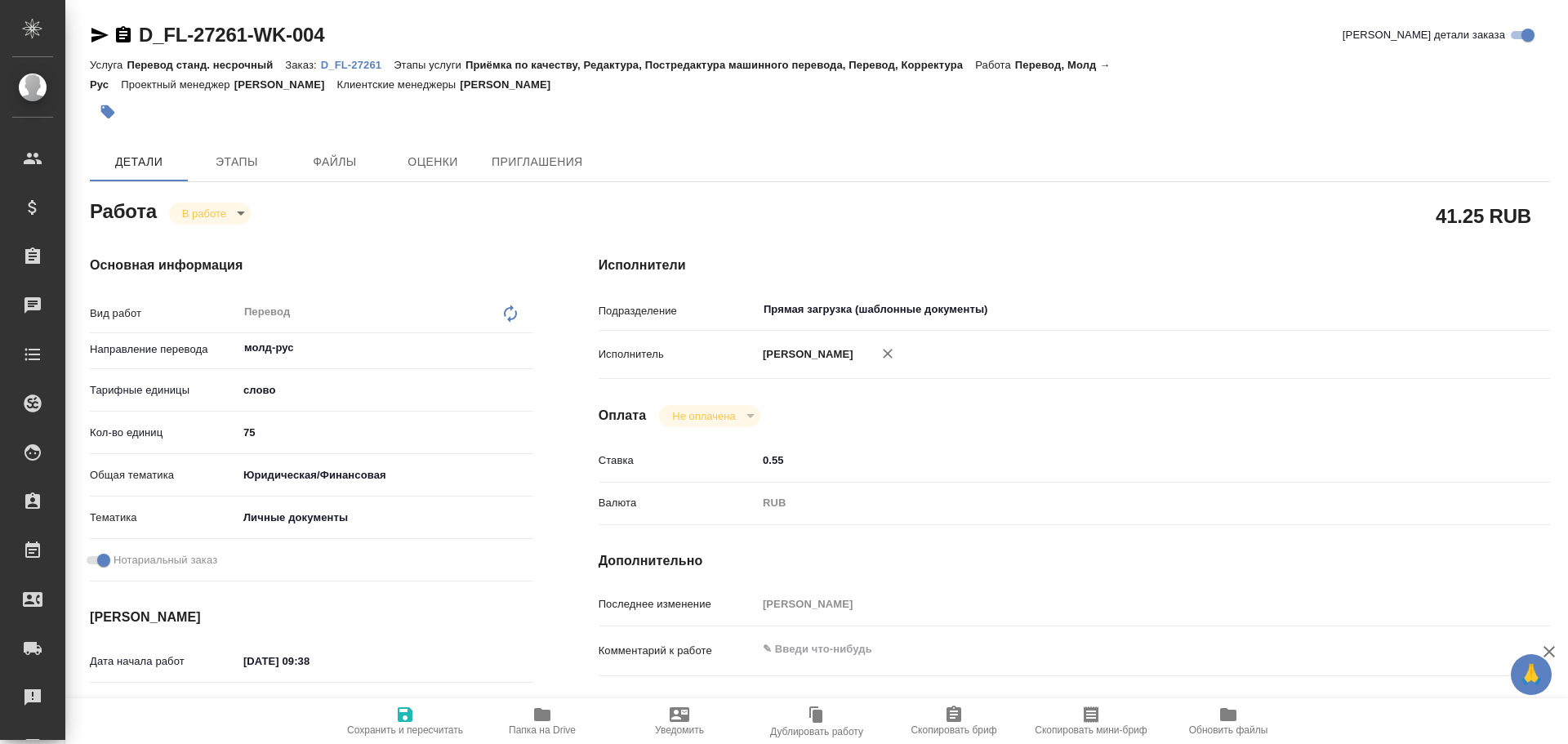
type textarea "x"
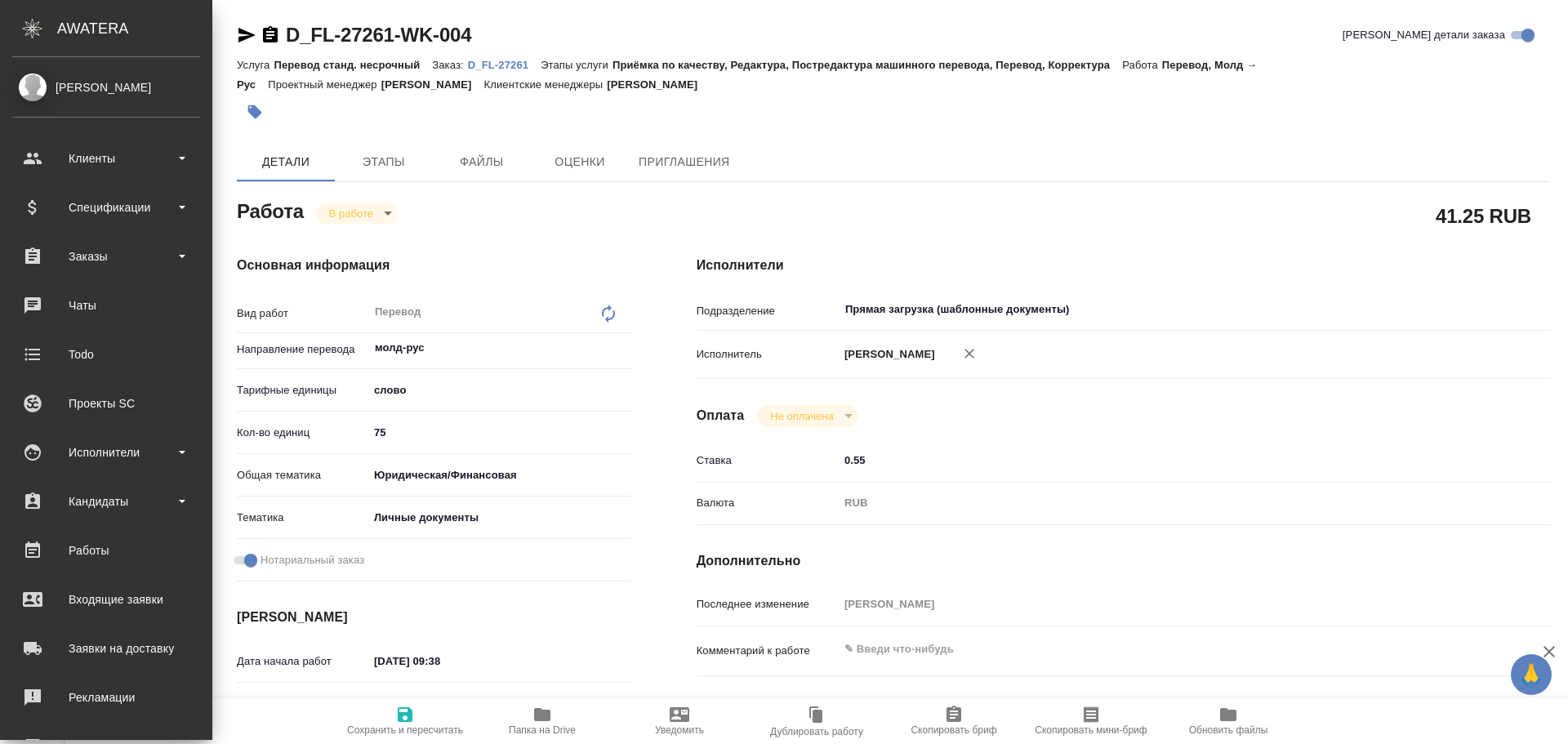
type textarea "x"
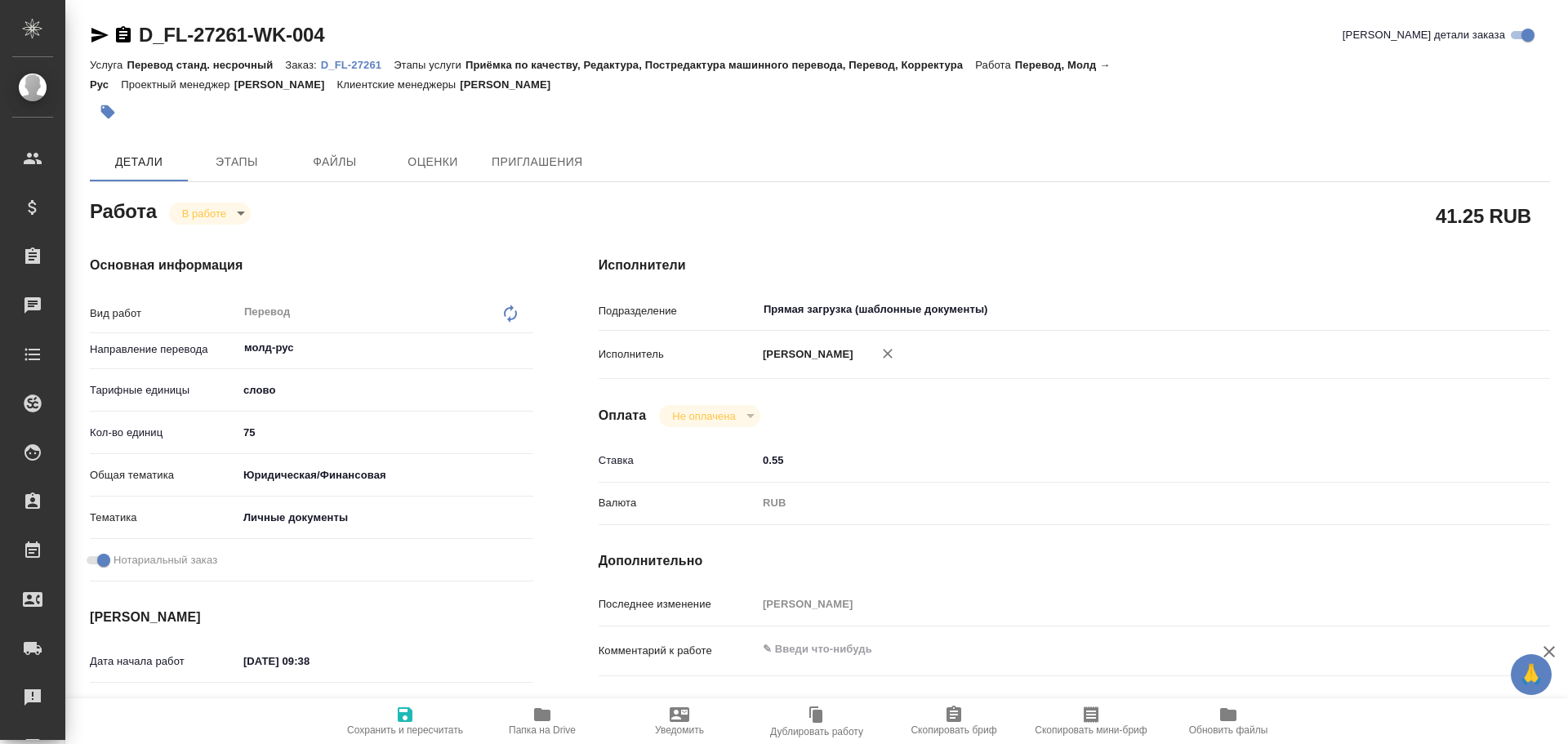
type textarea "x"
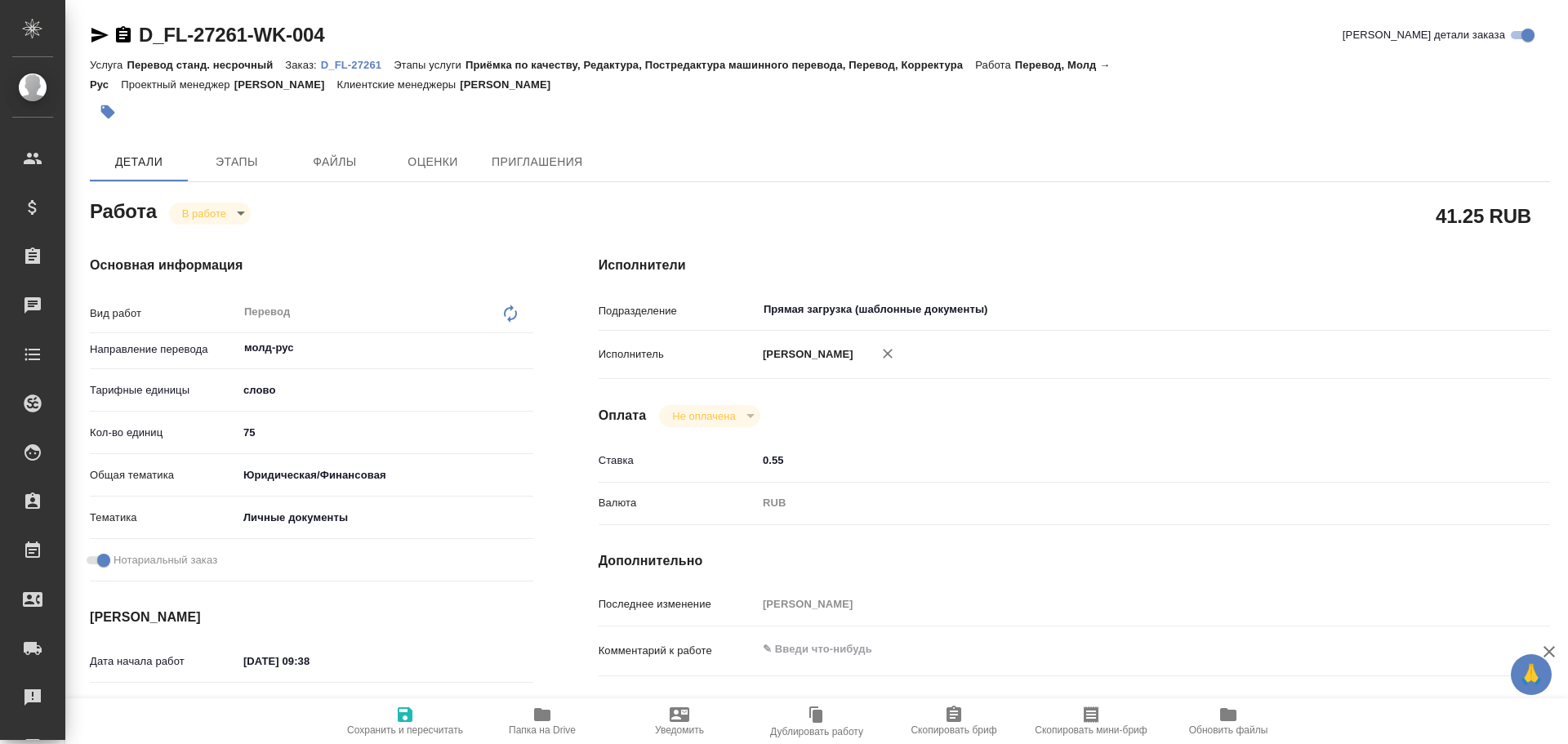
type textarea "x"
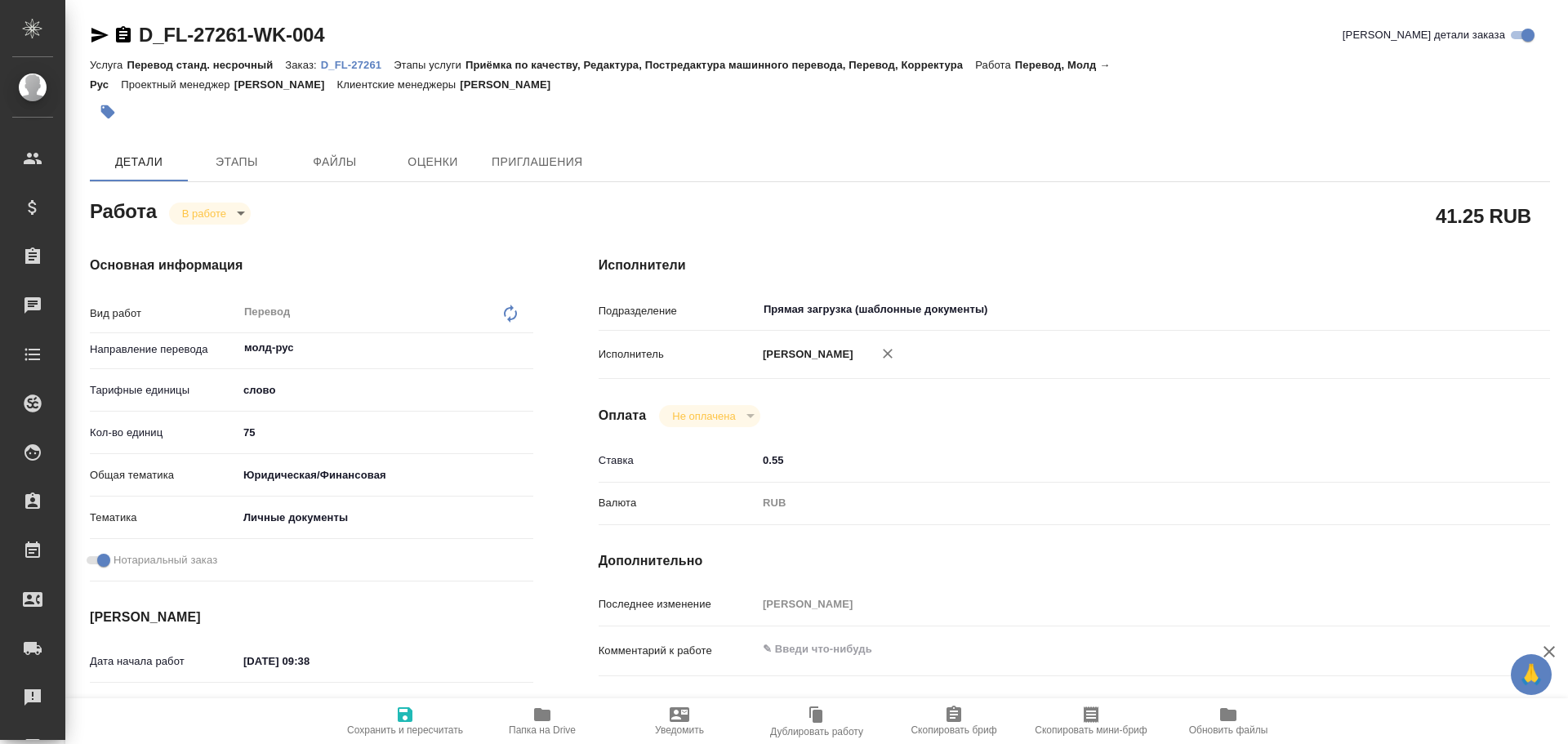
type textarea "x"
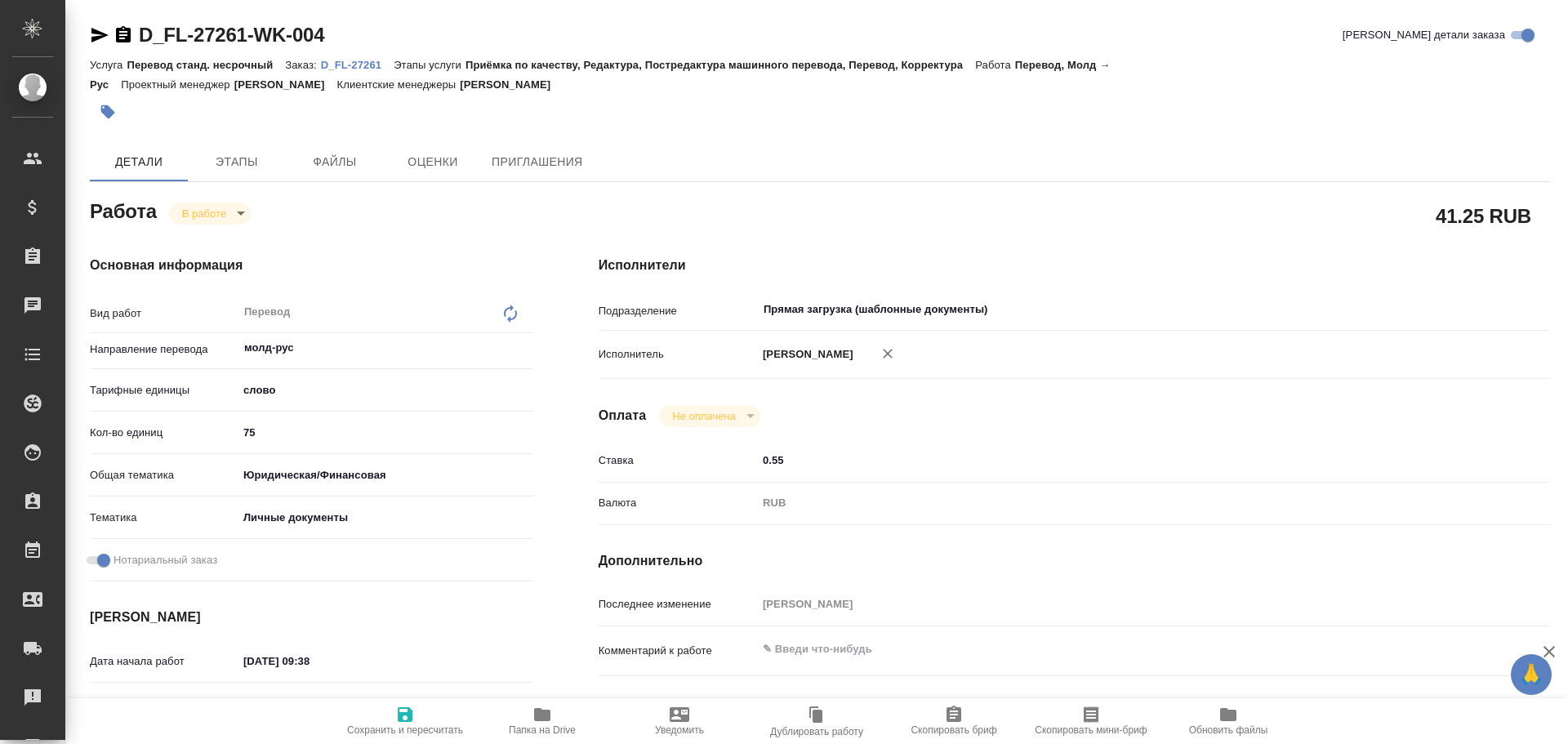
type textarea "x"
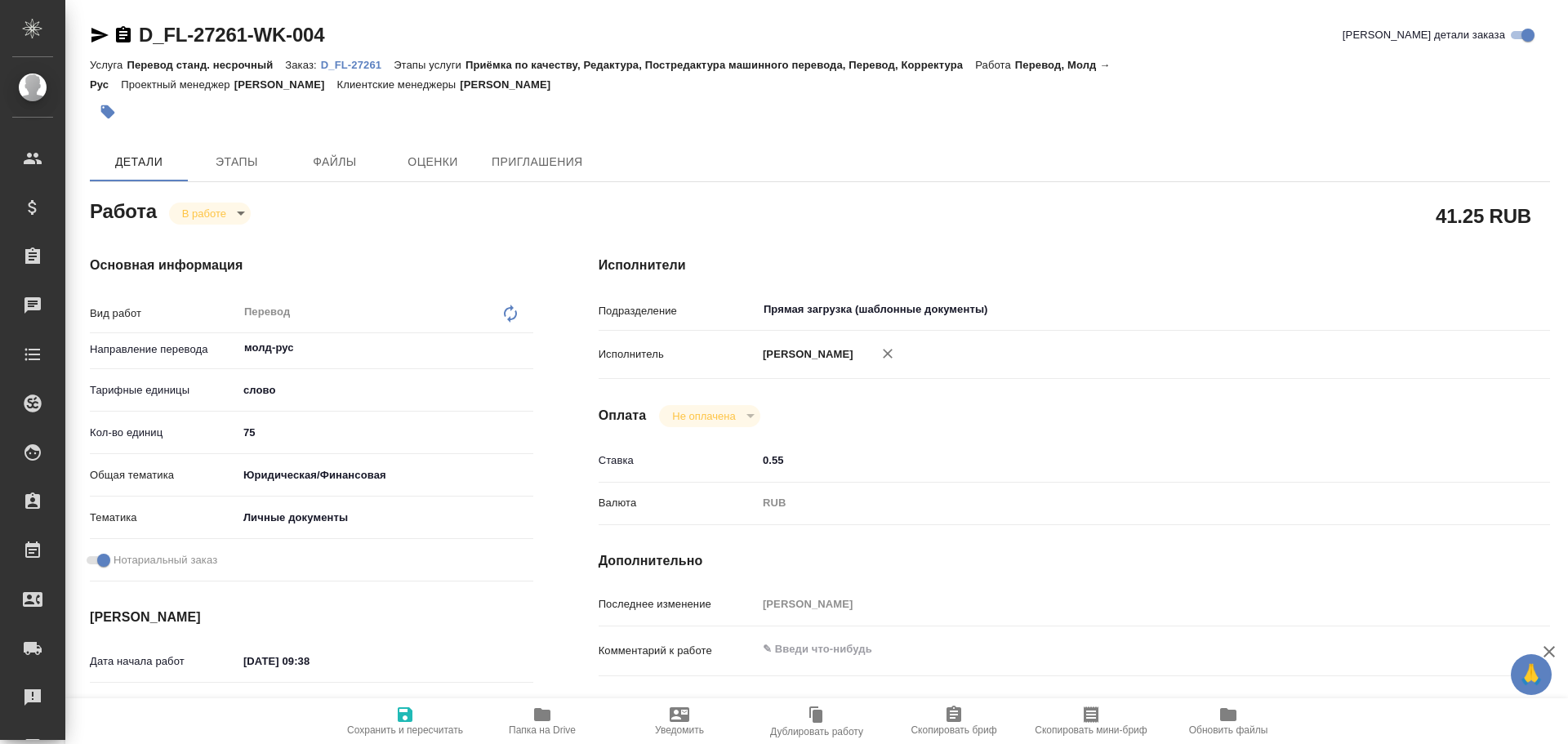
type textarea "x"
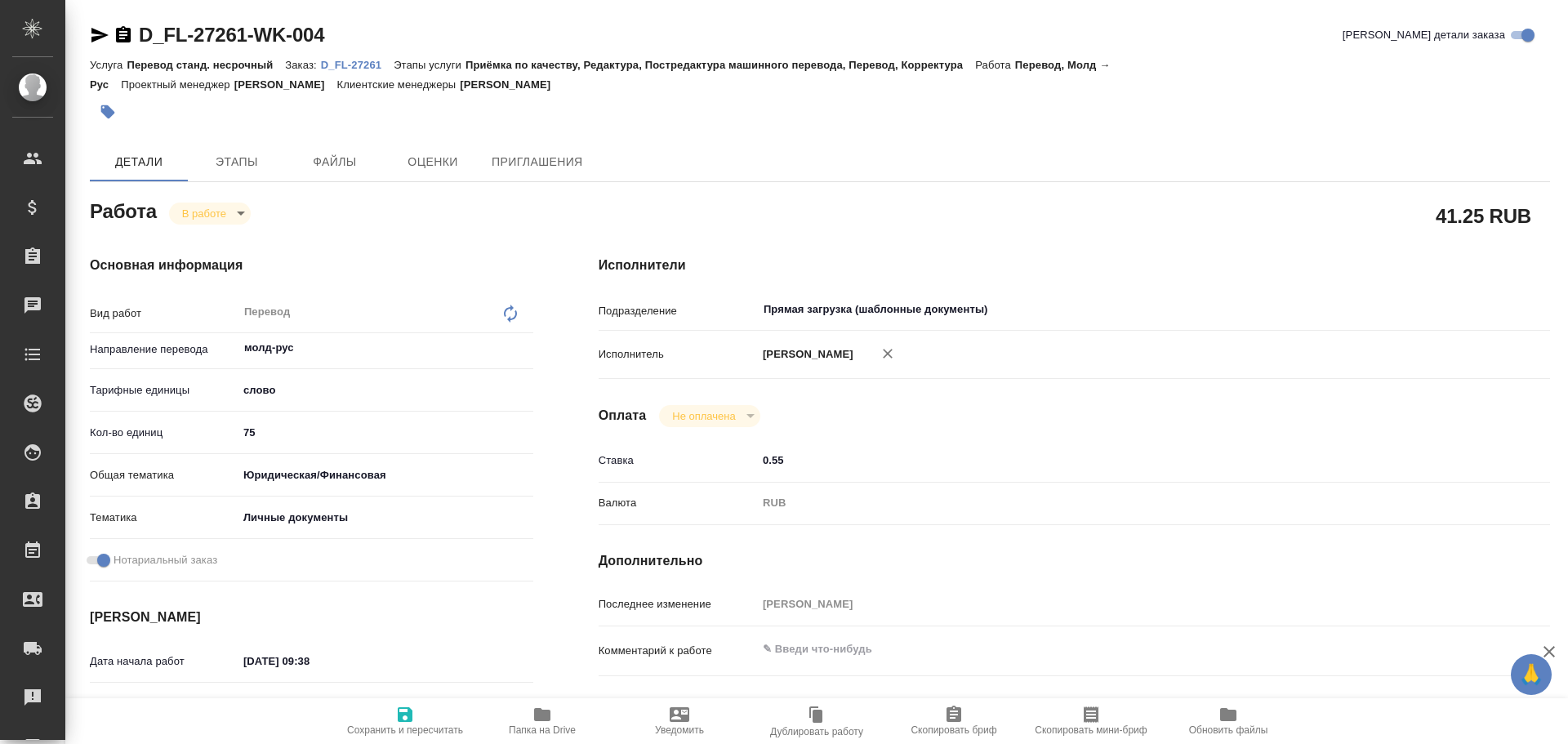
type textarea "x"
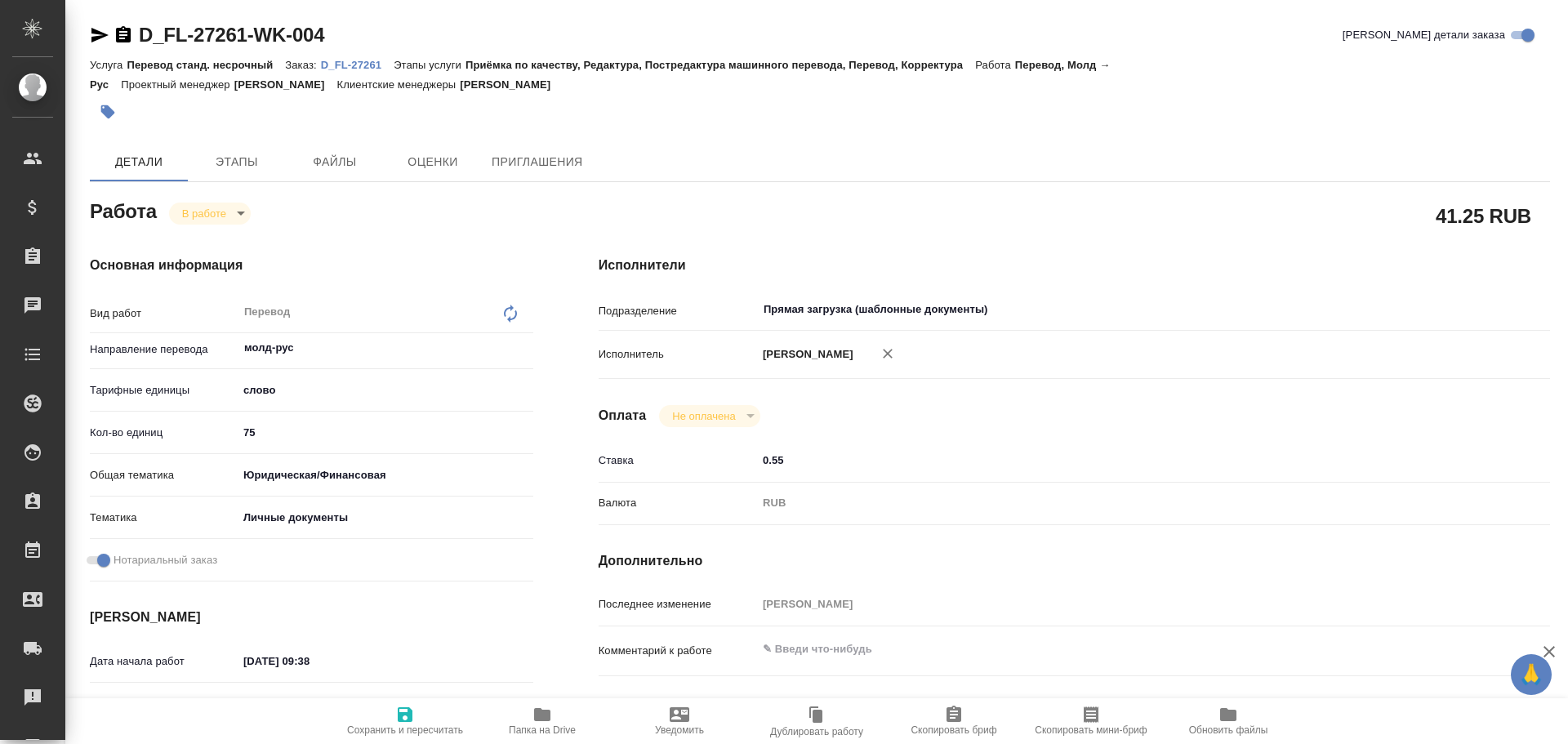
type textarea "x"
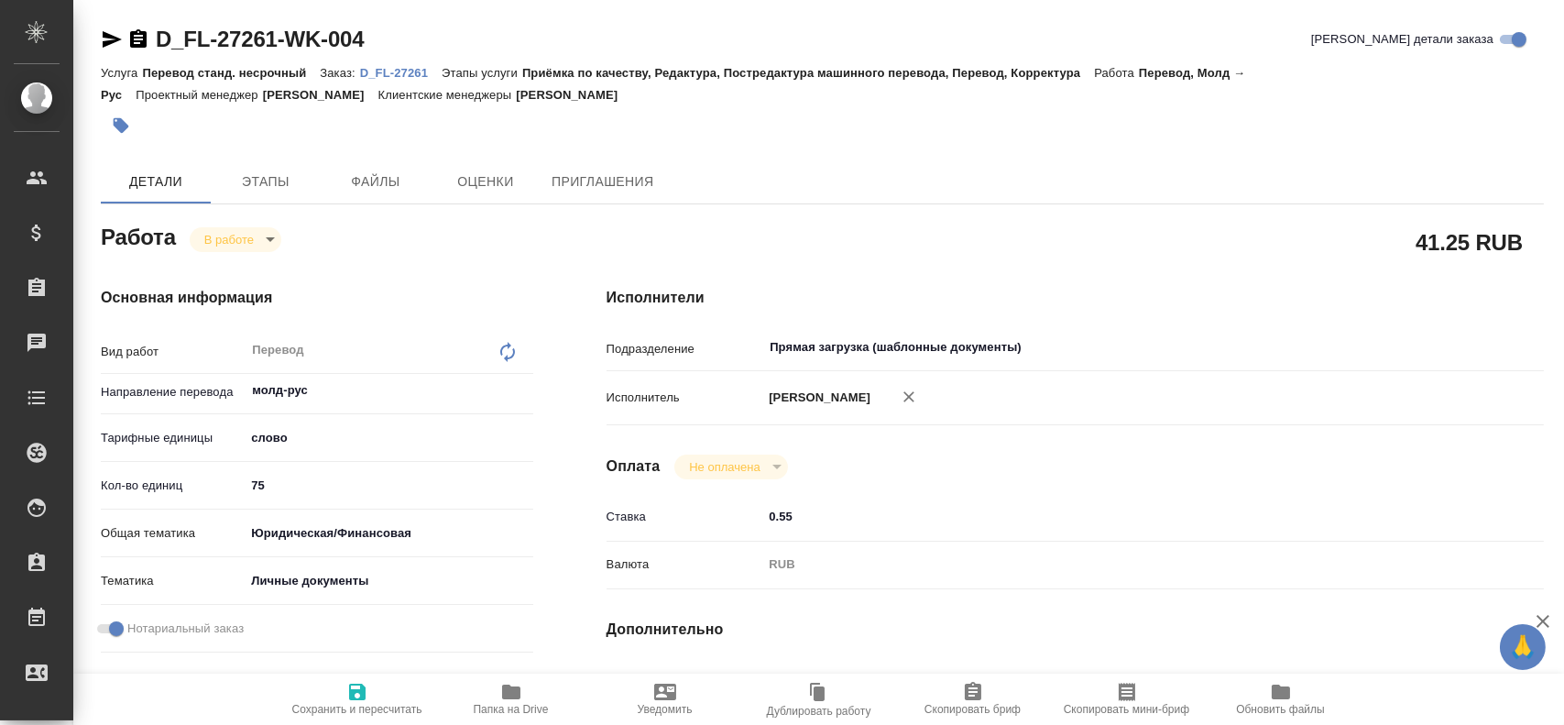
type textarea "x"
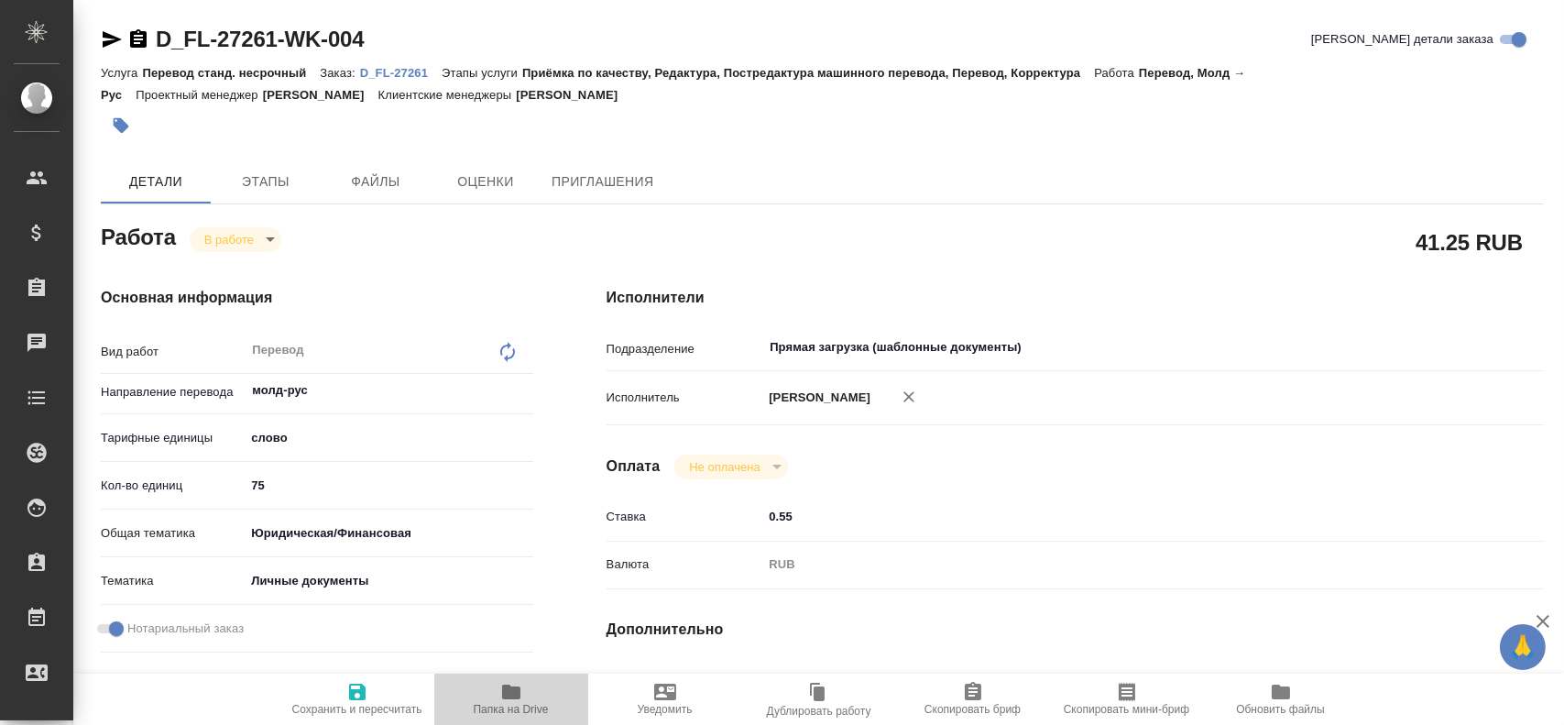
click at [525, 695] on span "Папка на Drive" at bounding box center [511, 698] width 132 height 35
click at [112, 32] on icon "button" at bounding box center [112, 39] width 22 height 22
click at [251, 239] on body "🙏 .cls-1 fill:#fff; AWATERA Gusev Alexandr Клиенты Спецификации Заказы 0 Чаты T…" at bounding box center [782, 362] width 1564 height 725
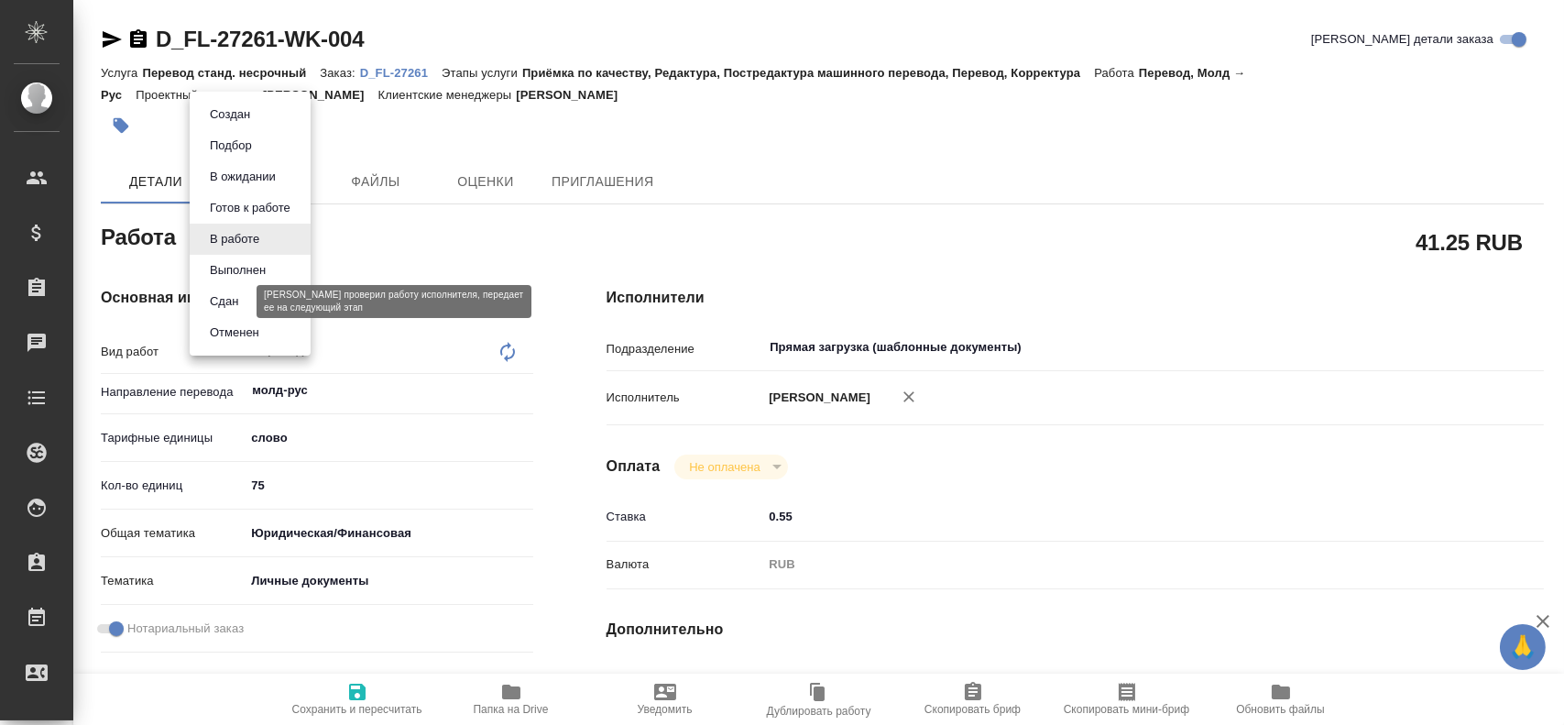
click at [225, 302] on button "Сдан" at bounding box center [223, 301] width 39 height 20
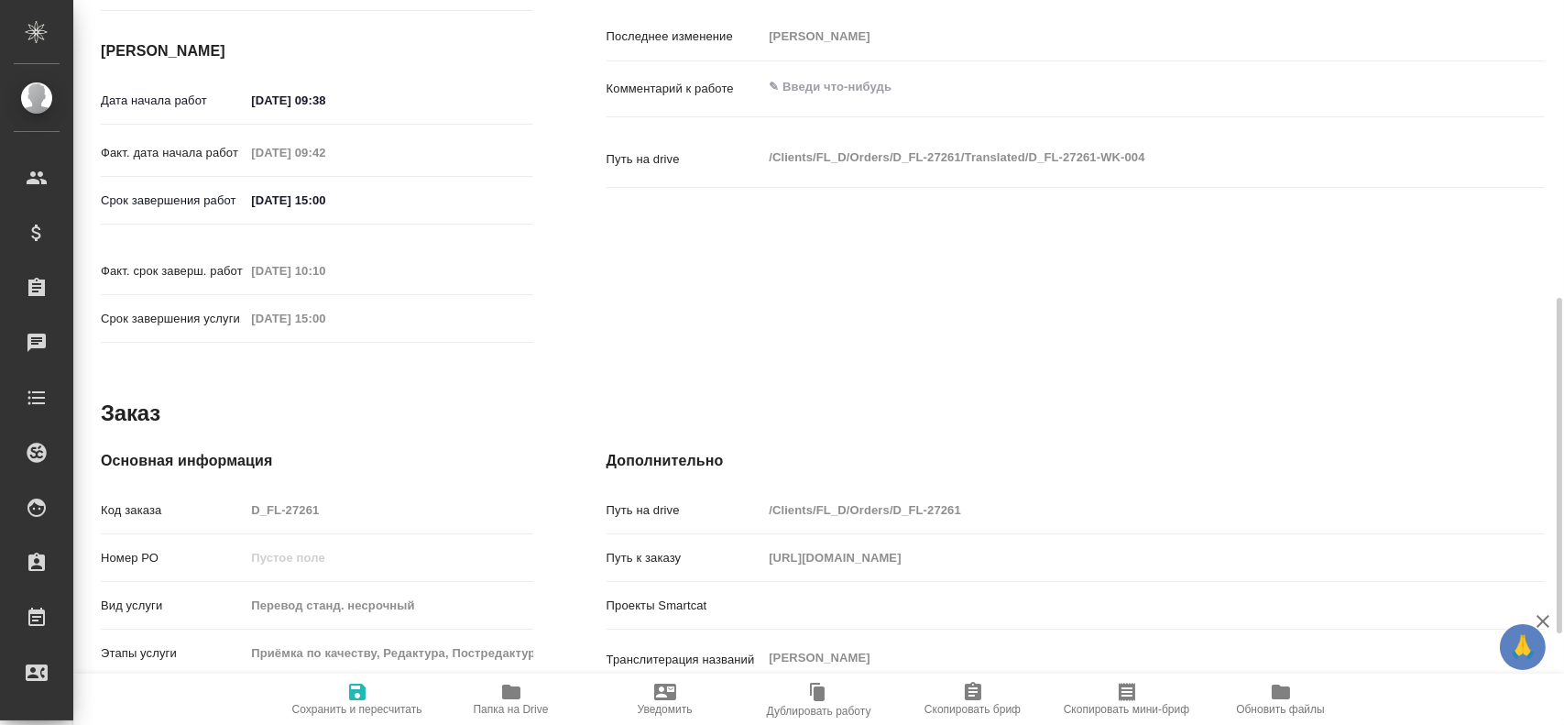
scroll to position [852, 0]
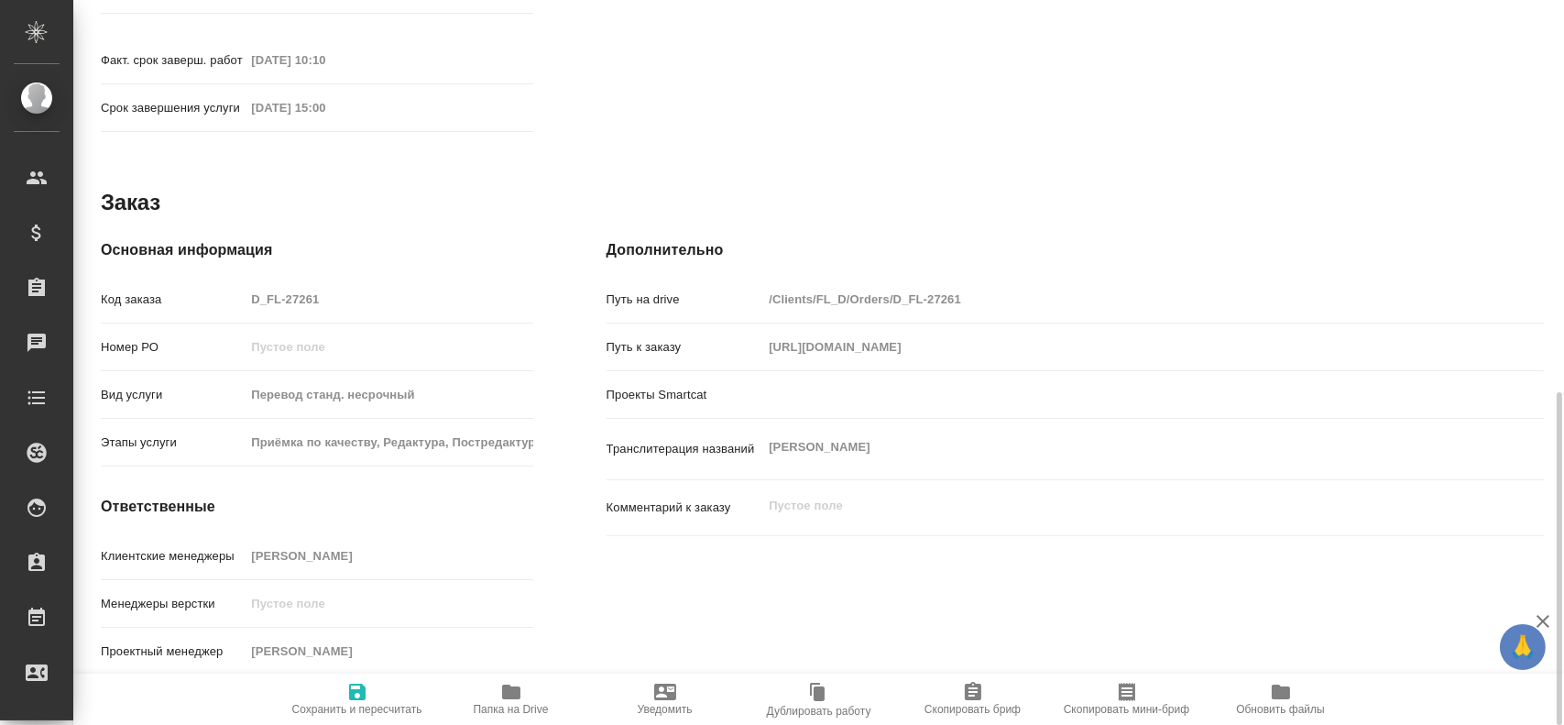
type textarea "x"
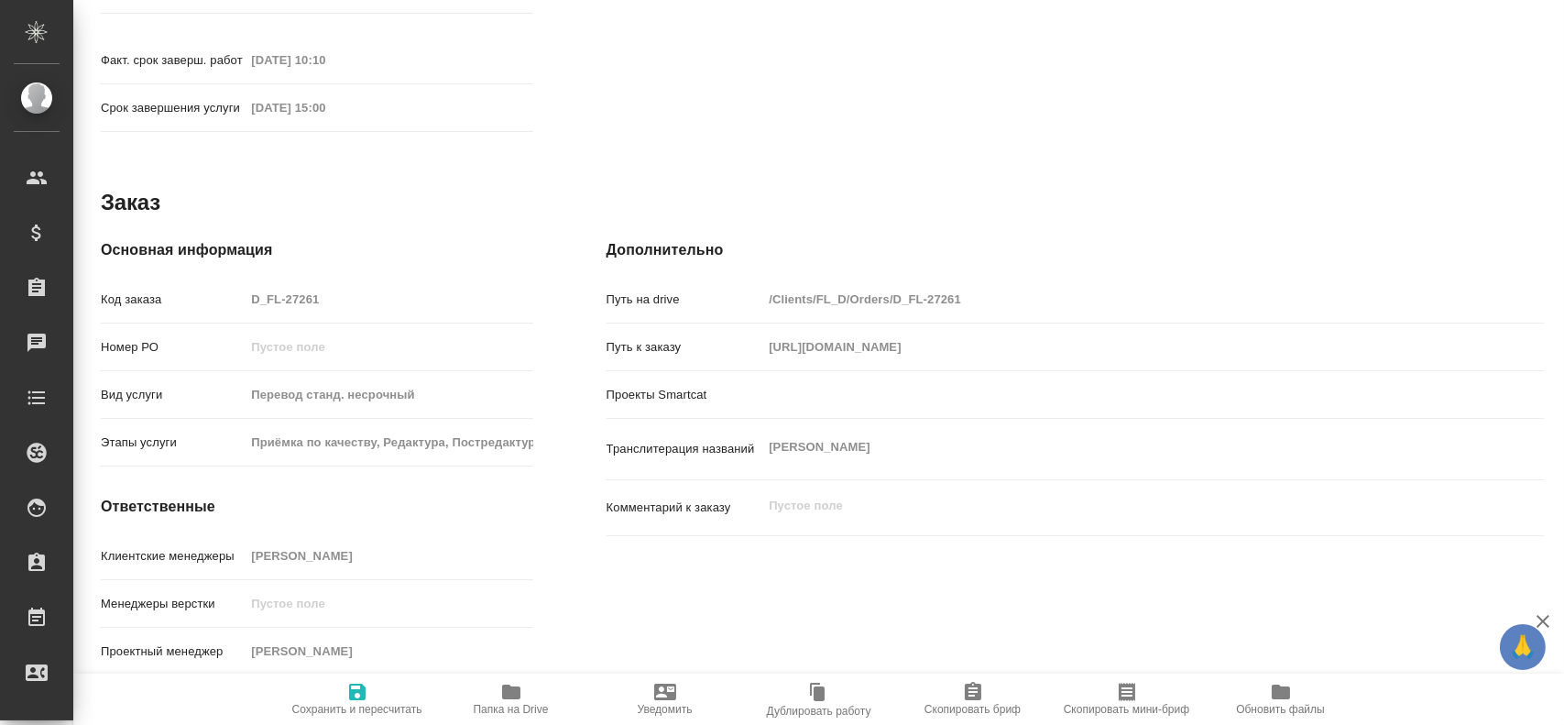
click at [162, 283] on div "Код заказа D_FL-27261" at bounding box center [317, 299] width 432 height 32
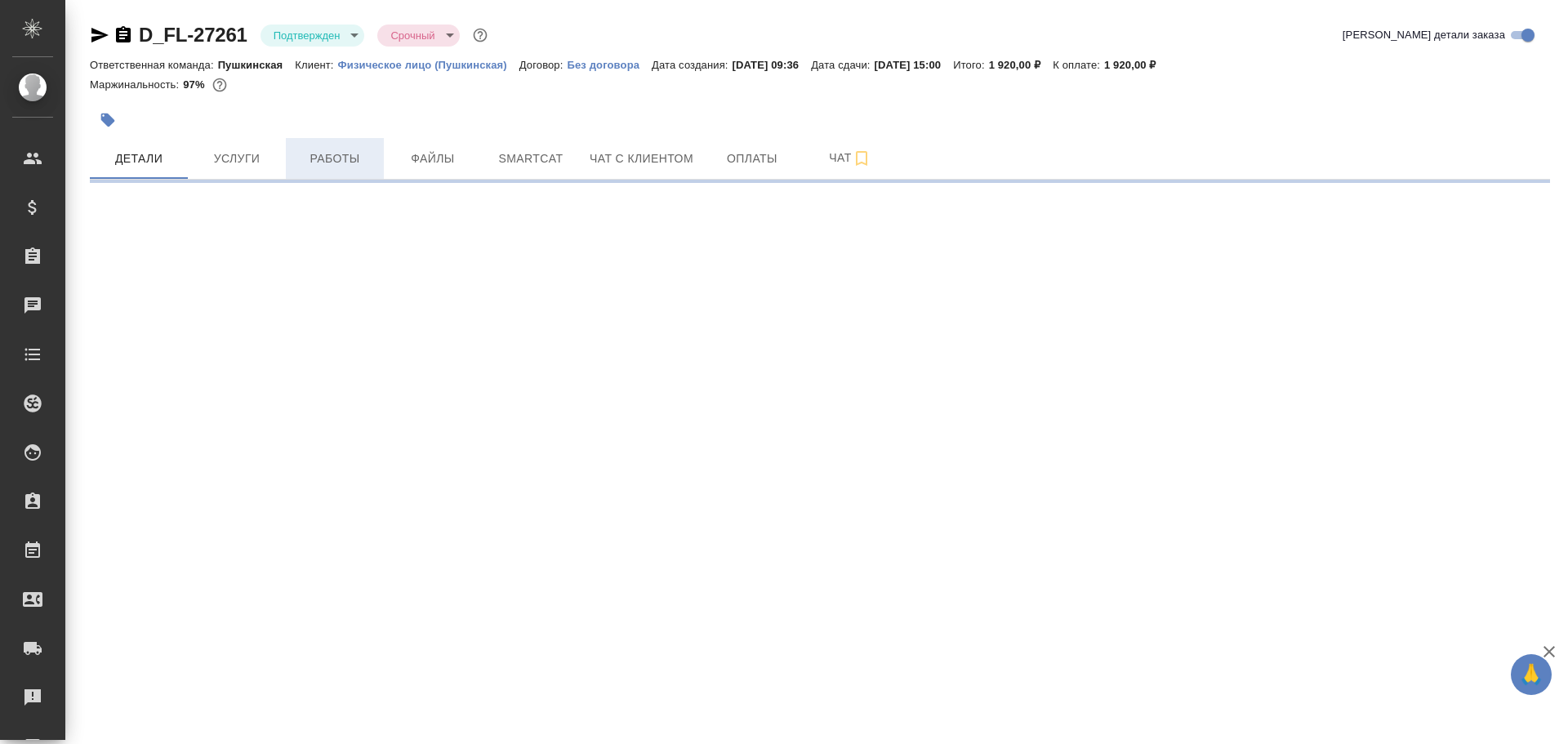
click at [356, 162] on span "Работы" at bounding box center [335, 159] width 78 height 20
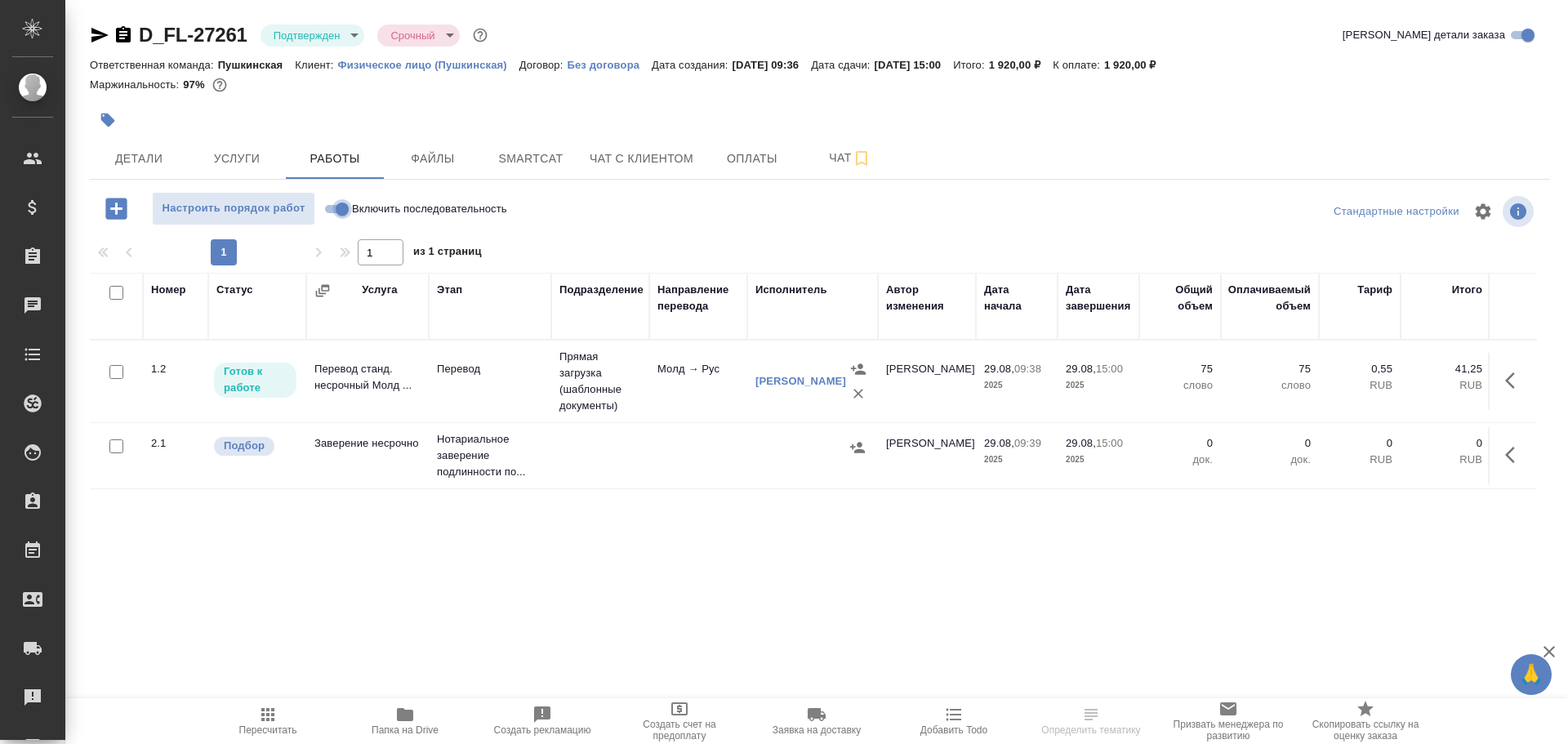
click at [344, 200] on input "Включить последовательность" at bounding box center [342, 209] width 59 height 20
checkbox input "true"
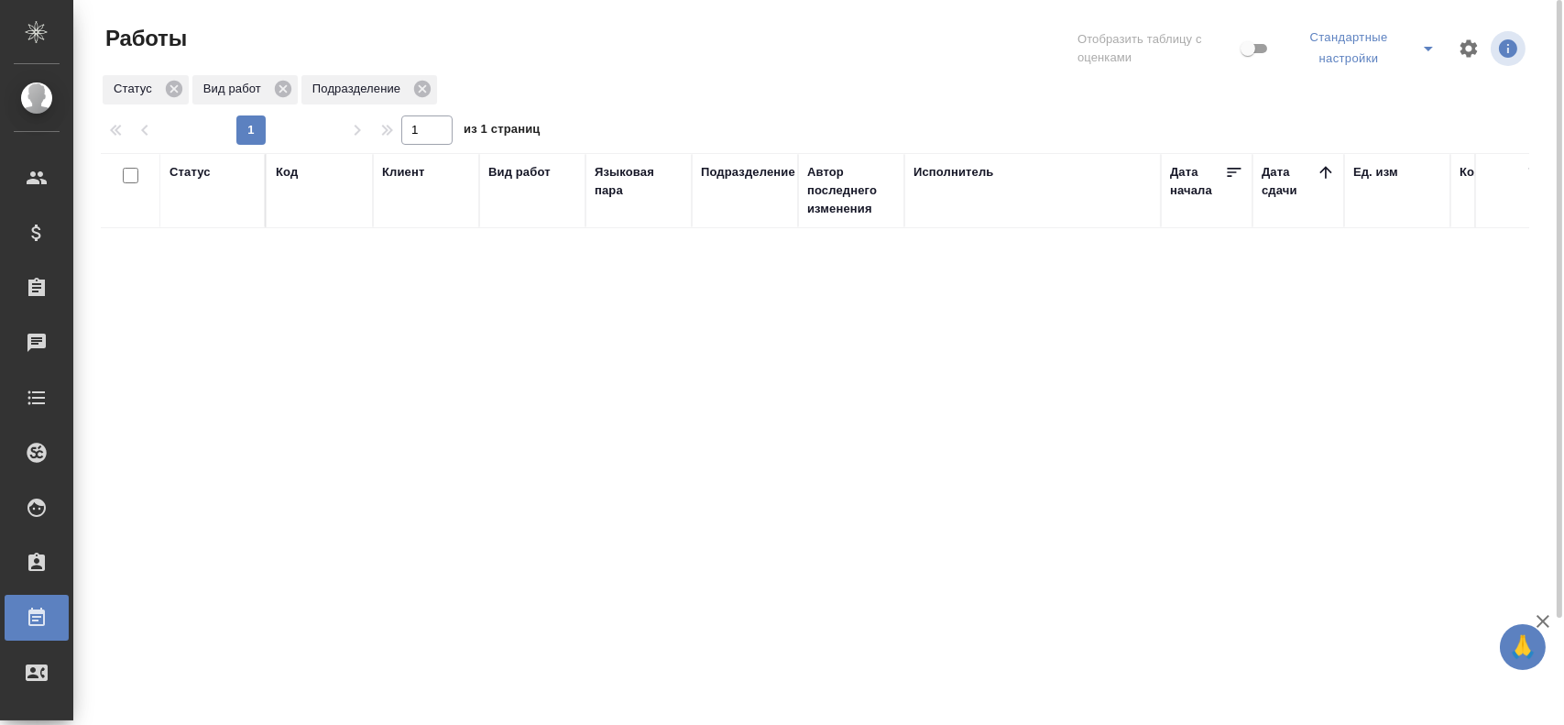
click at [1431, 59] on icon "split button" at bounding box center [1428, 49] width 22 height 22
click at [1326, 95] on li "Мои, в работе" at bounding box center [1366, 95] width 159 height 29
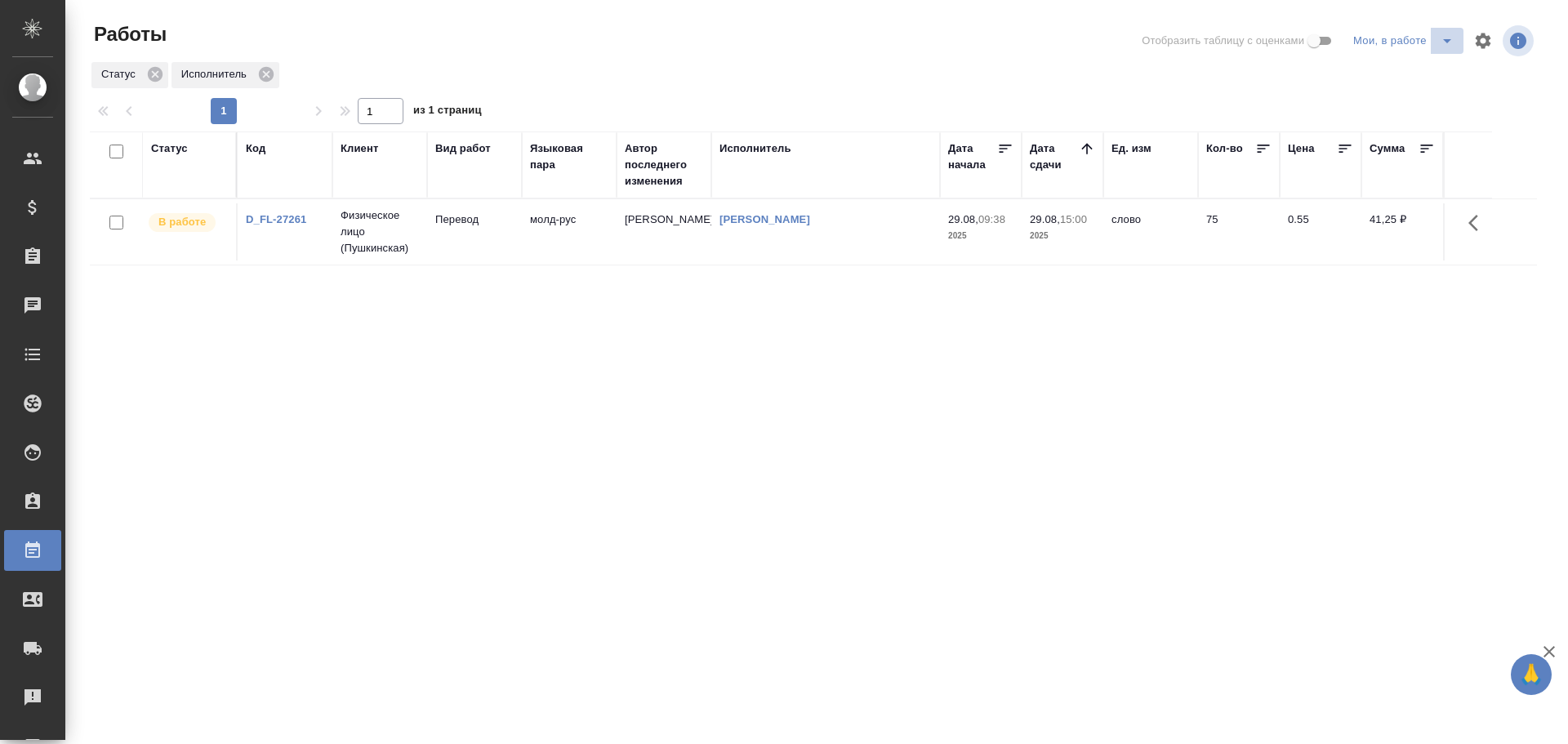
click at [1439, 44] on icon "split button" at bounding box center [1447, 41] width 20 height 20
click at [1397, 75] on li "Стандартные настройки" at bounding box center [1407, 73] width 157 height 26
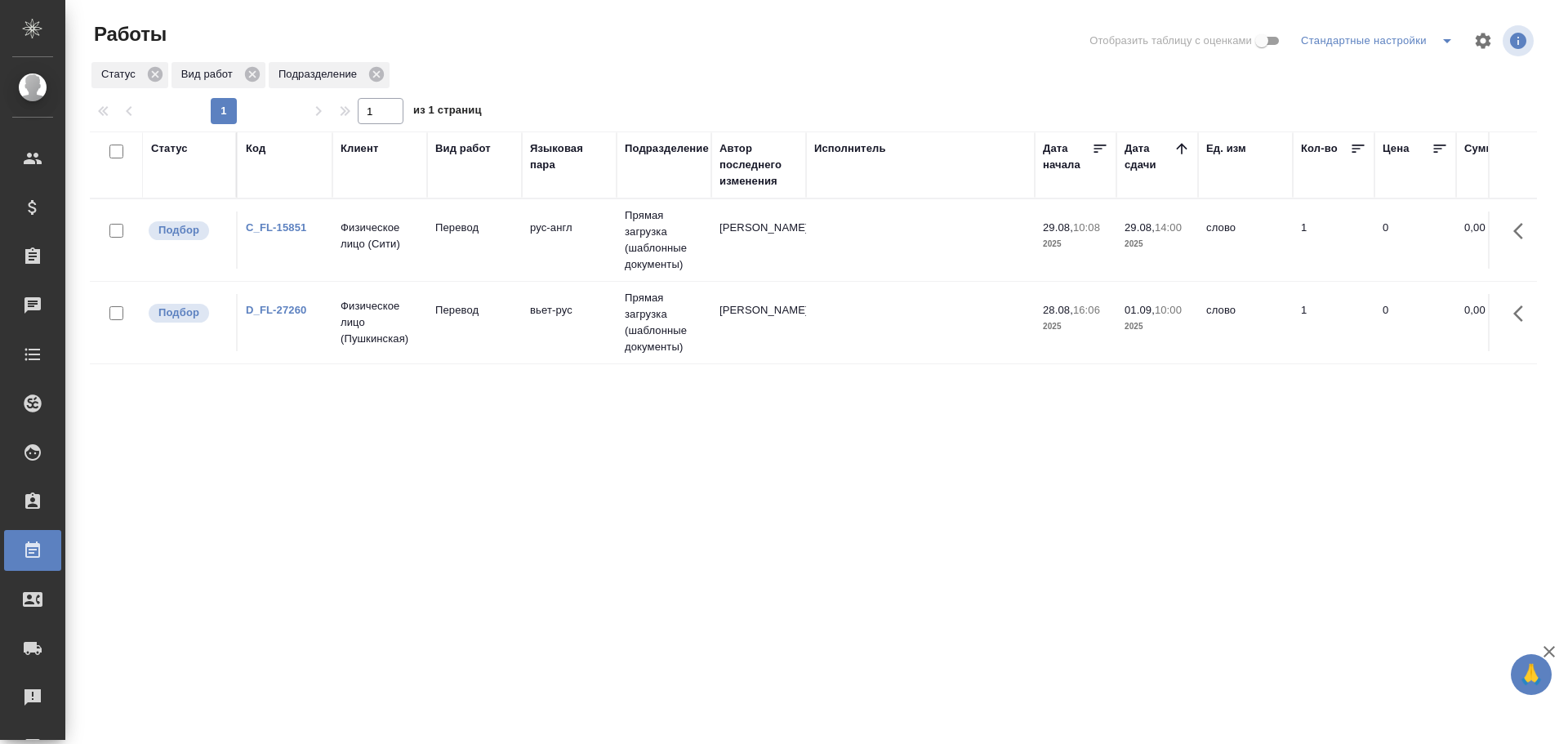
click at [429, 258] on td "Перевод" at bounding box center [474, 240] width 94 height 57
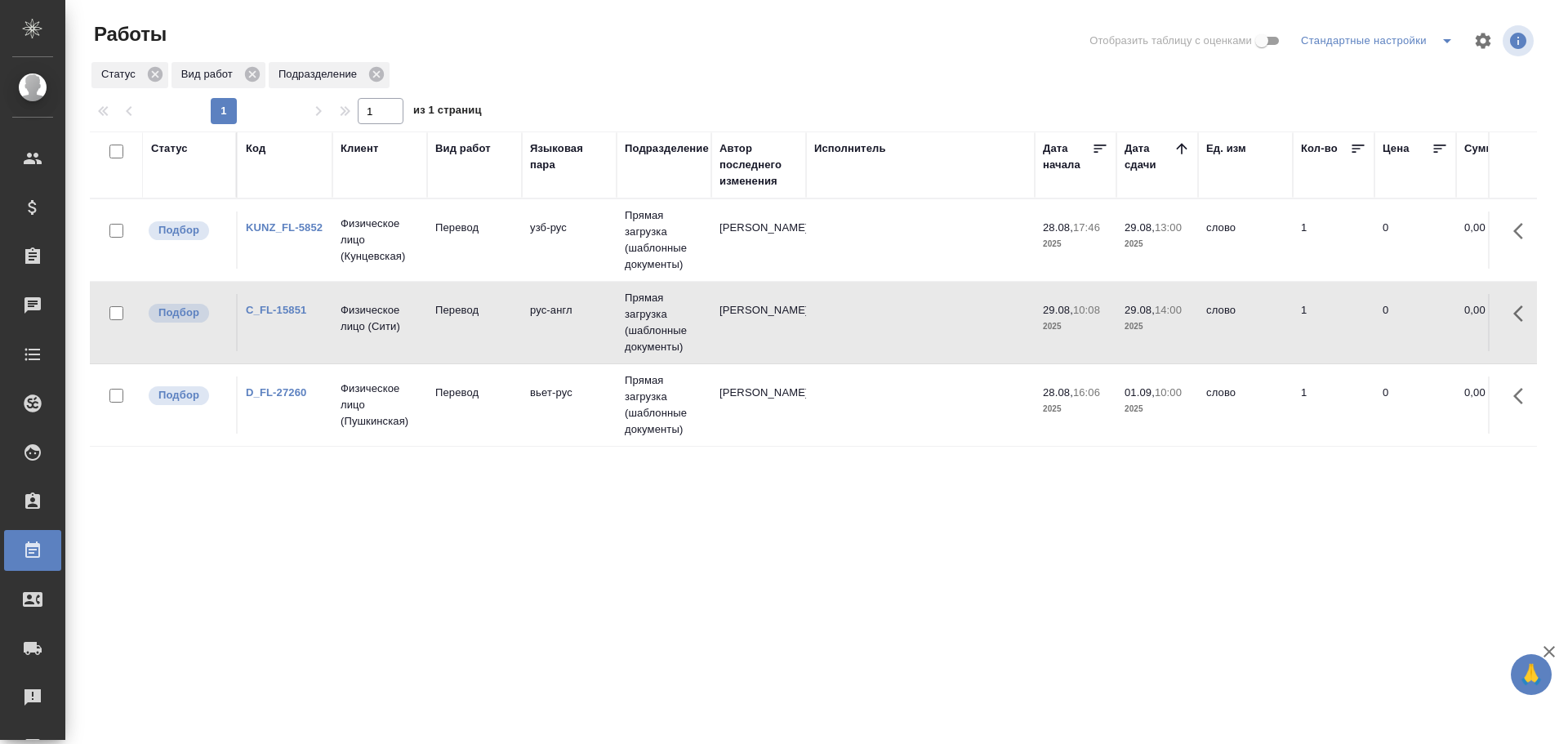
click at [554, 235] on td "узб-рус" at bounding box center [569, 240] width 94 height 57
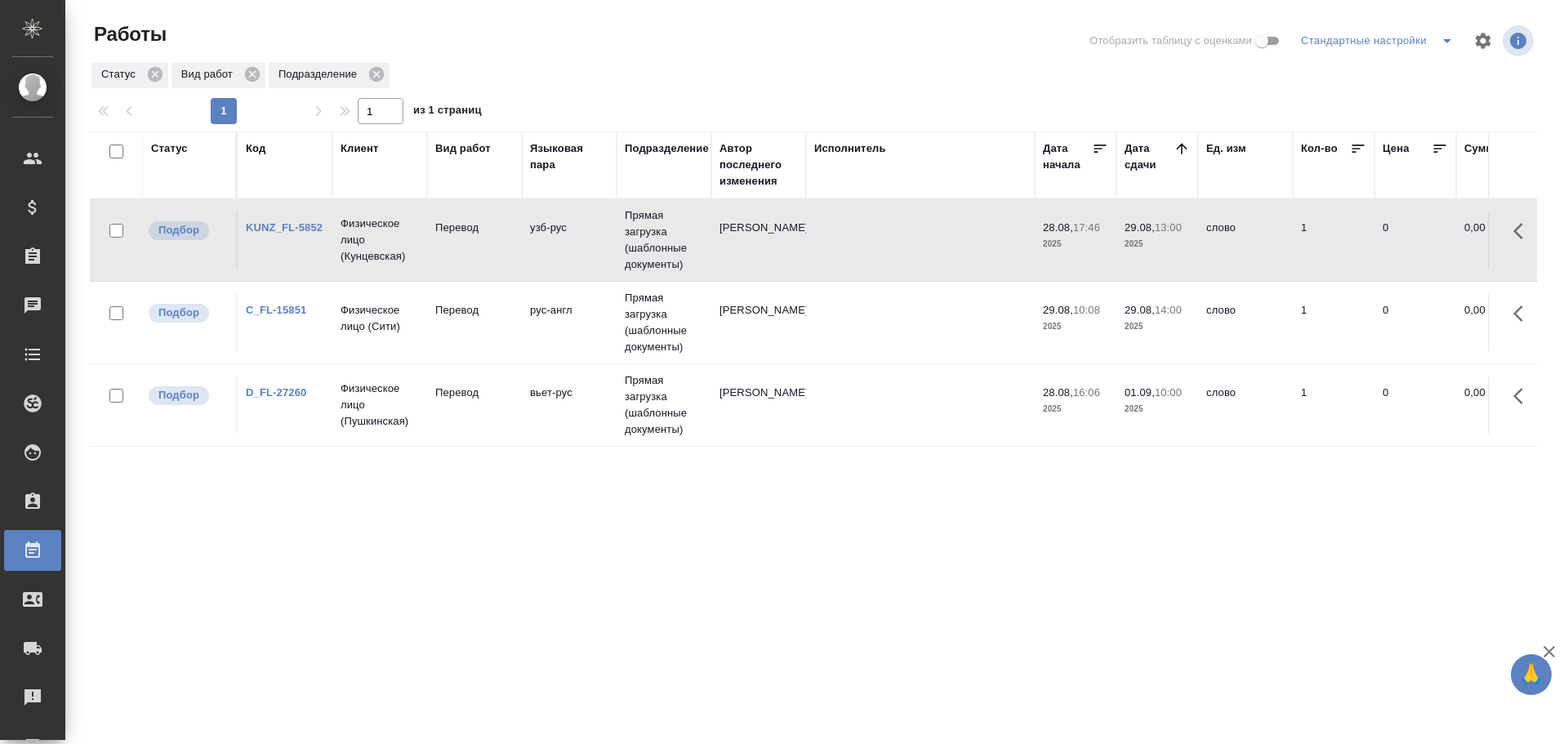
click at [554, 235] on td "узб-рус" at bounding box center [569, 240] width 94 height 57
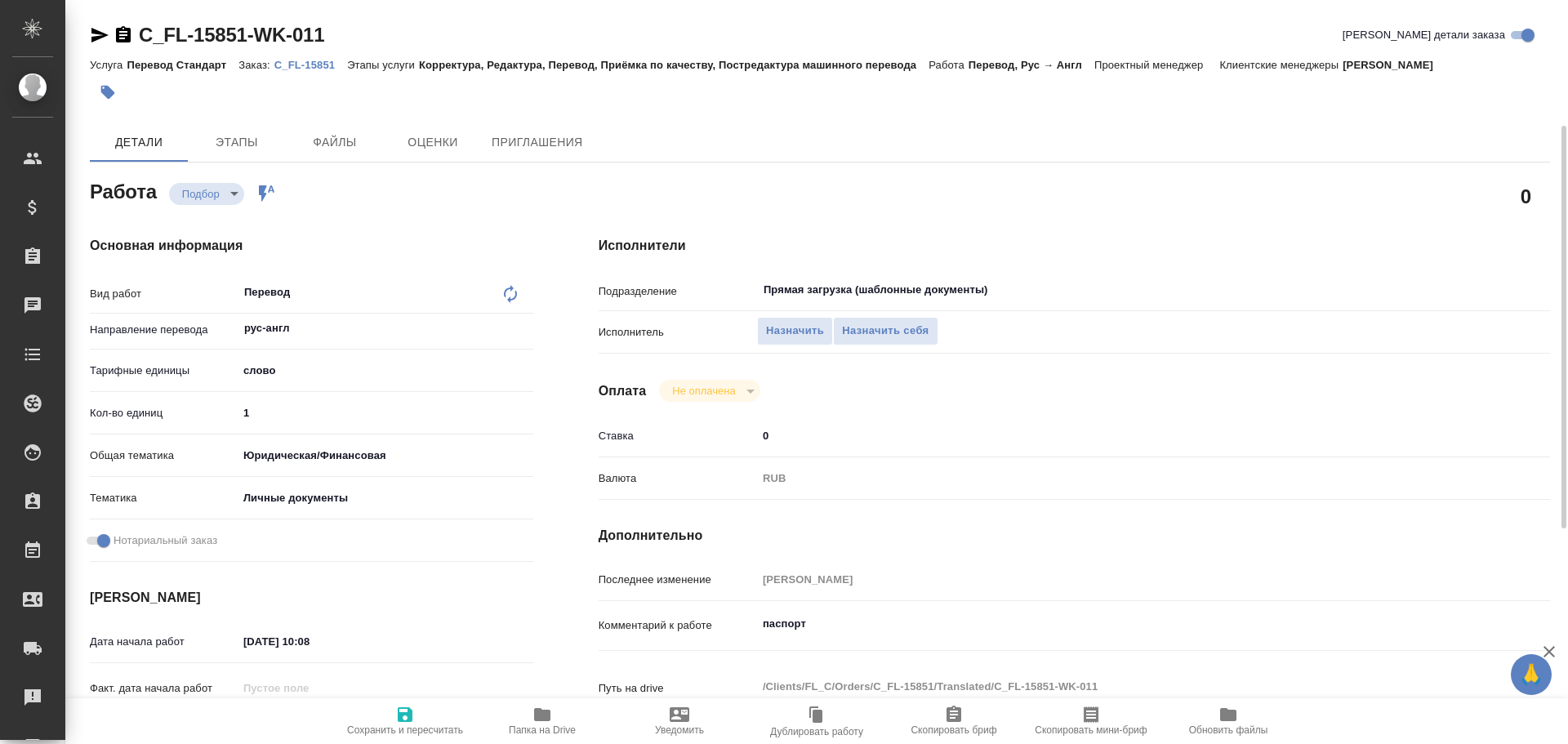
scroll to position [629, 0]
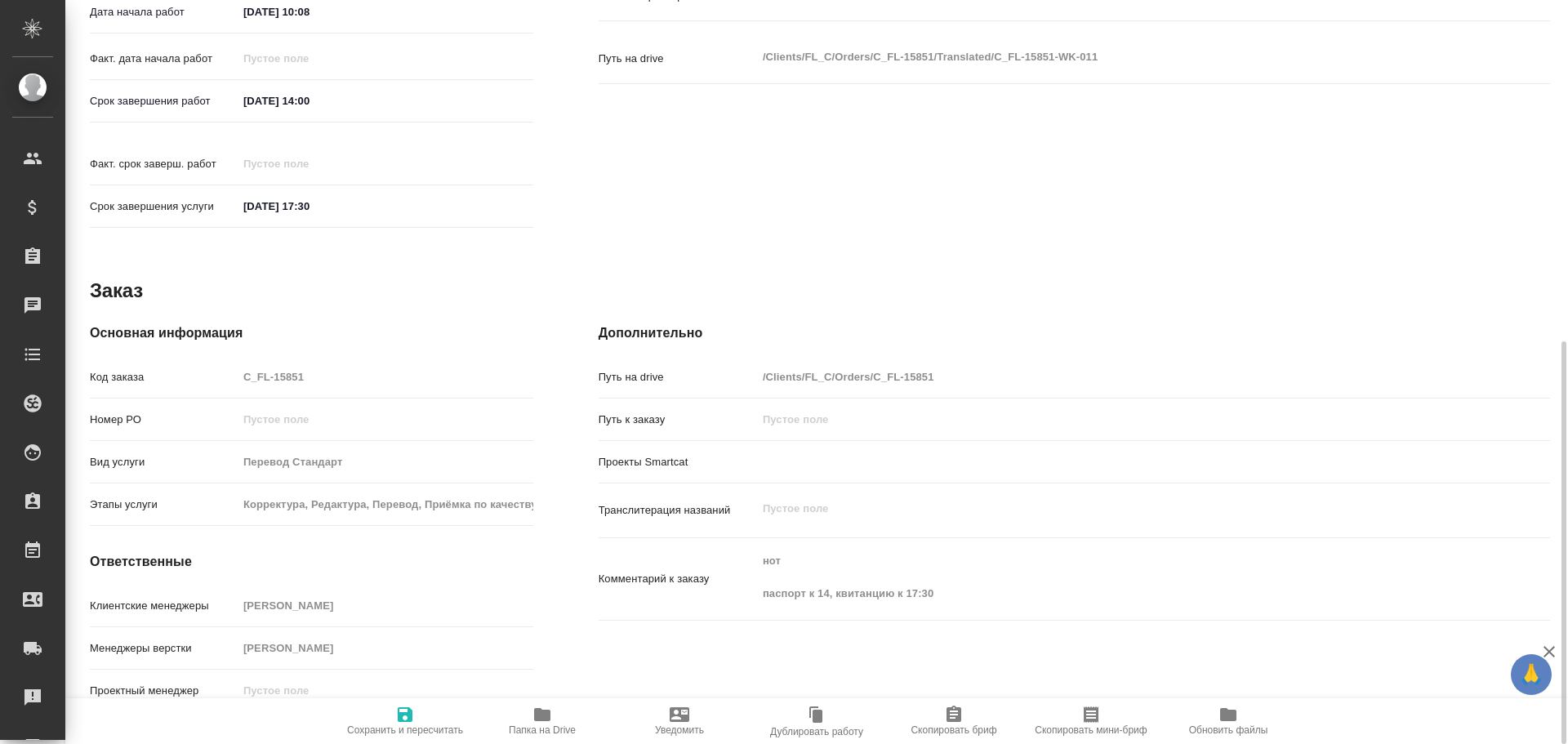
type textarea "x"
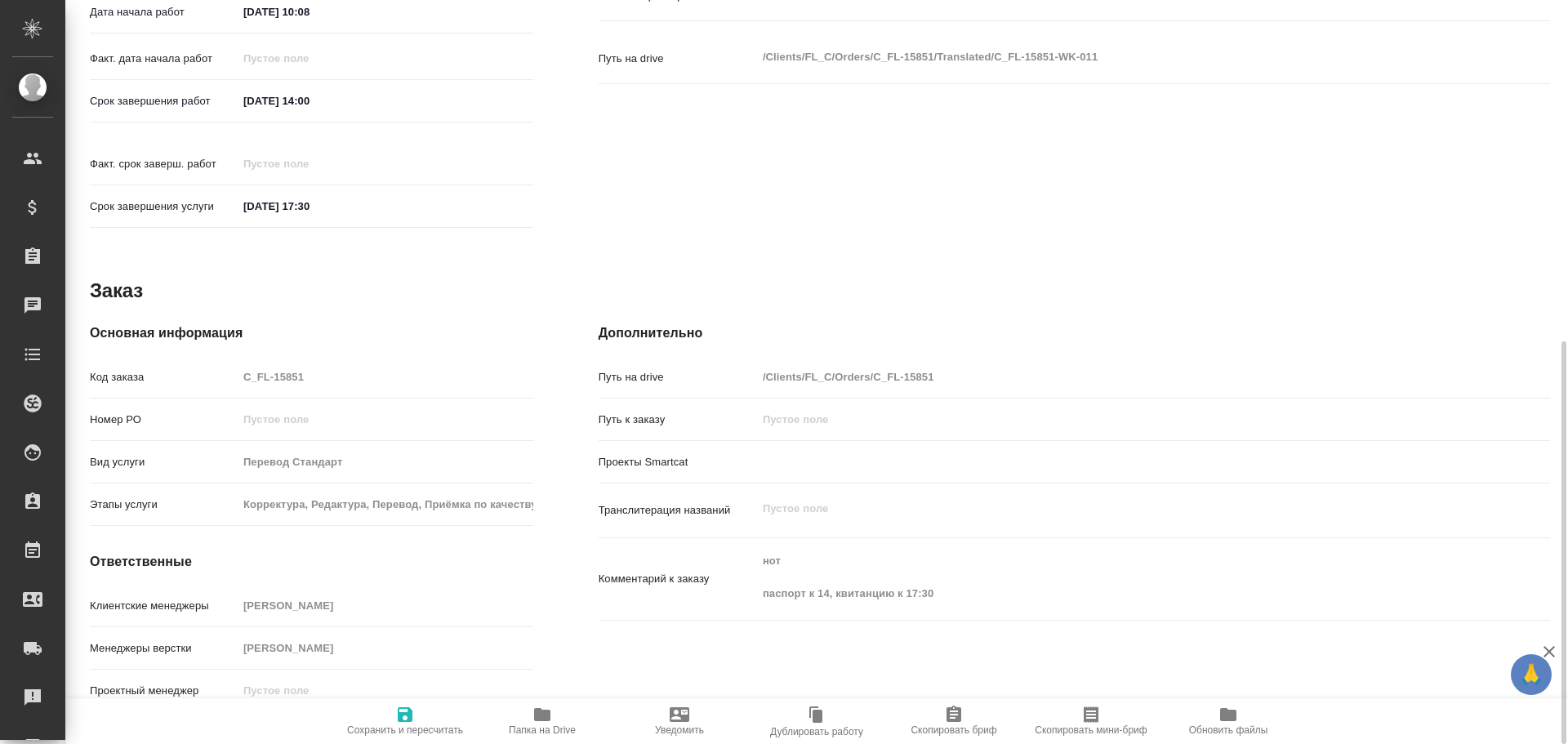
type textarea "x"
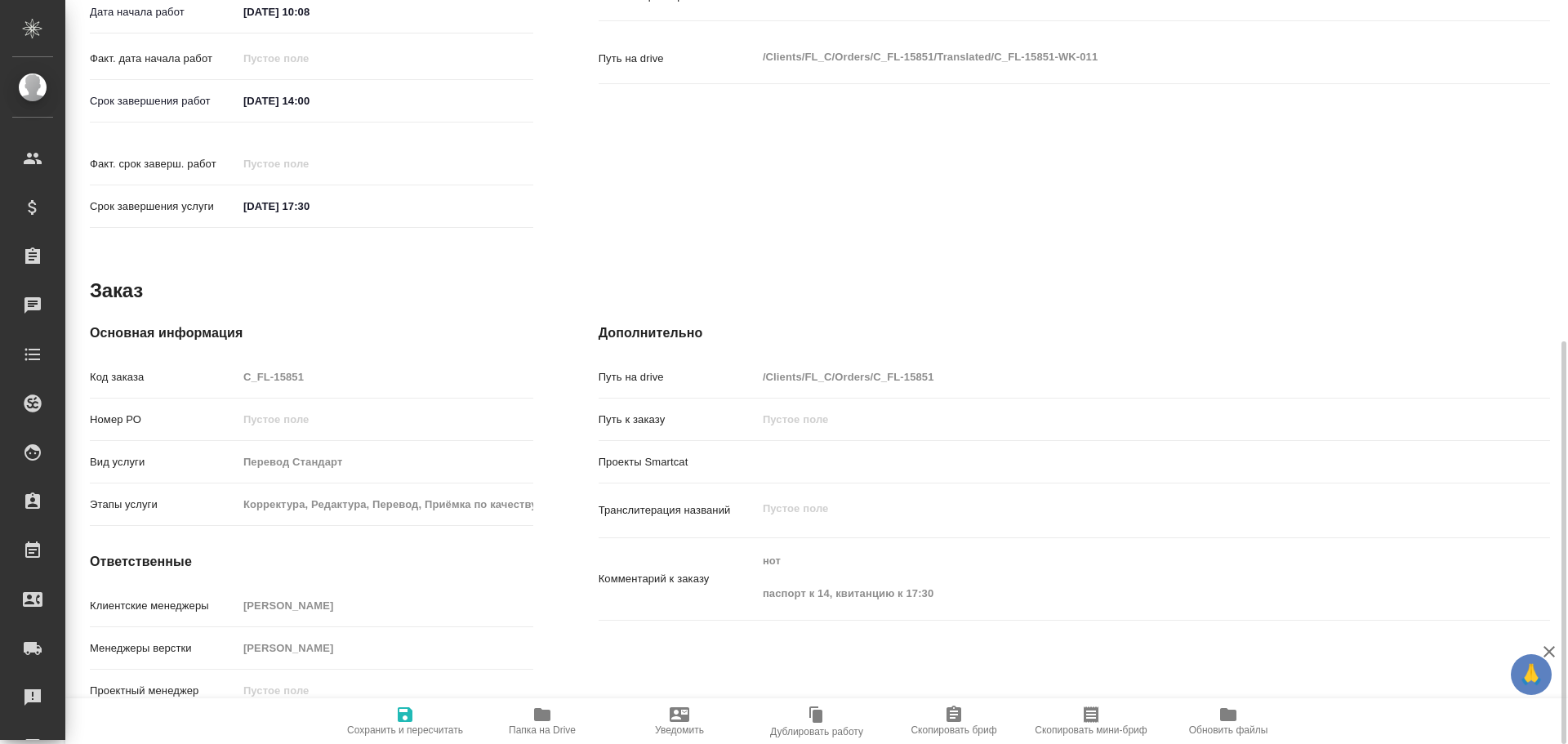
type textarea "x"
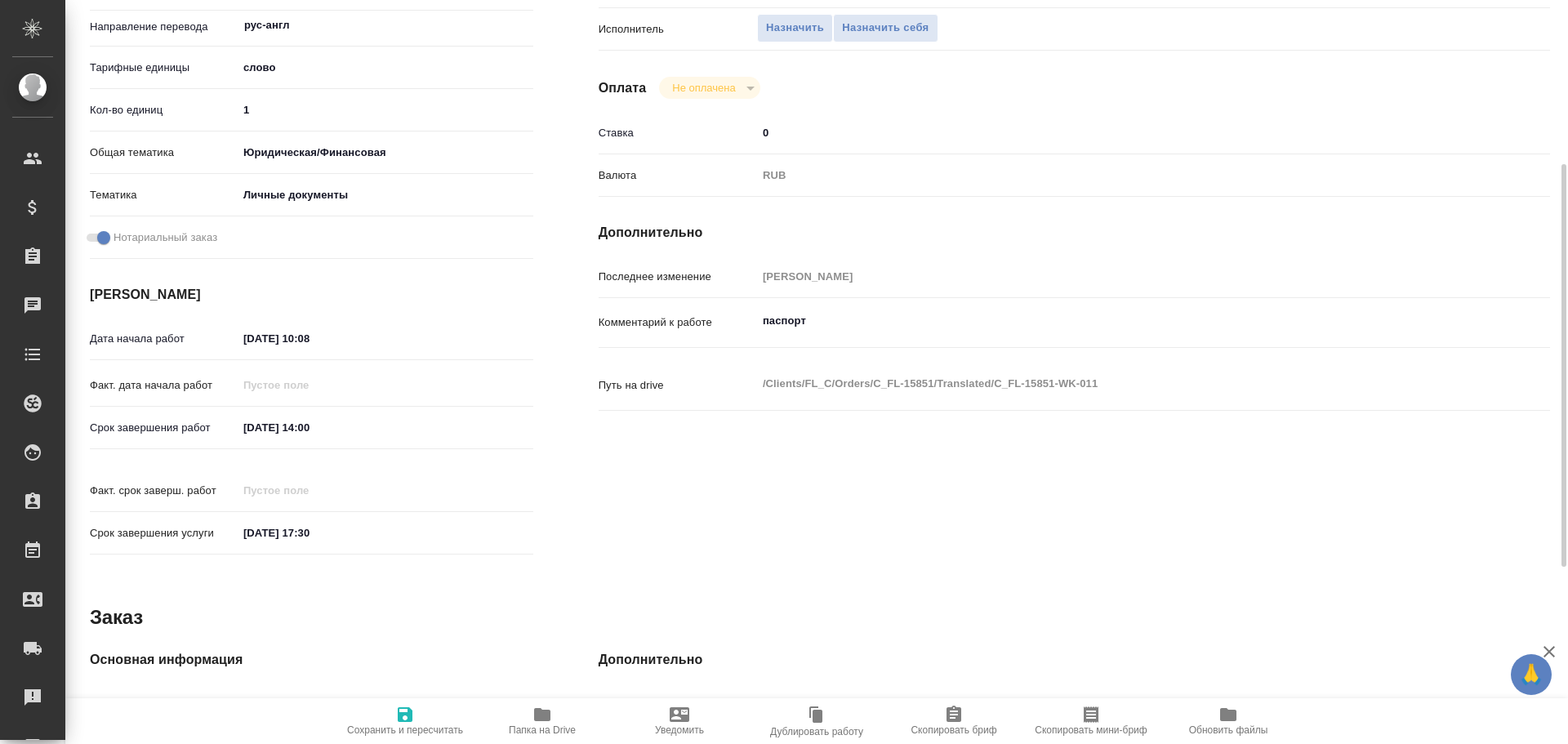
scroll to position [0, 0]
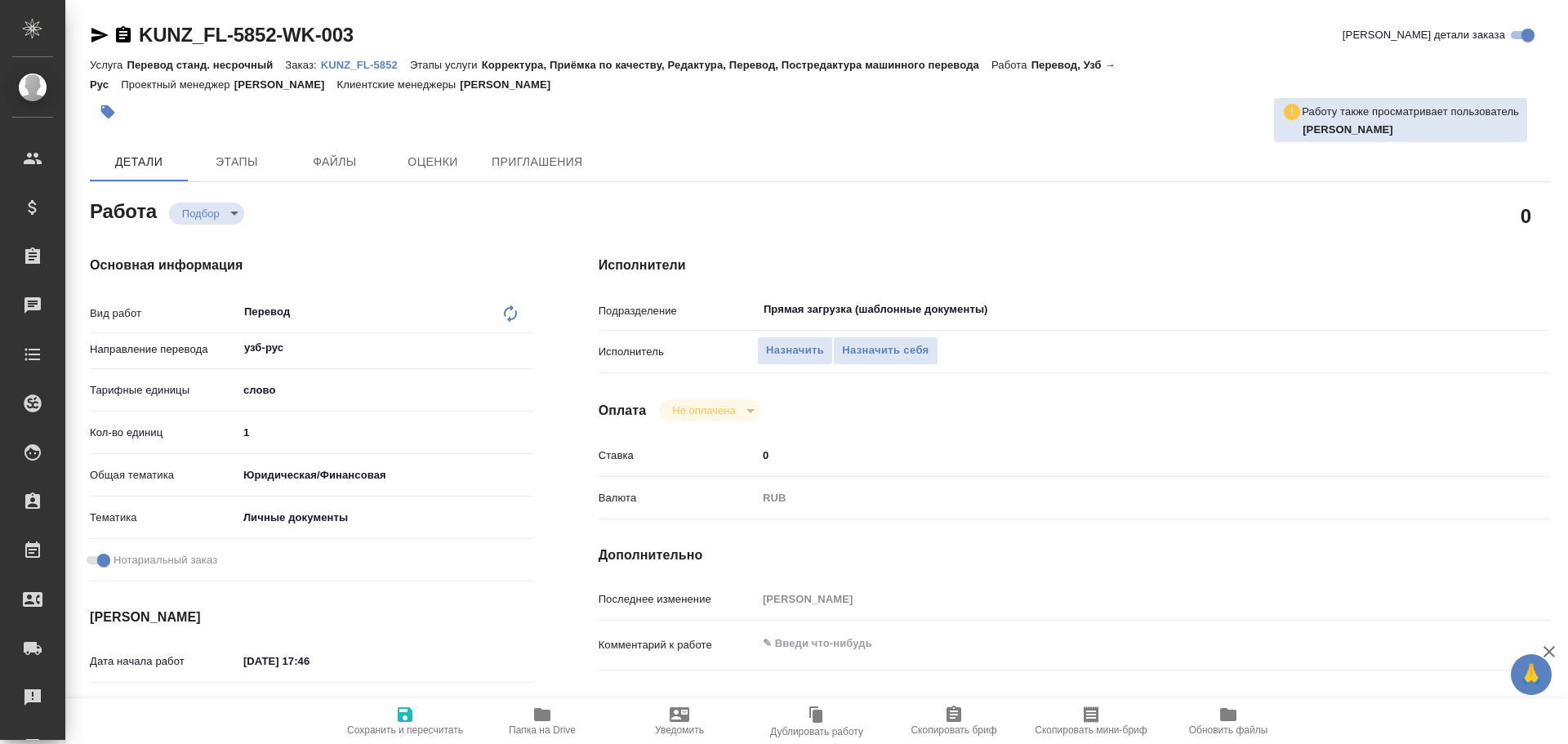
type textarea "x"
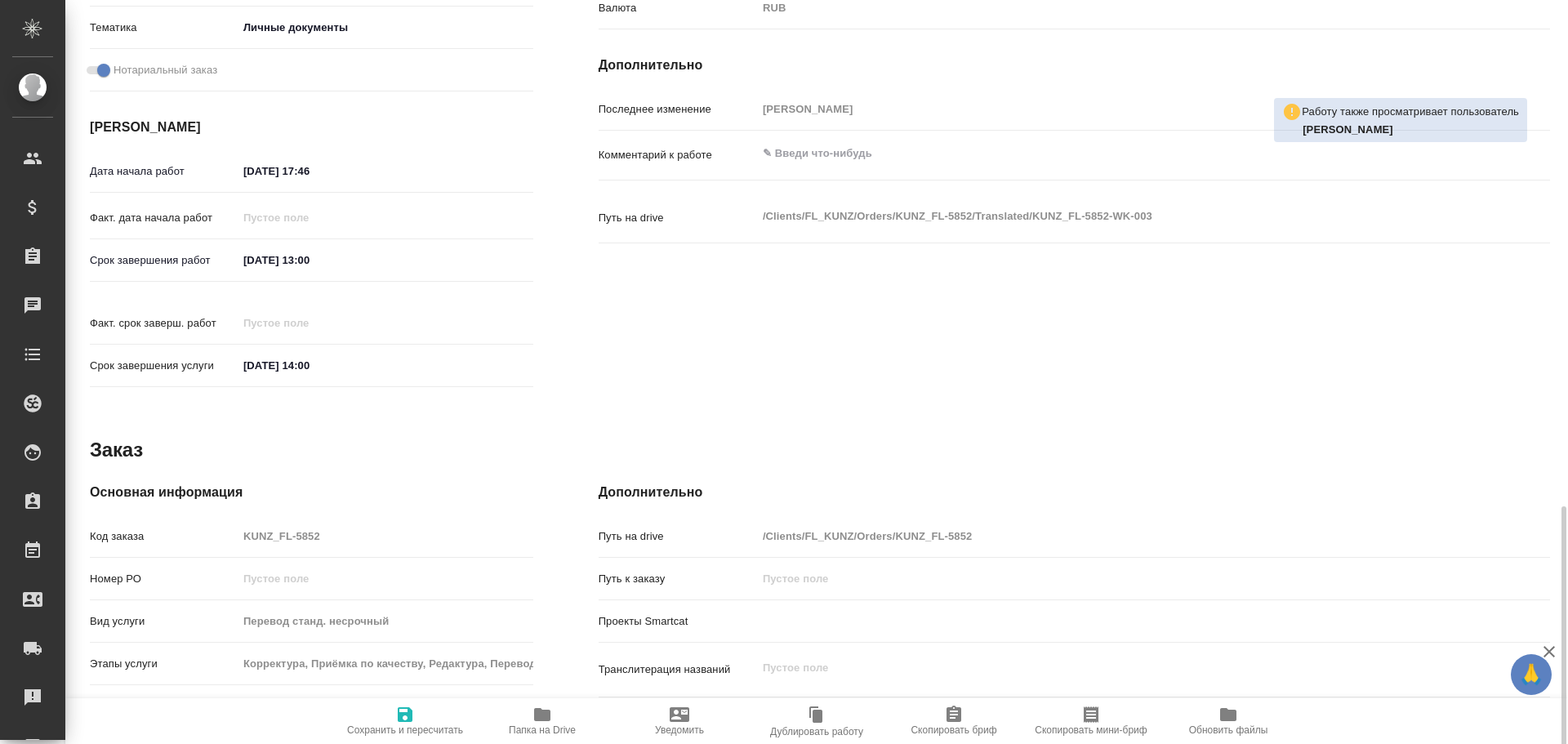
scroll to position [649, 0]
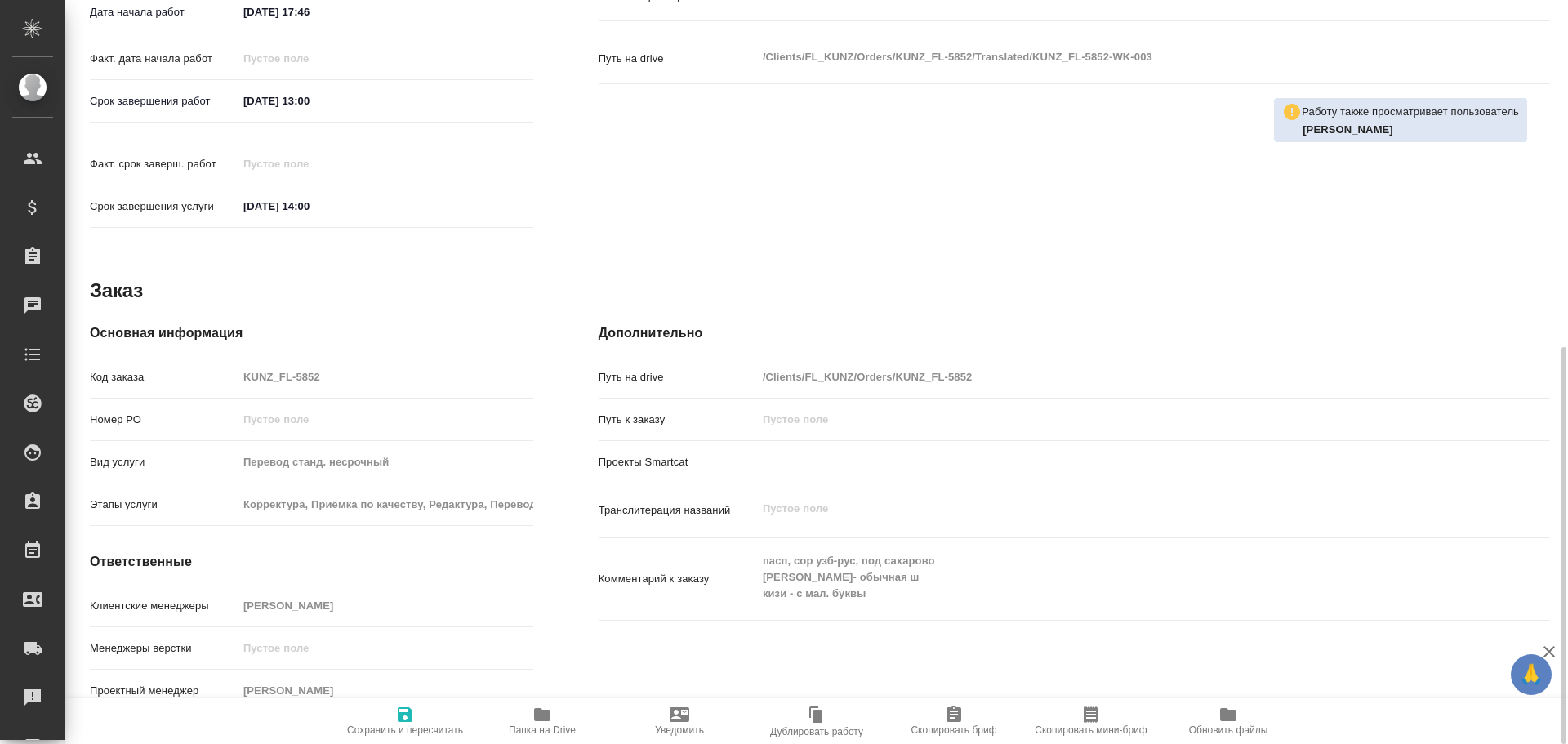
type textarea "x"
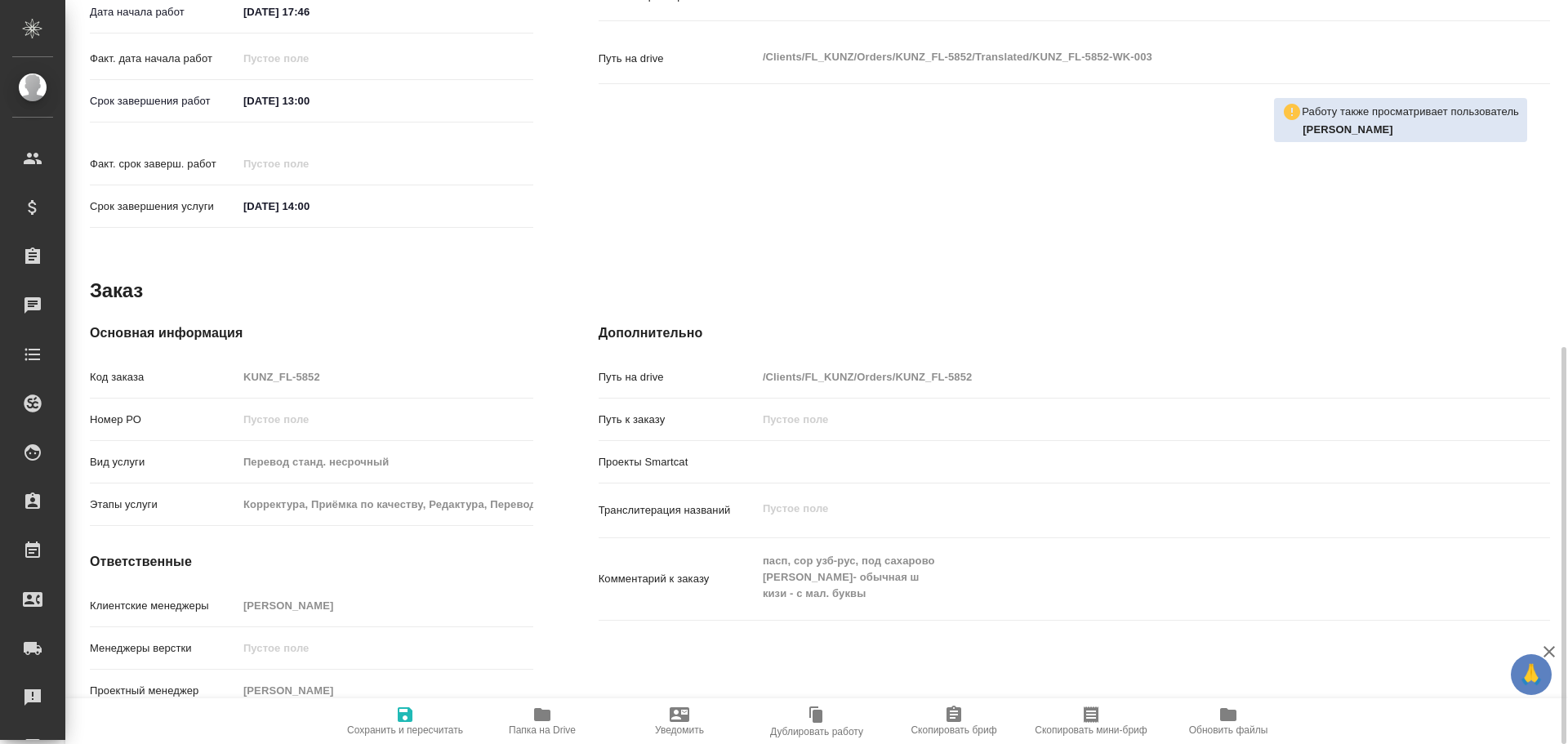
type textarea "x"
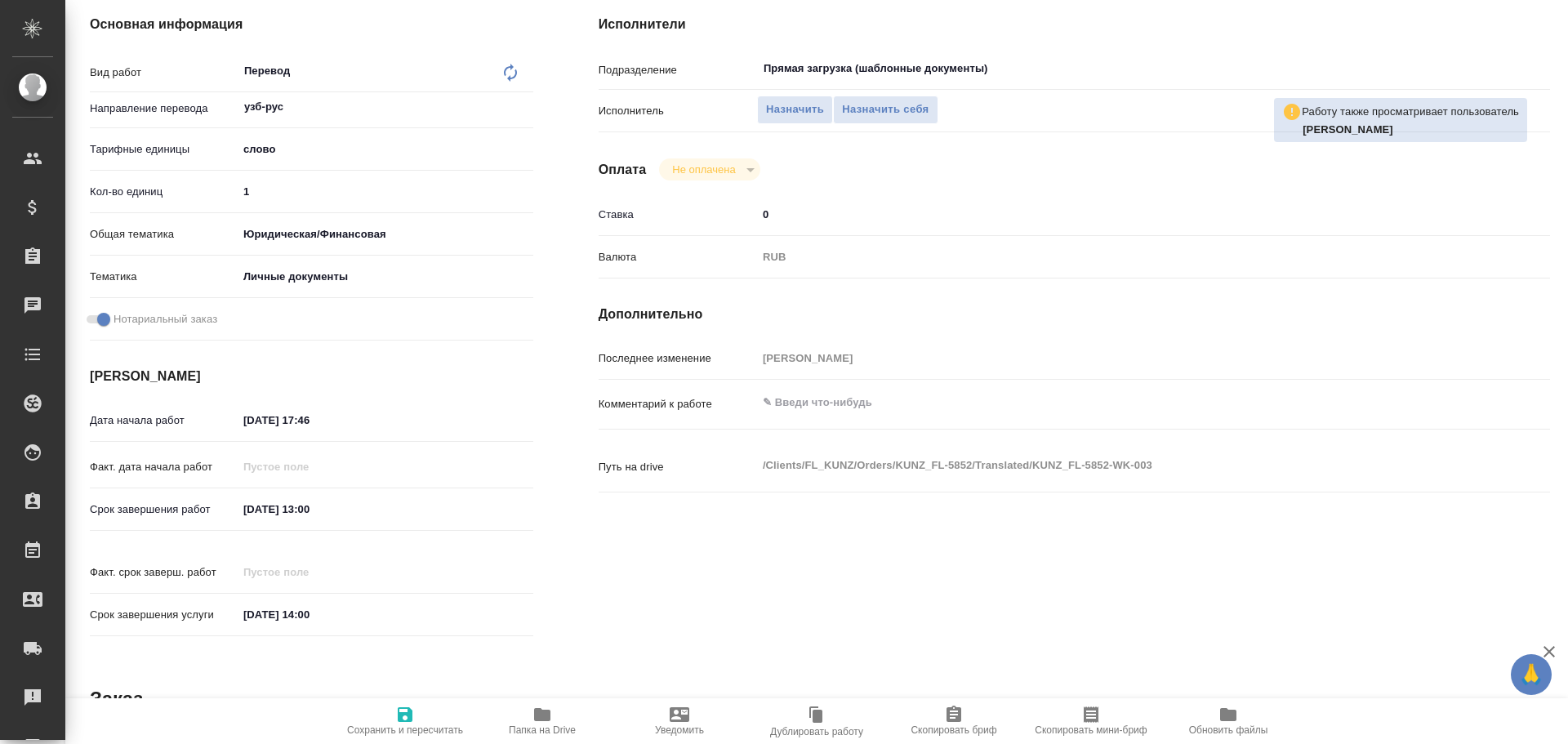
scroll to position [0, 0]
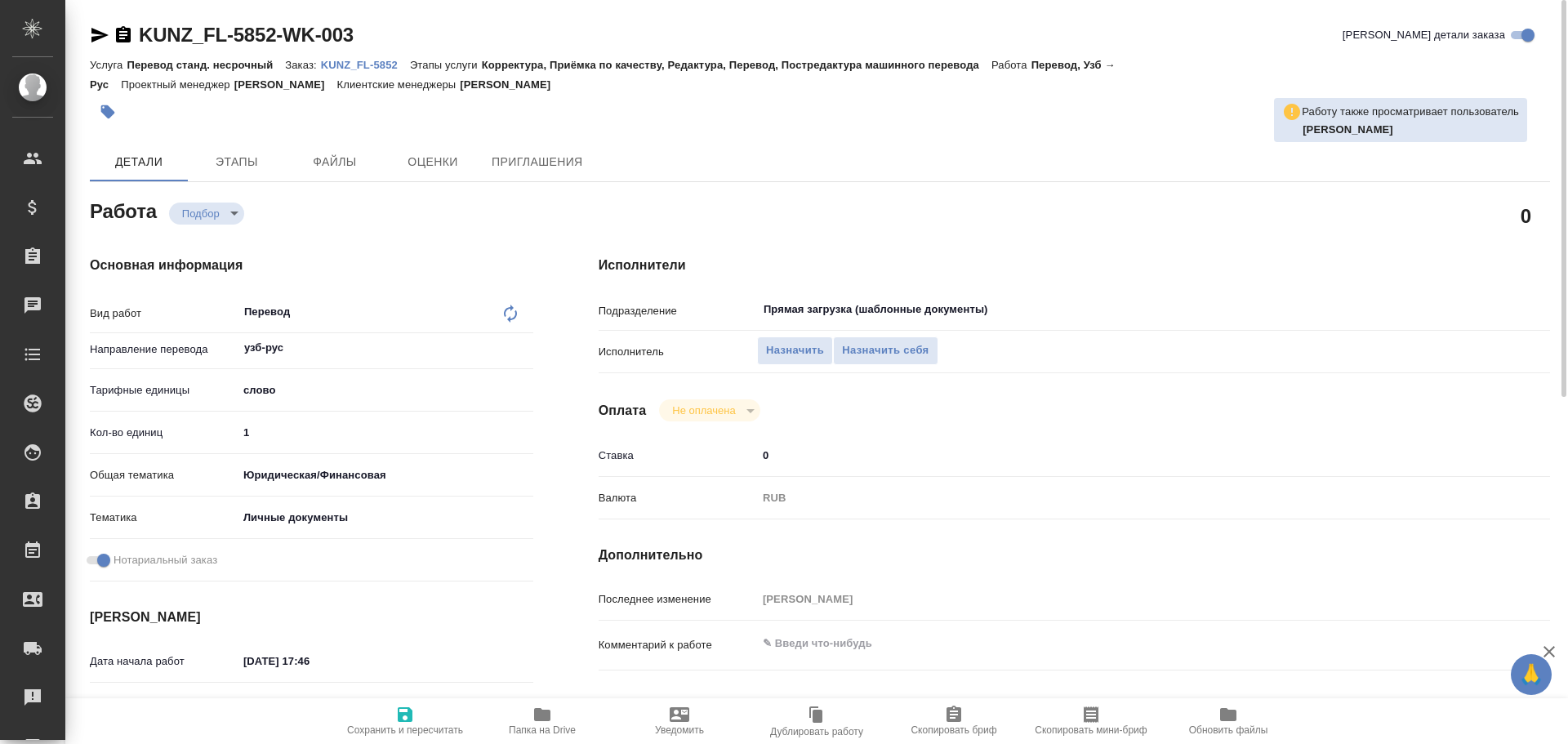
type textarea "x"
